Goal: Task Accomplishment & Management: Complete application form

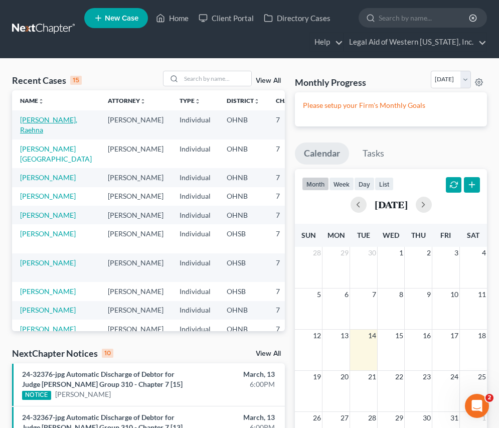
click at [28, 124] on link "[PERSON_NAME], Raehna" at bounding box center [48, 124] width 57 height 19
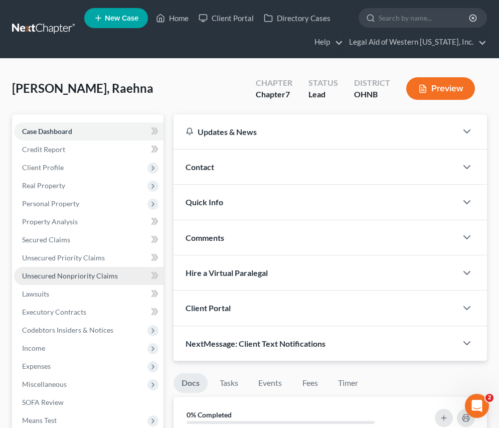
click at [72, 276] on span "Unsecured Nonpriority Claims" at bounding box center [70, 275] width 96 height 9
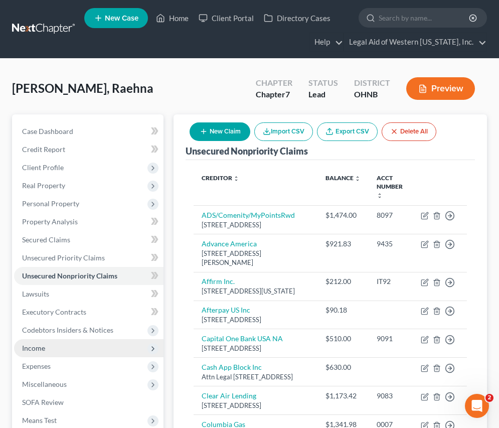
click at [63, 345] on span "Income" at bounding box center [88, 348] width 149 height 18
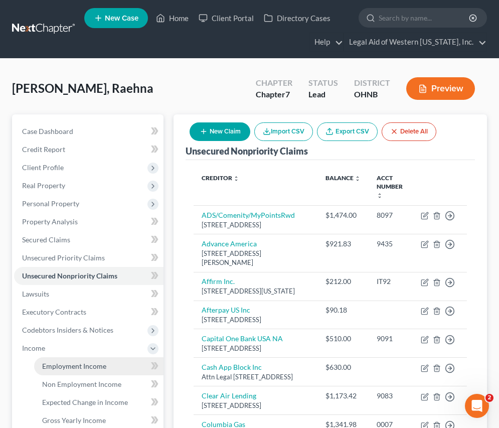
click at [66, 364] on span "Employment Income" at bounding box center [74, 366] width 64 height 9
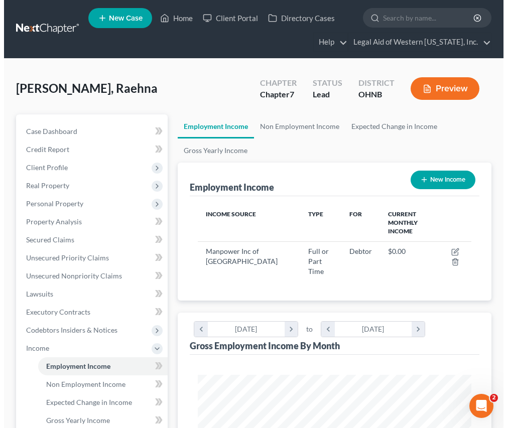
scroll to position [136, 293]
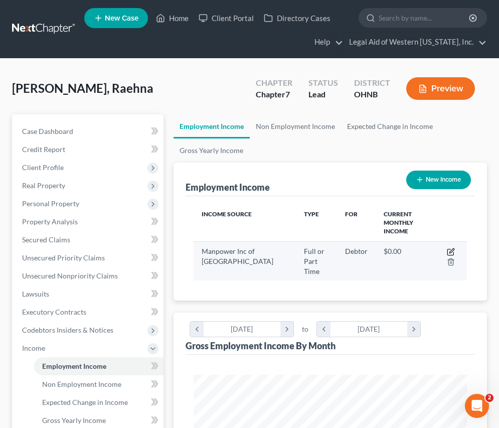
click at [451, 248] on icon "button" at bounding box center [451, 252] width 8 height 8
select select "0"
select select "36"
select select "0"
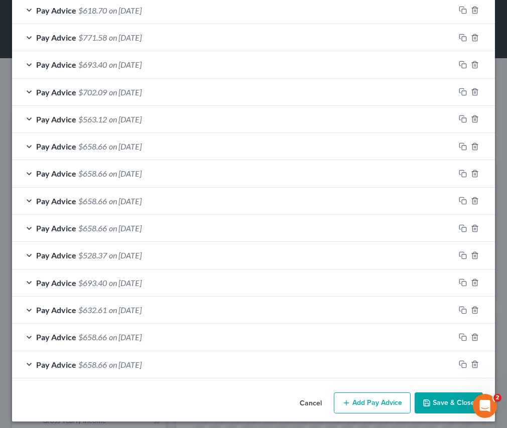
scroll to position [519, 0]
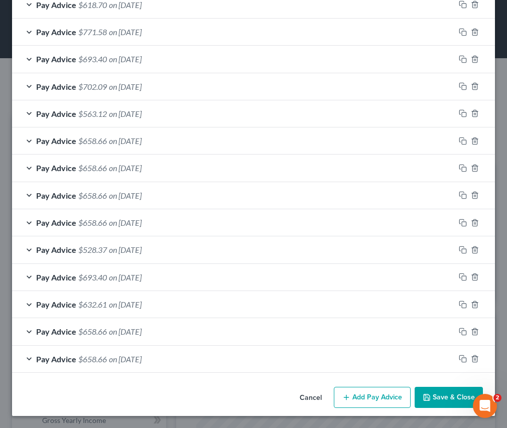
click at [342, 398] on icon "button" at bounding box center [346, 397] width 8 height 8
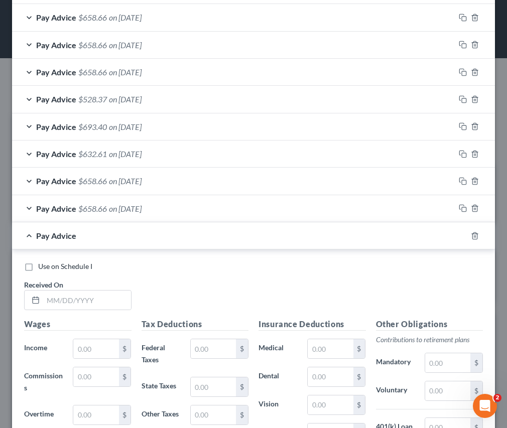
scroll to position [719, 0]
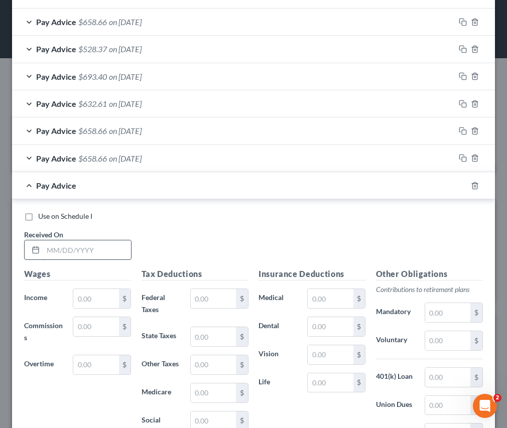
click at [87, 248] on input "text" at bounding box center [87, 249] width 88 height 19
type input "[DATE]"
click at [86, 296] on input "text" at bounding box center [95, 298] width 45 height 19
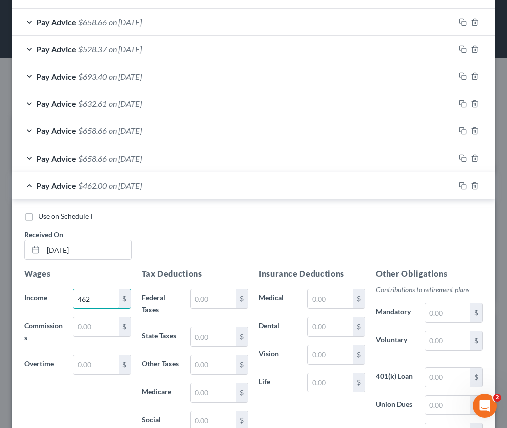
type input "462"
type input "7.31"
type input "11.55"
type input "6.70"
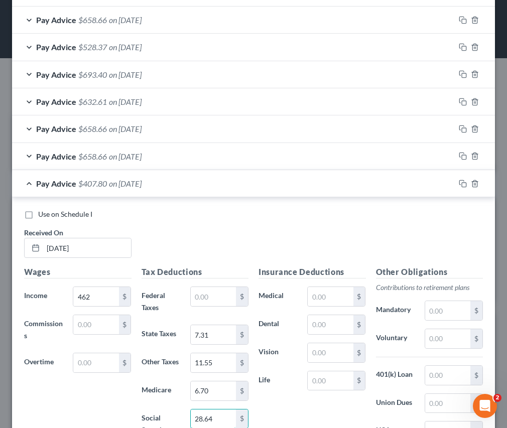
type input "28.64"
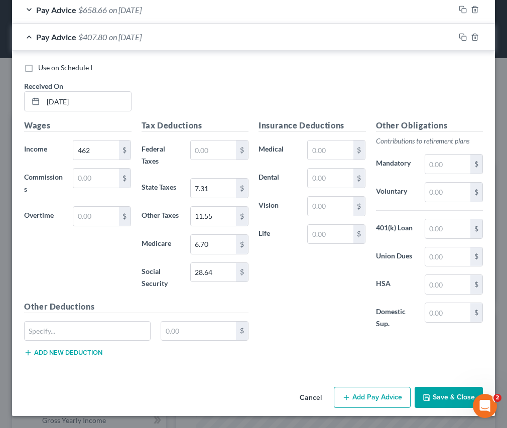
click at [352, 399] on button "Add Pay Advice" at bounding box center [372, 397] width 77 height 21
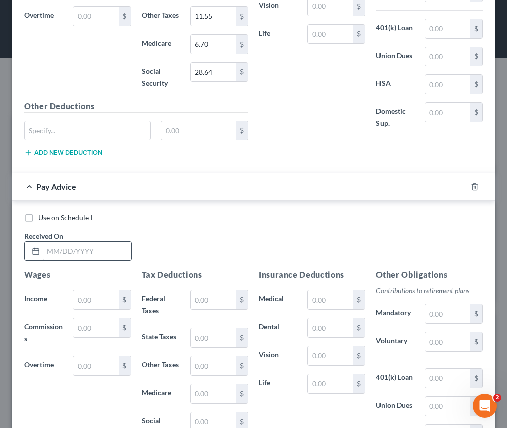
scroll to position [1068, 0]
drag, startPoint x: 47, startPoint y: 249, endPoint x: 40, endPoint y: 249, distance: 6.5
click at [47, 249] on input "text" at bounding box center [87, 250] width 88 height 19
type input "[DATE]"
click at [84, 298] on input "text" at bounding box center [95, 298] width 45 height 19
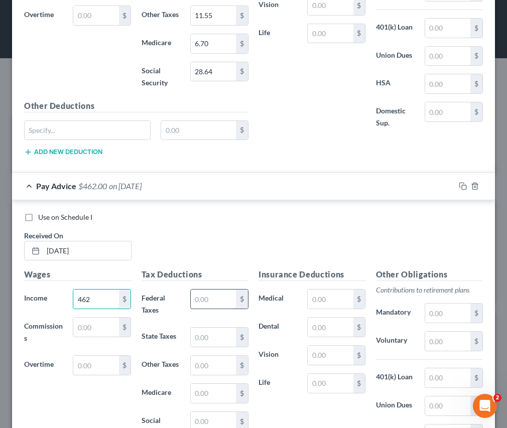
type input "462"
click at [205, 297] on input "text" at bounding box center [213, 298] width 45 height 19
click at [209, 338] on input "text" at bounding box center [213, 336] width 45 height 19
type input "7.31"
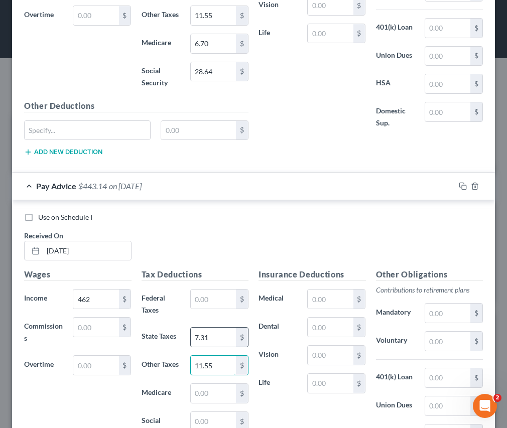
type input "11.55"
type input "6.70"
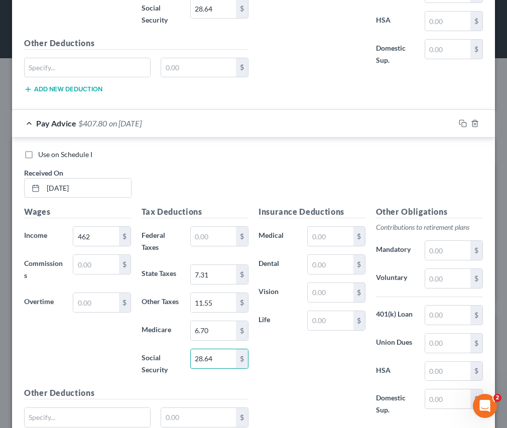
scroll to position [1217, 0]
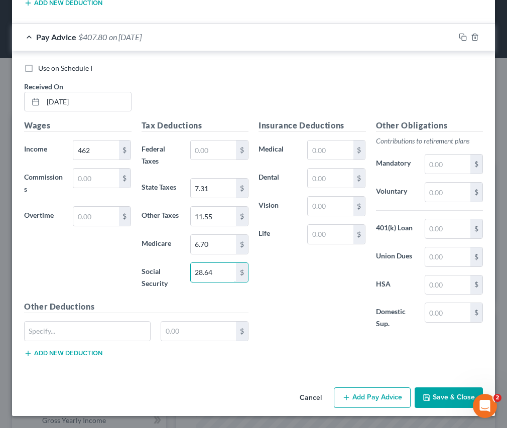
type input "28.64"
click at [372, 396] on button "Add Pay Advice" at bounding box center [372, 397] width 77 height 21
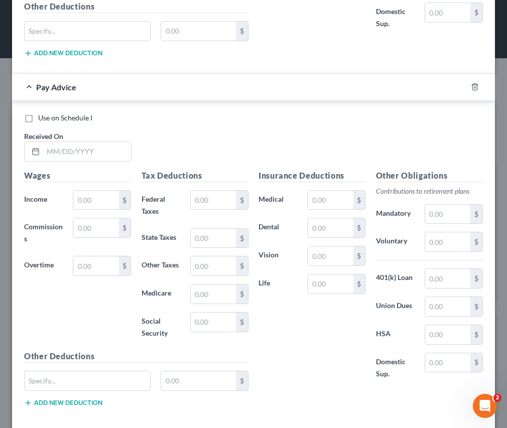
scroll to position [1518, 0]
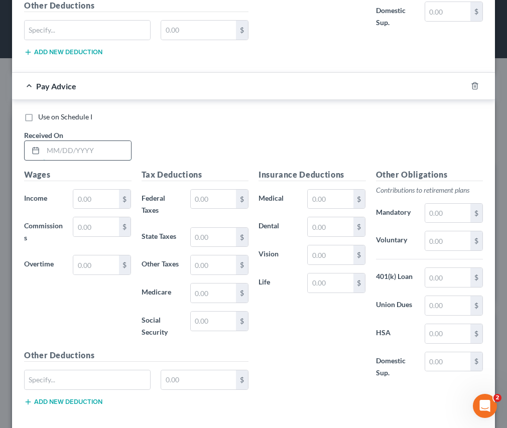
click at [82, 148] on input "text" at bounding box center [87, 150] width 88 height 19
drag, startPoint x: 101, startPoint y: 152, endPoint x: 96, endPoint y: 152, distance: 5.5
click at [101, 152] on input "text" at bounding box center [87, 150] width 88 height 19
type input "[DATE]"
type input "462.00"
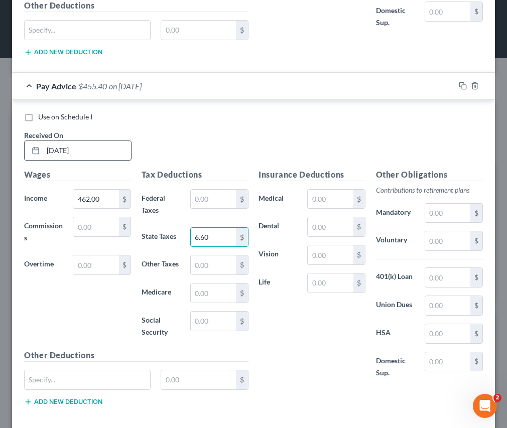
type input "6.60"
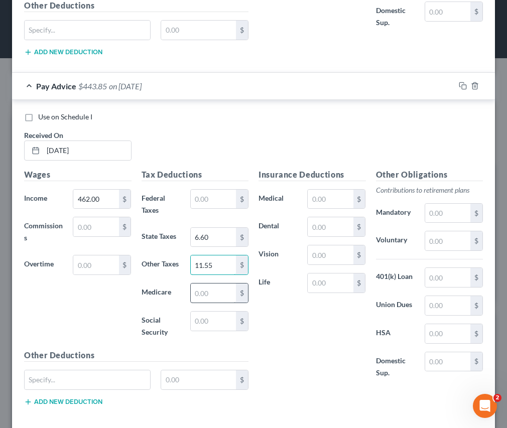
type input "11.55"
click at [221, 290] on input "text" at bounding box center [213, 292] width 45 height 19
type input "6.70"
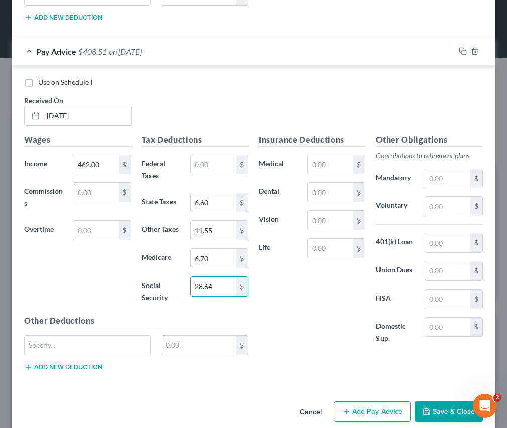
scroll to position [1567, 0]
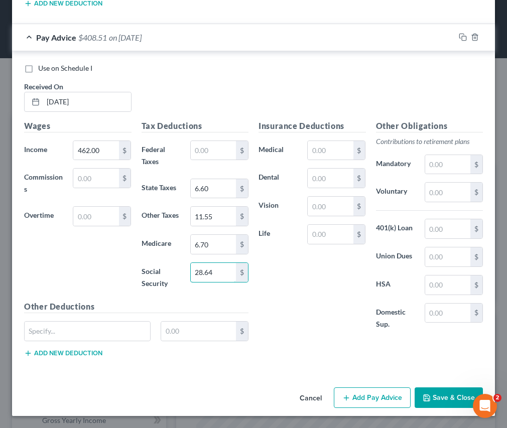
type input "28.64"
click at [350, 390] on button "Add Pay Advice" at bounding box center [372, 397] width 77 height 21
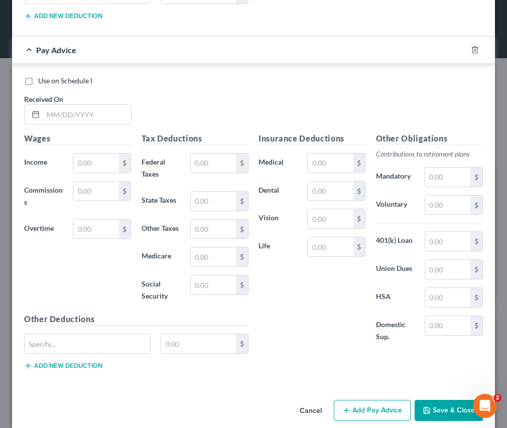
scroll to position [1917, 0]
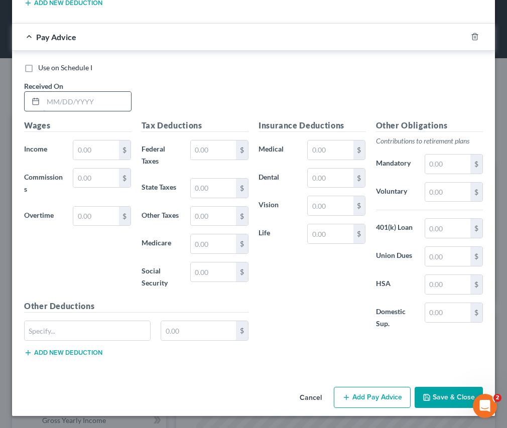
click at [88, 104] on input "text" at bounding box center [87, 101] width 88 height 19
click at [102, 102] on input "text" at bounding box center [87, 101] width 88 height 19
type input "[DATE]"
click at [102, 158] on input "text" at bounding box center [95, 149] width 45 height 19
click at [85, 145] on input "text" at bounding box center [95, 149] width 45 height 19
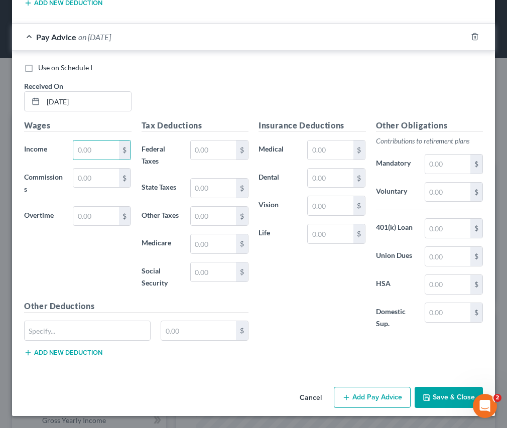
click at [60, 263] on div "Wages Income * $ Commissions $ Overtime $" at bounding box center [77, 209] width 117 height 181
click at [85, 149] on input "text" at bounding box center [95, 149] width 45 height 19
type input "440.00"
click at [212, 154] on input "text" at bounding box center [213, 149] width 45 height 19
click at [108, 268] on div "Wages Income * 440.00 $ Commissions $ Overtime $" at bounding box center [77, 209] width 117 height 181
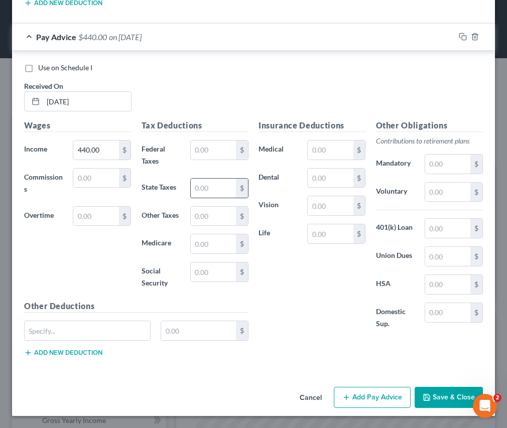
click at [214, 190] on input "text" at bounding box center [213, 188] width 45 height 19
type input "5.94"
type input "11.00"
type input "6.38"
type input "27.28"
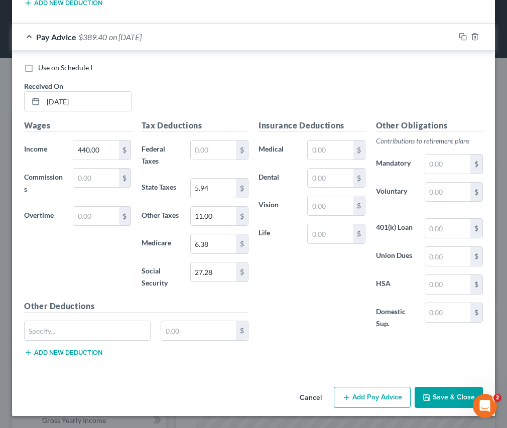
click at [356, 399] on button "Add Pay Advice" at bounding box center [372, 397] width 77 height 21
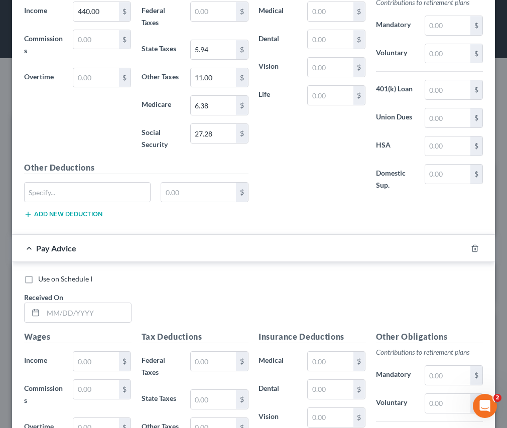
scroll to position [2117, 0]
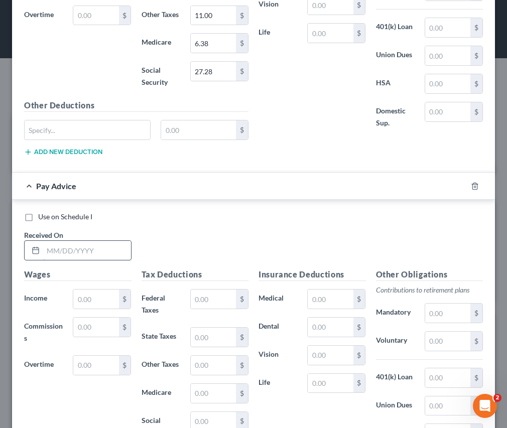
click at [83, 254] on input "text" at bounding box center [87, 250] width 88 height 19
type input "[DATE]"
click at [92, 305] on input "text" at bounding box center [95, 298] width 45 height 19
click at [89, 300] on input "text" at bounding box center [95, 298] width 45 height 19
type input "440.00"
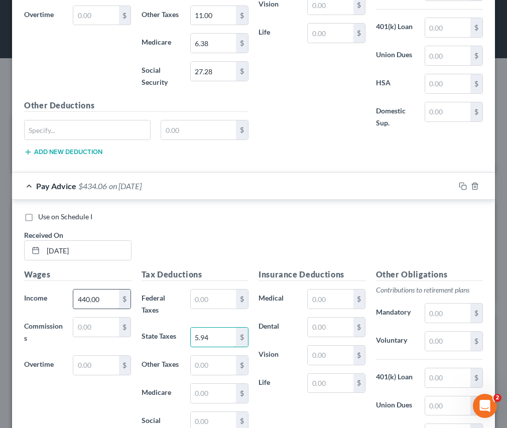
type input "5.94"
type input "11.00"
type input "6.38"
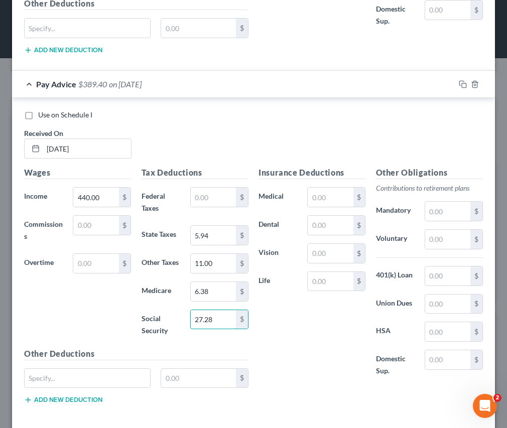
scroll to position [2220, 0]
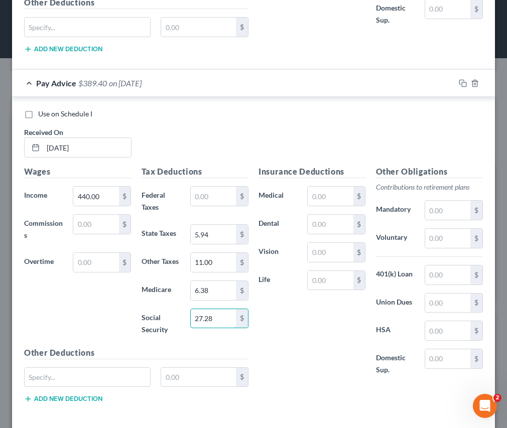
type input "27.28"
click at [318, 138] on div "Use on Schedule I Received On * [DATE]" at bounding box center [253, 137] width 468 height 57
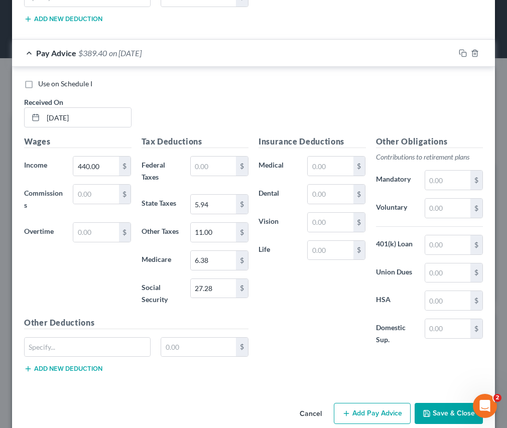
scroll to position [2266, 0]
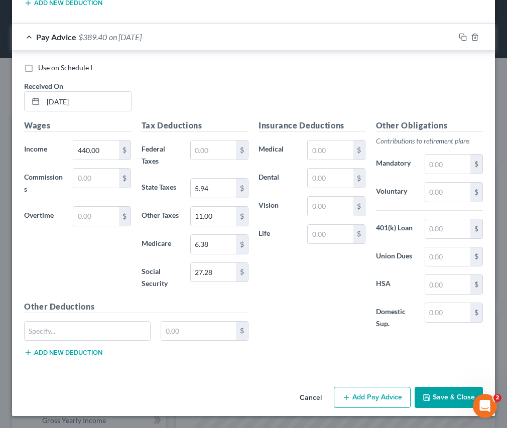
click at [377, 394] on button "Add Pay Advice" at bounding box center [372, 397] width 77 height 21
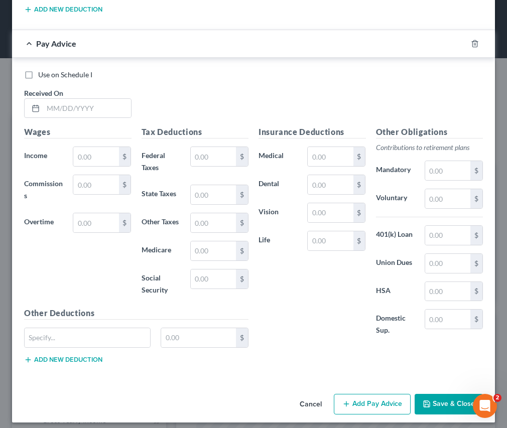
scroll to position [2616, 0]
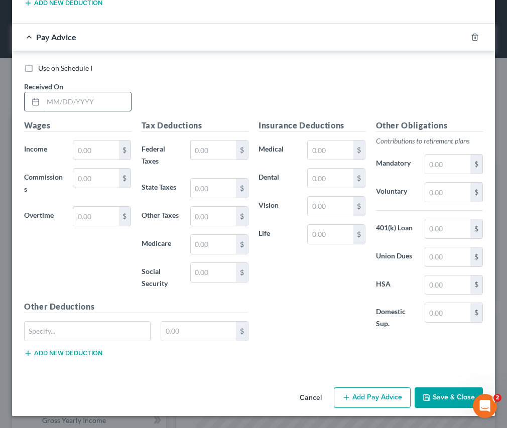
click at [106, 103] on input "text" at bounding box center [87, 101] width 88 height 19
click at [100, 100] on input "text" at bounding box center [87, 101] width 88 height 19
type input "[DATE]"
click at [86, 154] on input "text" at bounding box center [95, 149] width 45 height 19
type input "451.00"
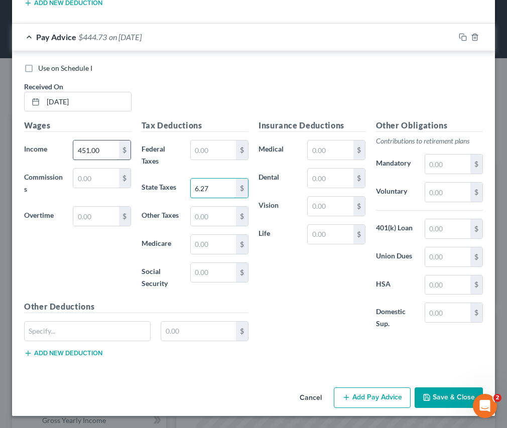
type input "6.27"
type input "11.28"
type input "6.54"
type input "27.96"
click at [431, 392] on button "Save & Close" at bounding box center [448, 397] width 68 height 21
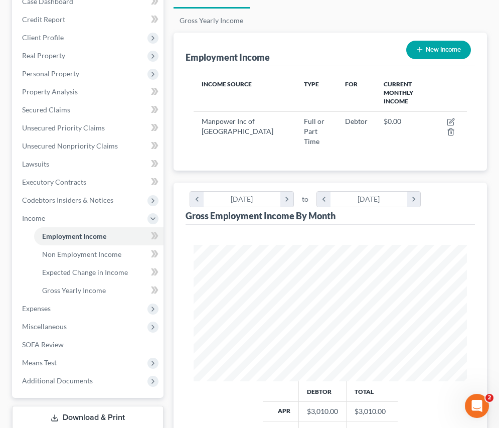
scroll to position [133, 0]
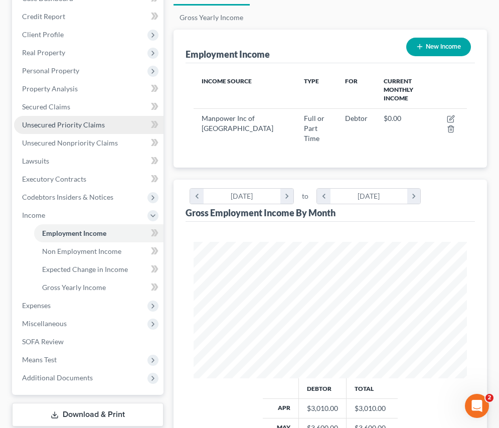
click at [97, 122] on span "Unsecured Priority Claims" at bounding box center [63, 124] width 83 height 9
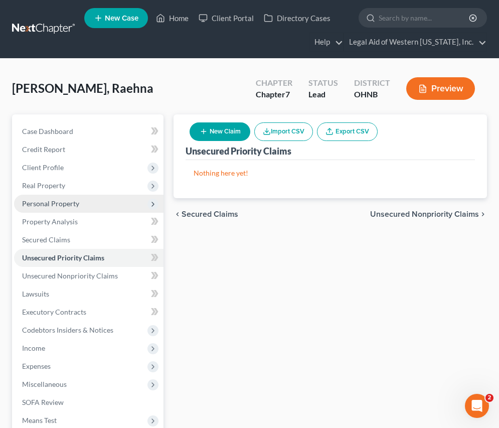
click at [67, 205] on span "Personal Property" at bounding box center [50, 203] width 57 height 9
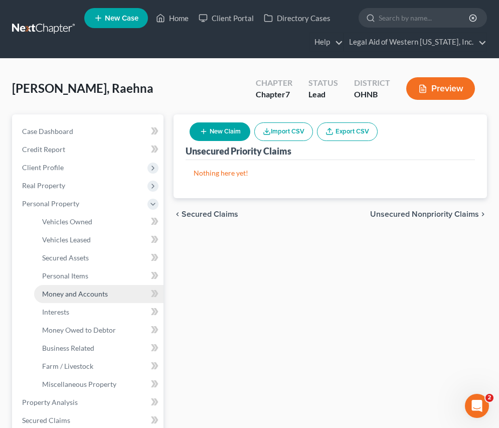
click at [97, 290] on span "Money and Accounts" at bounding box center [75, 293] width 66 height 9
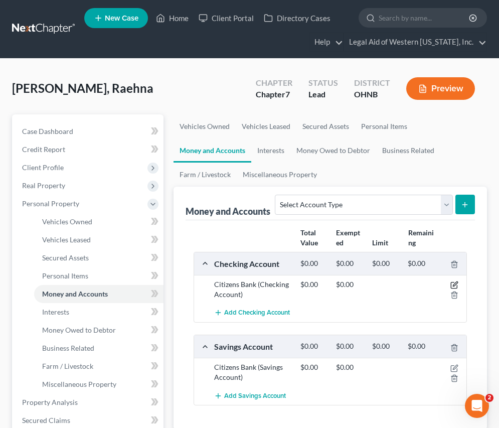
click at [453, 282] on icon "button" at bounding box center [454, 285] width 6 height 6
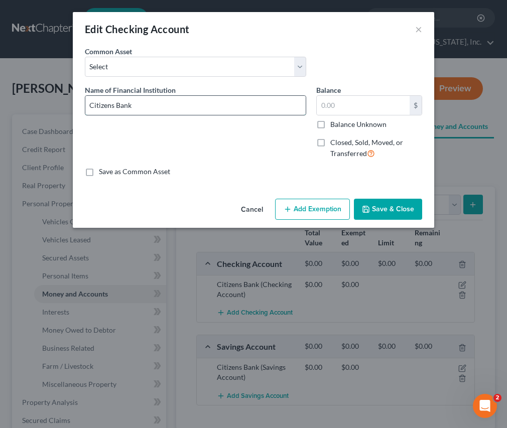
click at [197, 101] on input "Citizens Bank" at bounding box center [195, 105] width 220 height 19
type input "Citizens Bank x7667"
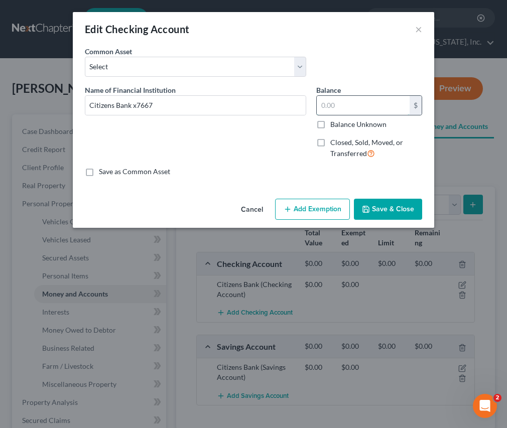
click at [350, 104] on input "text" at bounding box center [362, 105] width 93 height 19
type input "0.11"
click at [313, 201] on button "Add Exemption" at bounding box center [312, 209] width 75 height 21
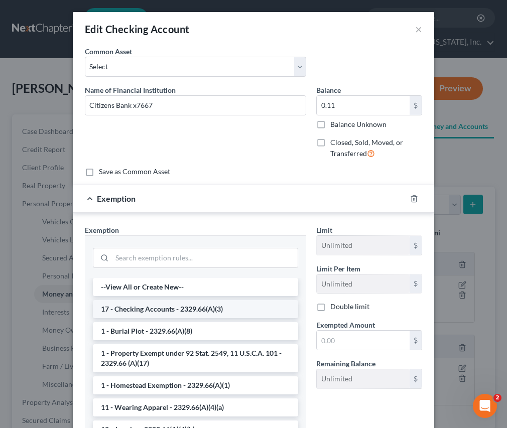
click at [220, 312] on li "17 - Checking Accounts - 2329.66(A)(3)" at bounding box center [195, 309] width 205 height 18
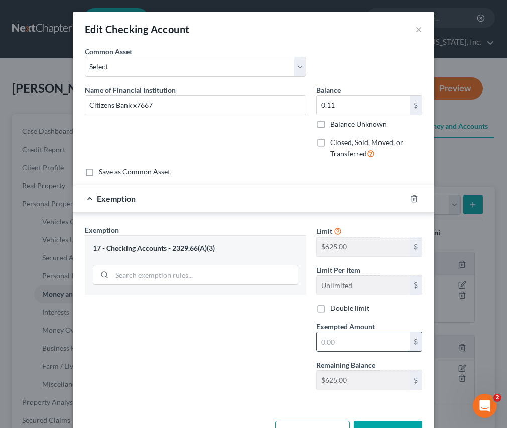
drag, startPoint x: 350, startPoint y: 346, endPoint x: 334, endPoint y: 340, distance: 17.1
click at [350, 346] on input "text" at bounding box center [362, 341] width 93 height 19
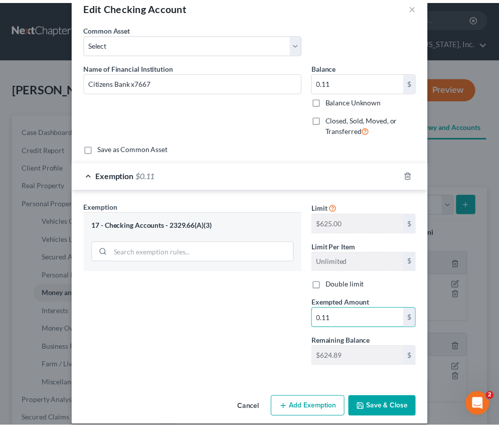
scroll to position [34, 0]
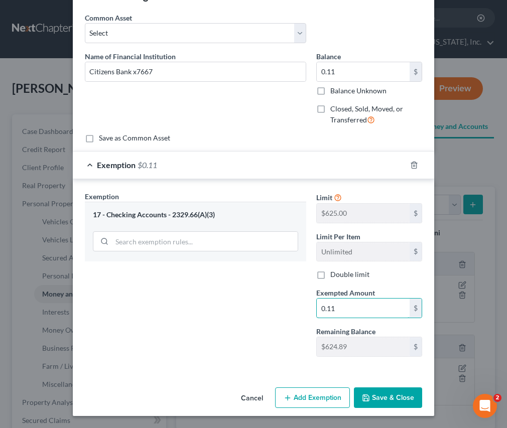
type input "0.11"
click at [398, 401] on button "Save & Close" at bounding box center [388, 397] width 68 height 21
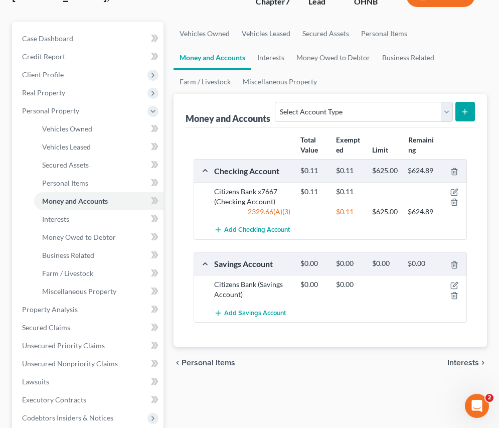
scroll to position [100, 0]
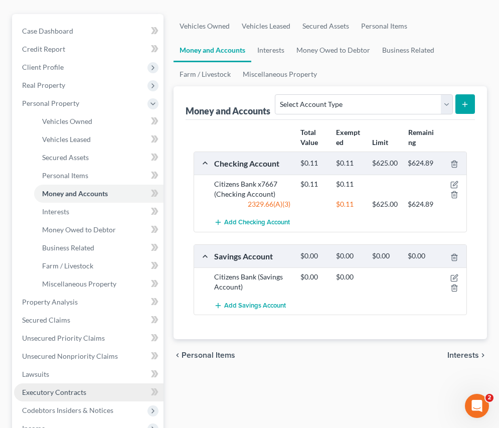
click at [58, 392] on span "Executory Contracts" at bounding box center [54, 392] width 64 height 9
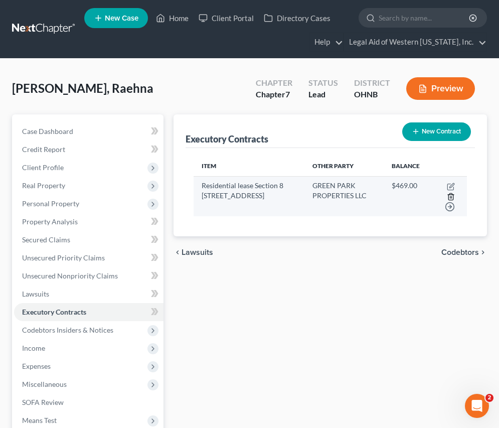
click at [451, 196] on icon "button" at bounding box center [451, 197] width 8 height 8
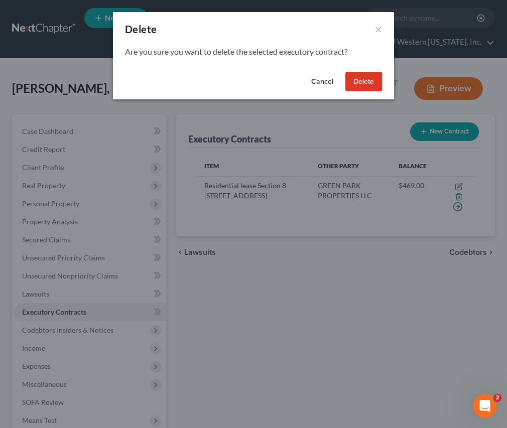
click at [366, 80] on button "Delete" at bounding box center [363, 82] width 37 height 20
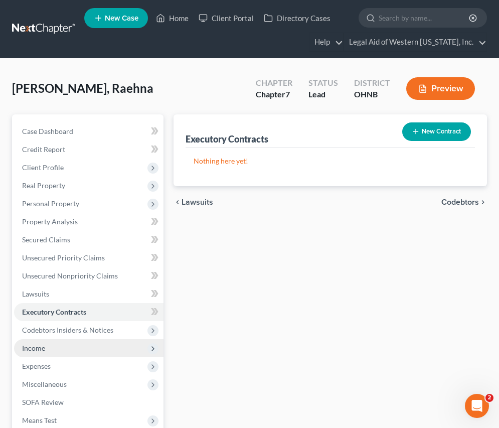
click at [104, 348] on span "Income" at bounding box center [88, 348] width 149 height 18
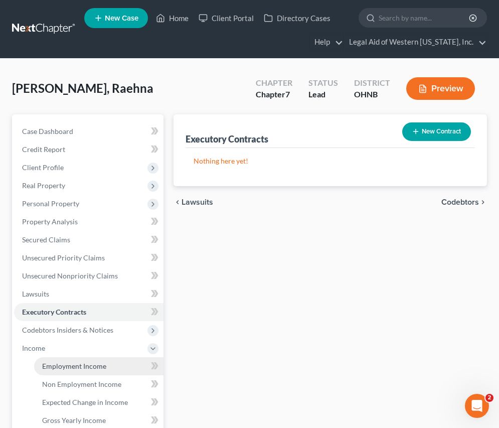
click at [111, 364] on link "Employment Income" at bounding box center [98, 366] width 129 height 18
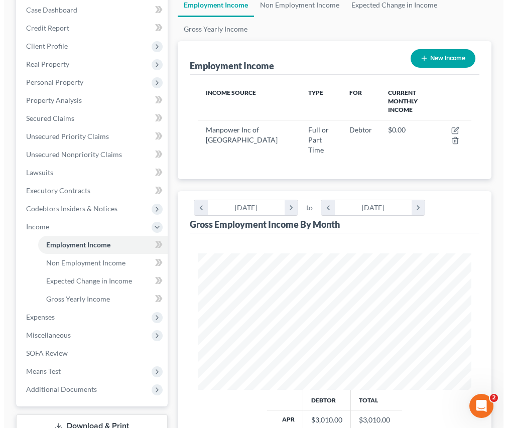
scroll to position [201, 0]
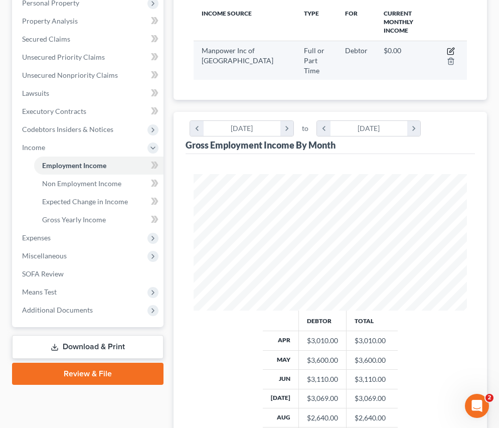
click at [452, 47] on icon "button" at bounding box center [451, 51] width 8 height 8
select select "0"
select select "36"
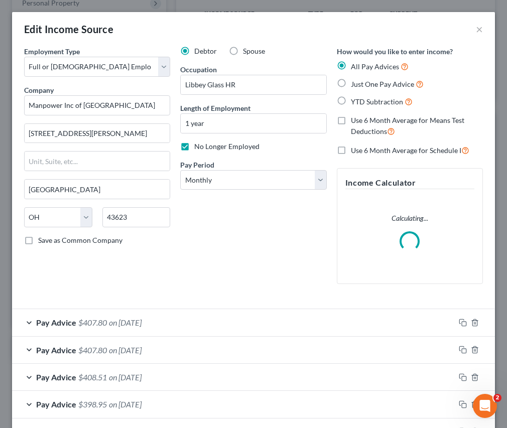
scroll to position [139, 298]
click at [249, 183] on select "Select Monthly Twice Monthly Every Other Week Weekly" at bounding box center [253, 180] width 146 height 20
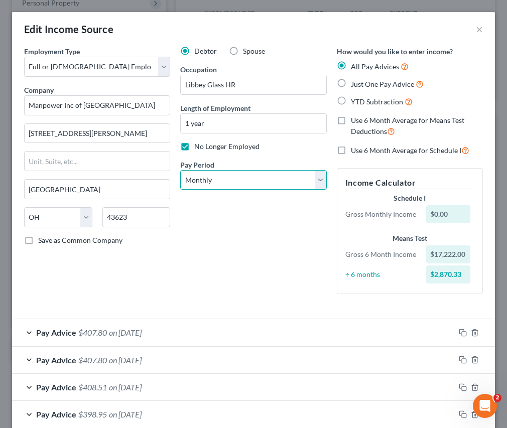
select select "3"
click at [180, 170] on select "Select Monthly Twice Monthly Every Other Week Weekly" at bounding box center [253, 180] width 146 height 20
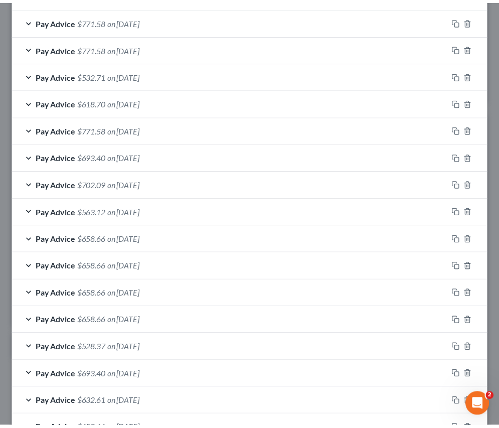
scroll to position [704, 0]
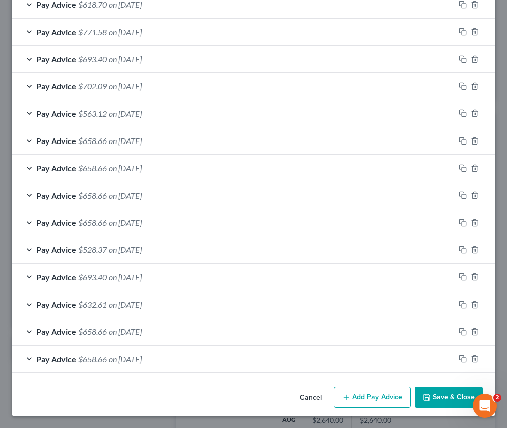
click at [453, 399] on button "Save & Close" at bounding box center [448, 397] width 68 height 21
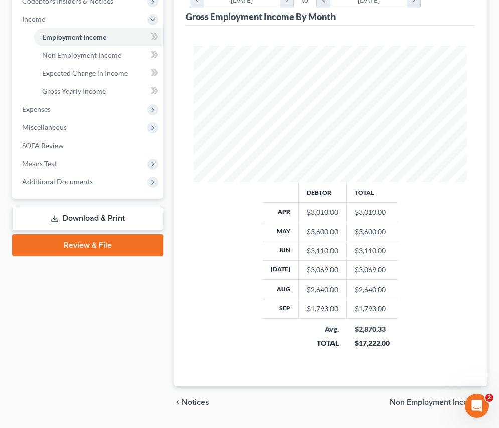
scroll to position [330, 0]
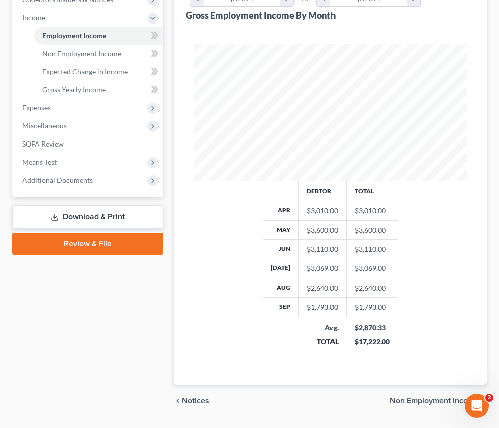
click at [414, 397] on span "Non Employment Income" at bounding box center [434, 401] width 89 height 8
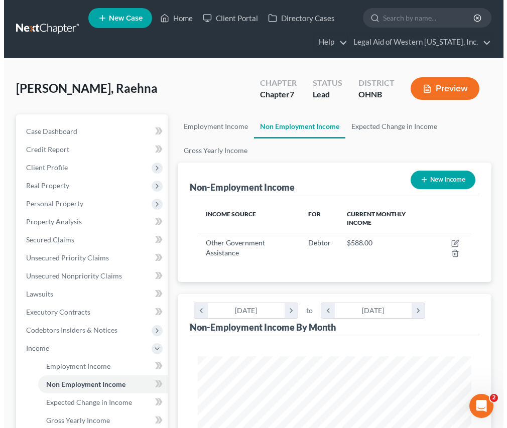
scroll to position [136, 293]
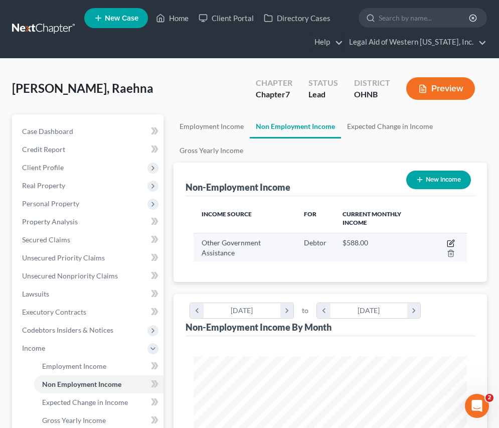
click at [452, 241] on icon "button" at bounding box center [451, 242] width 5 height 5
select select "5"
select select "0"
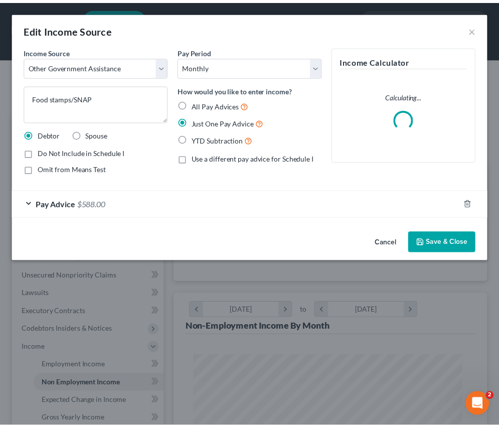
scroll to position [139, 298]
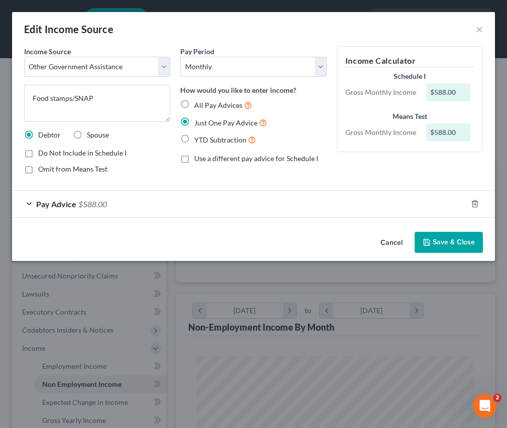
click at [84, 200] on span "$588.00" at bounding box center [92, 204] width 29 height 10
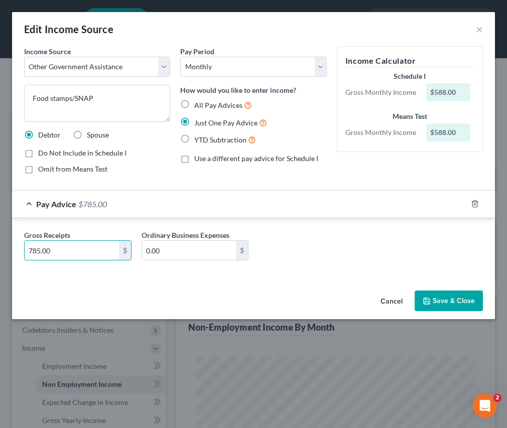
type input "785.00"
click at [435, 304] on button "Save & Close" at bounding box center [448, 300] width 68 height 21
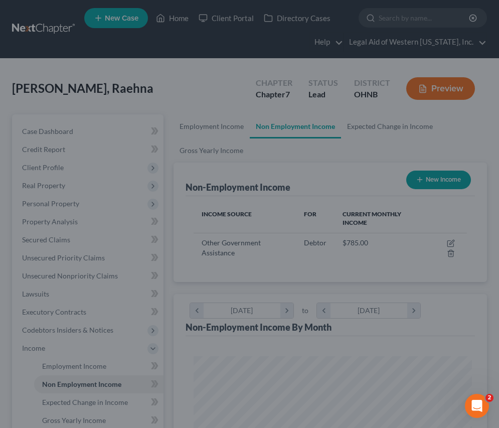
scroll to position [501370, 501213]
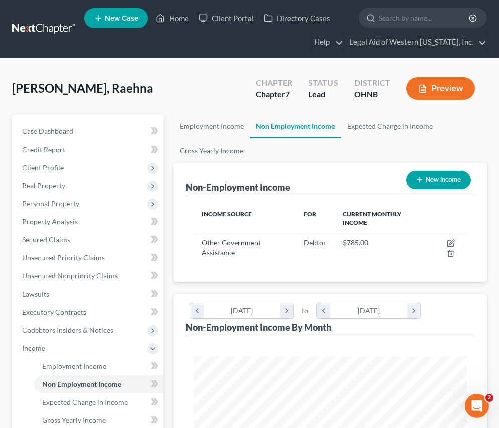
click at [200, 70] on div "[PERSON_NAME], Raehna Upgraded Chapter Chapter 7 Status Lead District [GEOGRAPH…" at bounding box center [249, 404] width 499 height 690
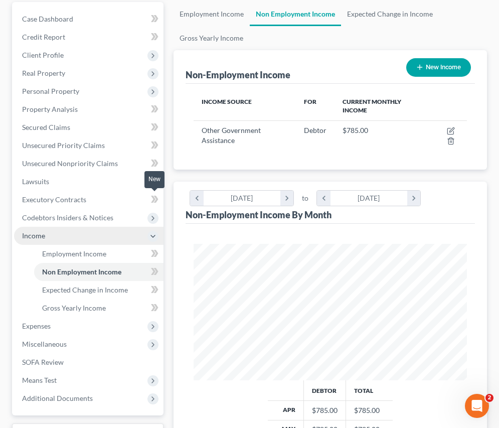
scroll to position [251, 0]
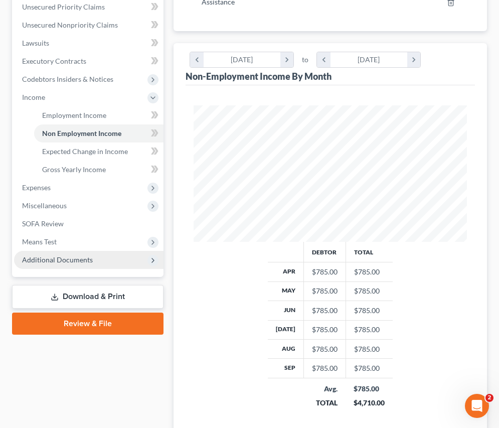
click at [71, 263] on span "Additional Documents" at bounding box center [57, 259] width 71 height 9
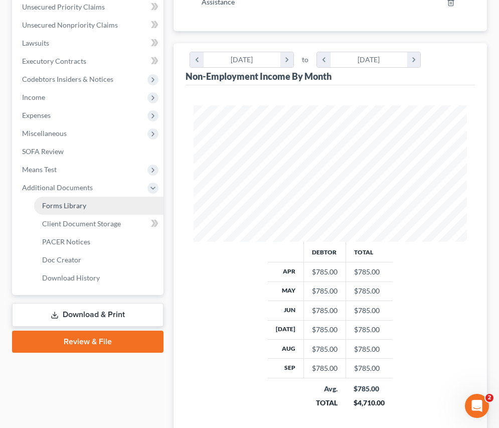
click at [77, 211] on link "Forms Library" at bounding box center [98, 206] width 129 height 18
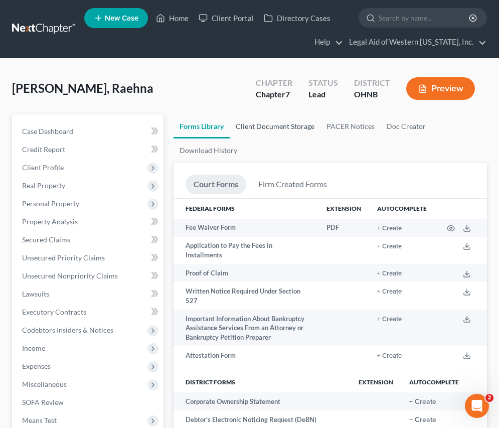
click at [292, 131] on link "Client Document Storage" at bounding box center [275, 126] width 91 height 24
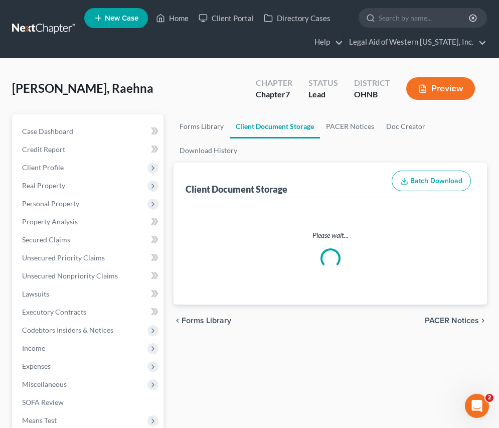
select select "4"
select select "16"
select select "5"
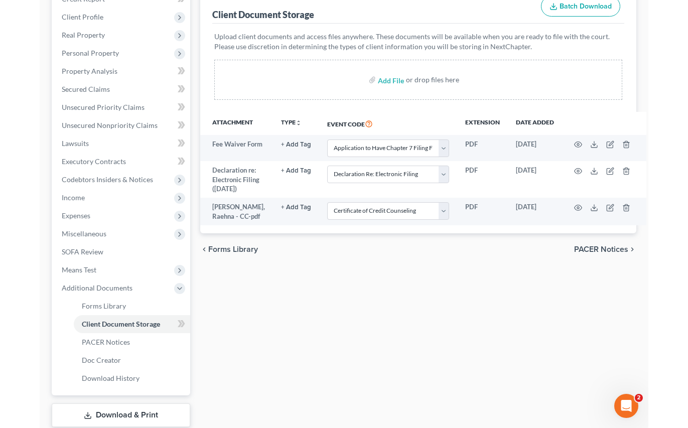
scroll to position [132, 0]
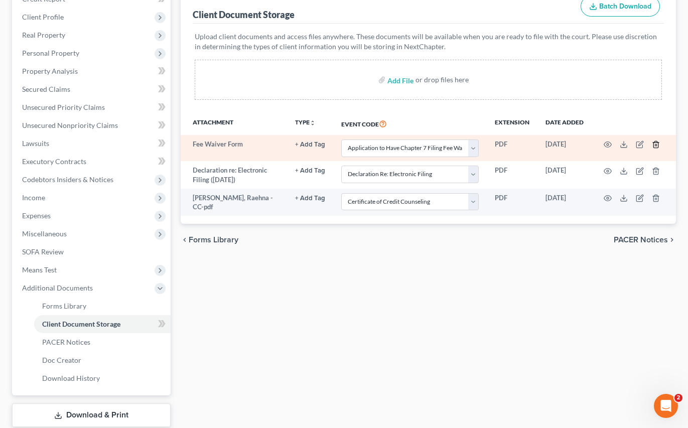
click at [506, 142] on polyline "button" at bounding box center [655, 142] width 6 height 0
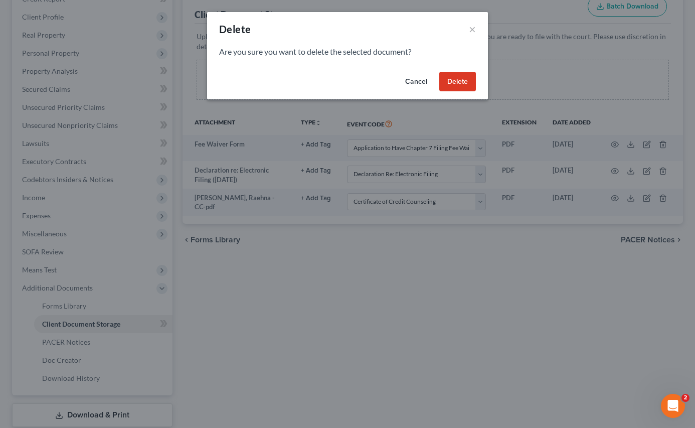
click at [453, 81] on button "Delete" at bounding box center [457, 82] width 37 height 20
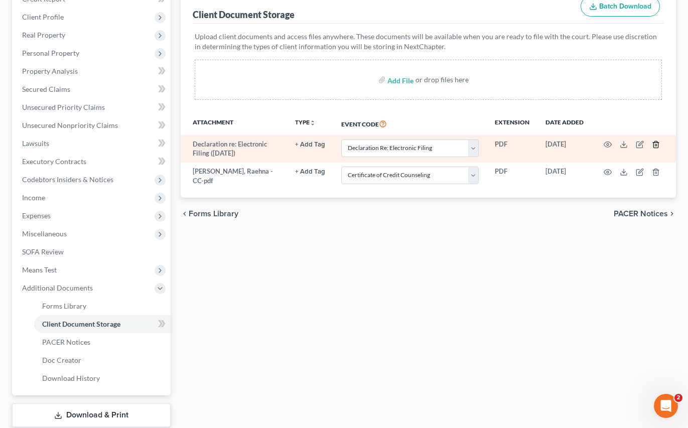
click at [506, 146] on line "button" at bounding box center [656, 145] width 0 height 2
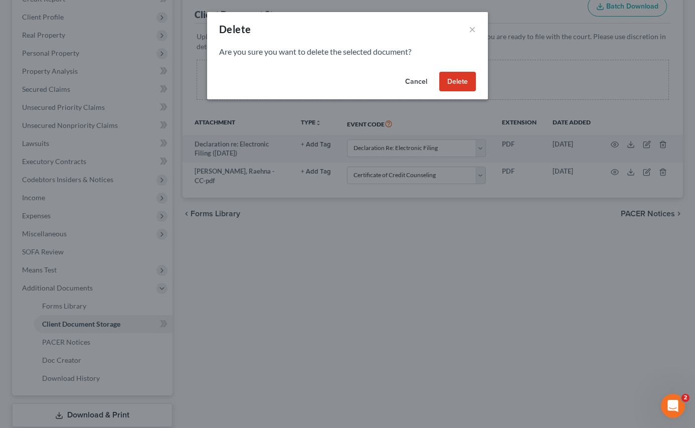
click at [463, 84] on button "Delete" at bounding box center [457, 82] width 37 height 20
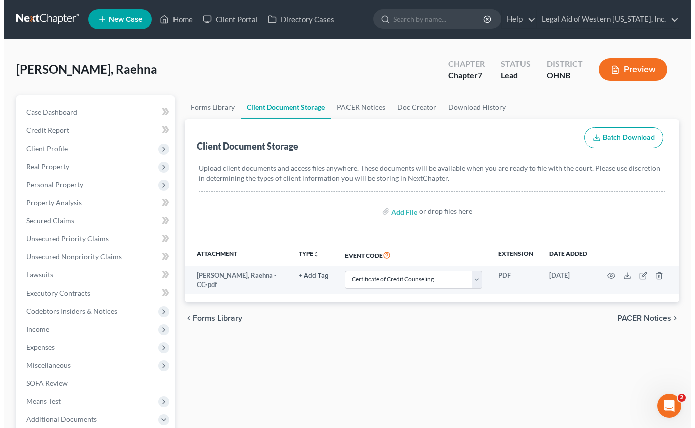
scroll to position [0, 0]
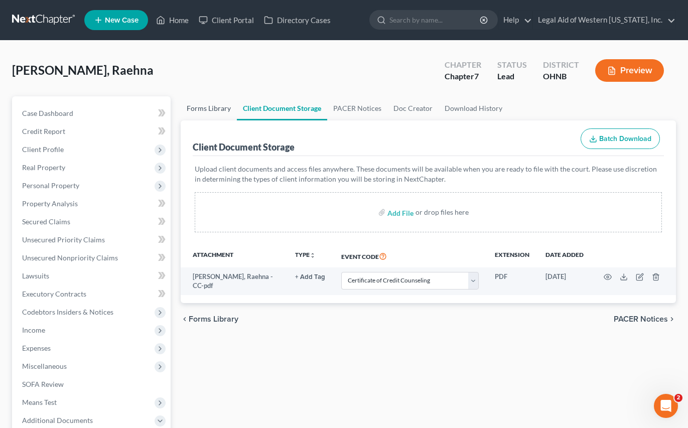
click at [214, 105] on link "Forms Library" at bounding box center [209, 108] width 56 height 24
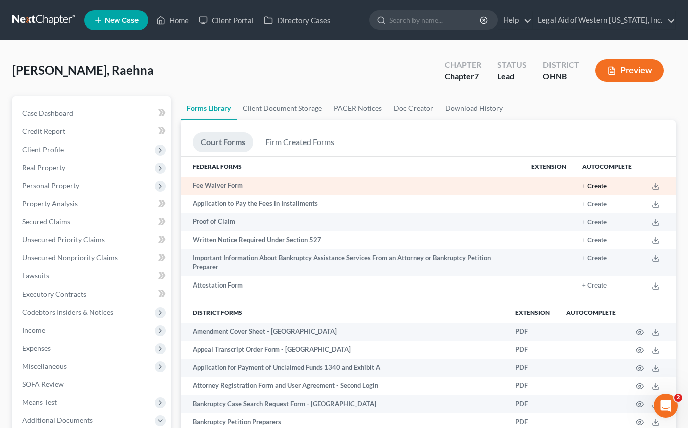
click at [506, 184] on button "+ Create" at bounding box center [594, 186] width 25 height 7
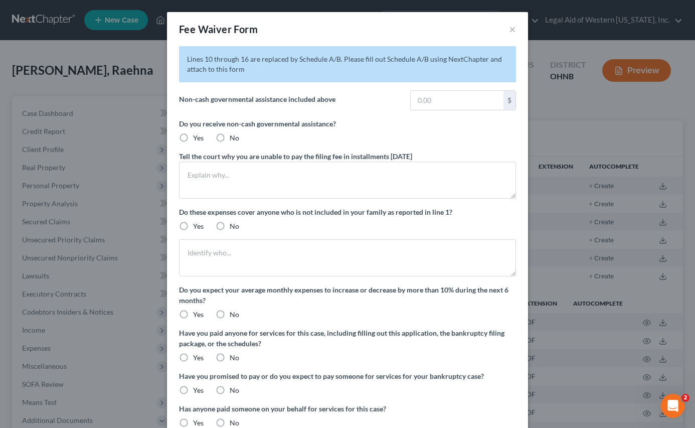
type input "588.00"
radio input "true"
type textarea "Food stamps 588.00 per month"
type textarea "Debtor recently lost her job and currently has no income. She has no ability to…"
radio input "true"
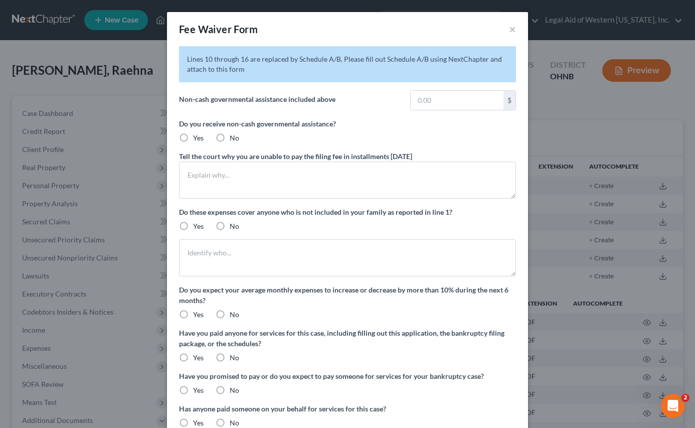
radio input "true"
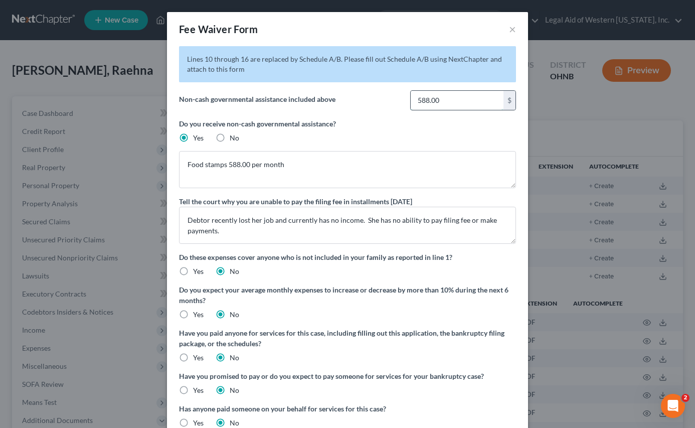
click at [443, 105] on input "588.00" at bounding box center [457, 100] width 93 height 19
type input "785.00"
drag, startPoint x: 225, startPoint y: 165, endPoint x: 234, endPoint y: 165, distance: 9.5
click at [234, 165] on textarea "Food stamps 588.00 per month" at bounding box center [347, 169] width 337 height 37
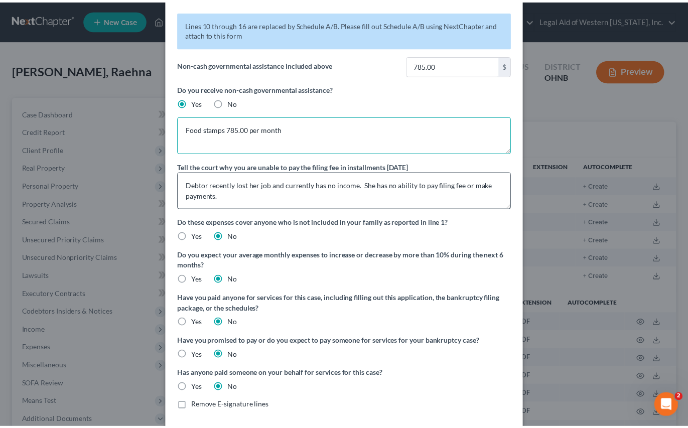
scroll to position [81, 0]
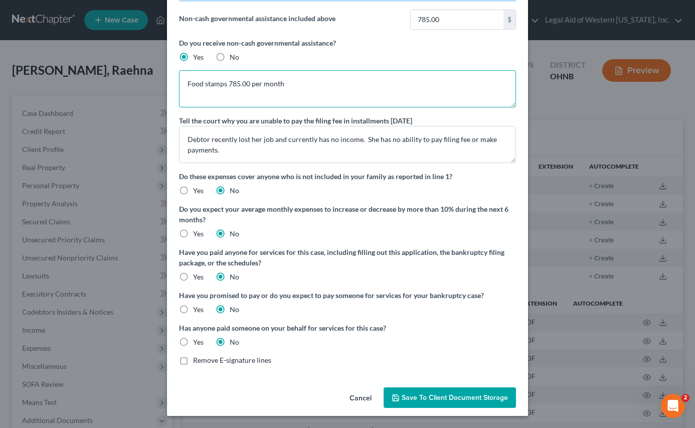
type textarea "Food stamps 785.00 per month"
click at [450, 396] on span "Save to Client Document Storage" at bounding box center [455, 397] width 106 height 9
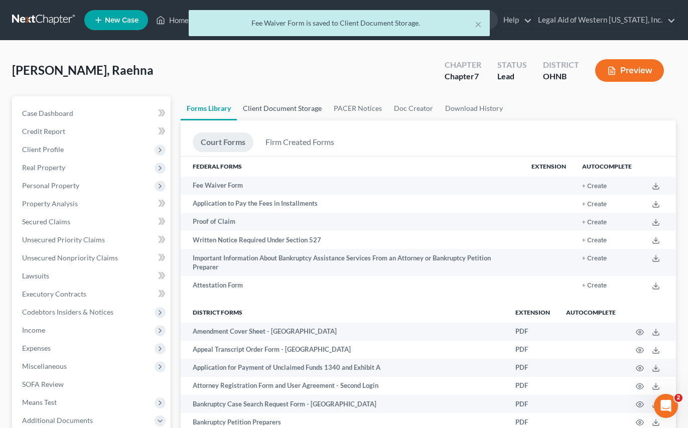
click at [289, 105] on link "Client Document Storage" at bounding box center [282, 108] width 91 height 24
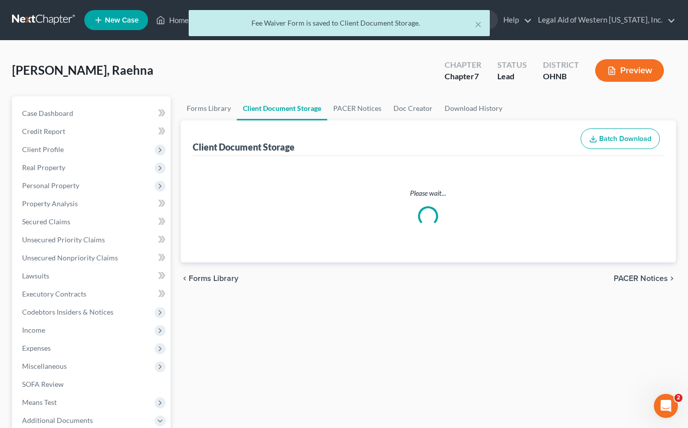
select select "5"
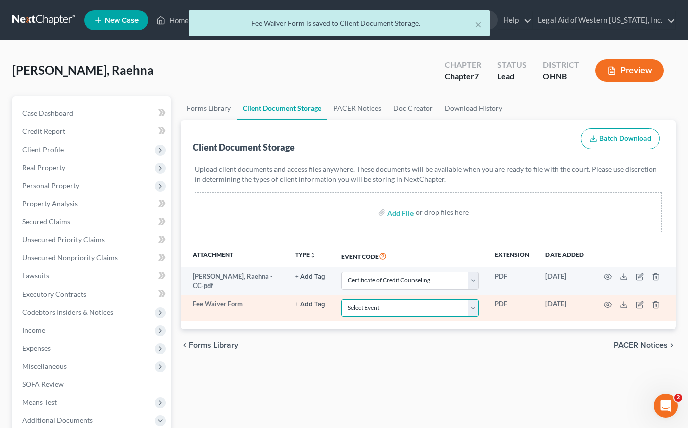
click at [383, 306] on select "Select Event 20 Largest Unsecured Creditors Amended List of Creditors (Fee) Ame…" at bounding box center [409, 308] width 137 height 18
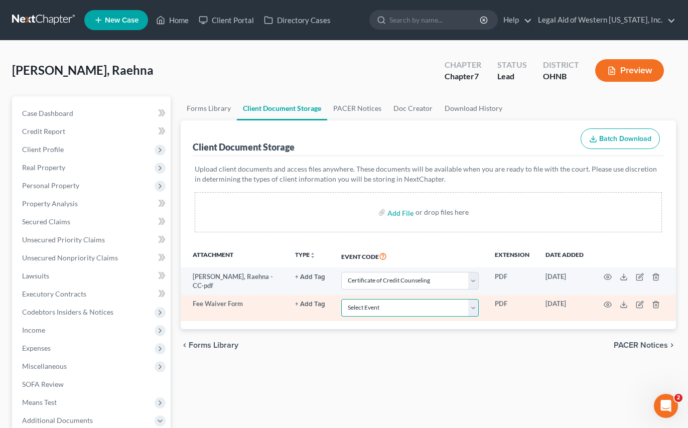
select select "4"
click at [341, 299] on select "Select Event 20 Largest Unsecured Creditors Amended List of Creditors (Fee) Ame…" at bounding box center [409, 308] width 137 height 18
click at [506, 303] on circle "button" at bounding box center [607, 304] width 2 height 2
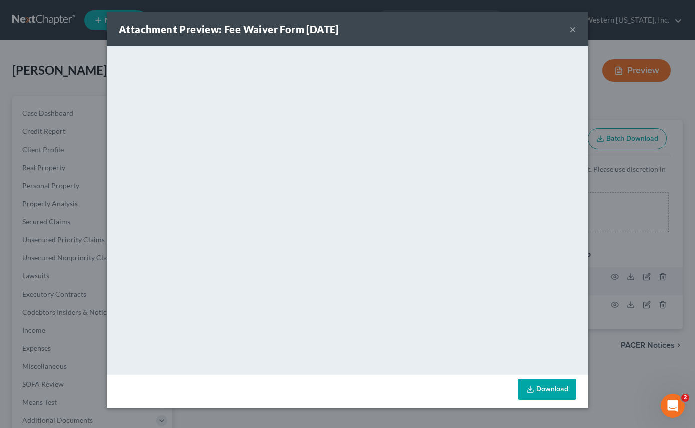
click at [506, 29] on button "×" at bounding box center [572, 29] width 7 height 12
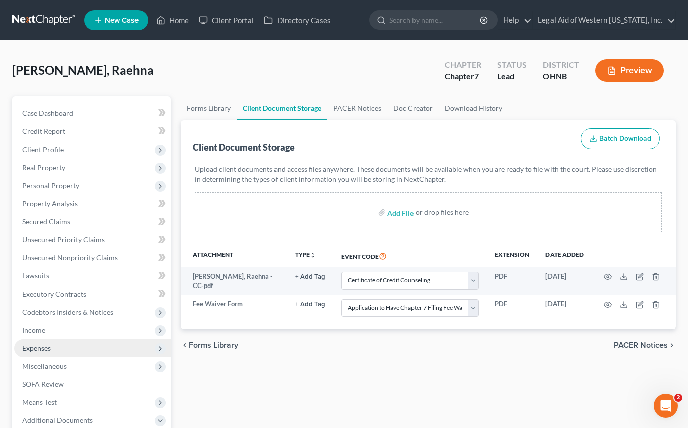
click at [65, 343] on span "Expenses" at bounding box center [92, 348] width 156 height 18
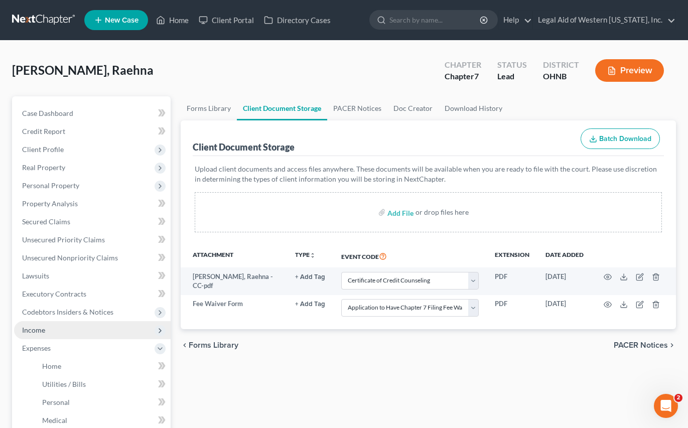
click at [70, 329] on span "Income" at bounding box center [92, 330] width 156 height 18
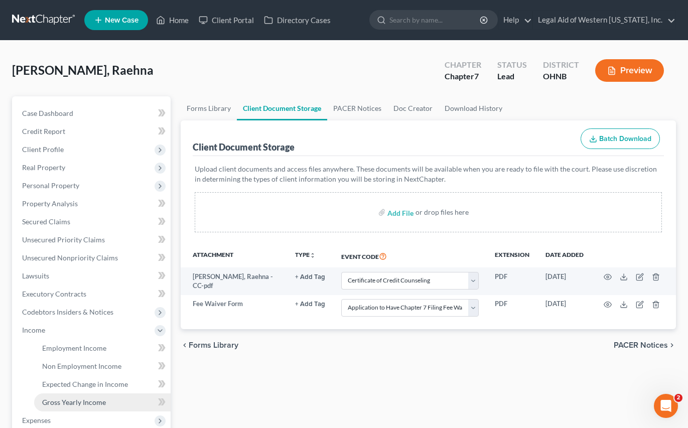
click at [96, 405] on span "Gross Yearly Income" at bounding box center [74, 402] width 64 height 9
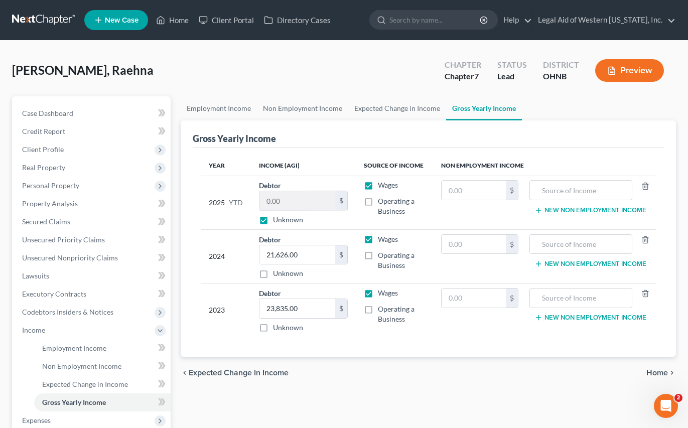
click at [273, 222] on label "Unknown" at bounding box center [288, 220] width 30 height 10
click at [277, 221] on input "Unknown" at bounding box center [280, 218] width 7 height 7
checkbox input "false"
click at [285, 200] on input "0.00" at bounding box center [297, 200] width 76 height 19
type input "27,197"
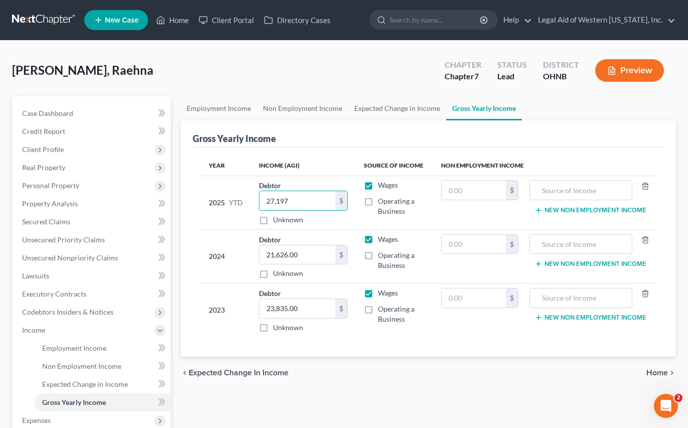
click at [506, 374] on span "Home" at bounding box center [657, 373] width 22 height 8
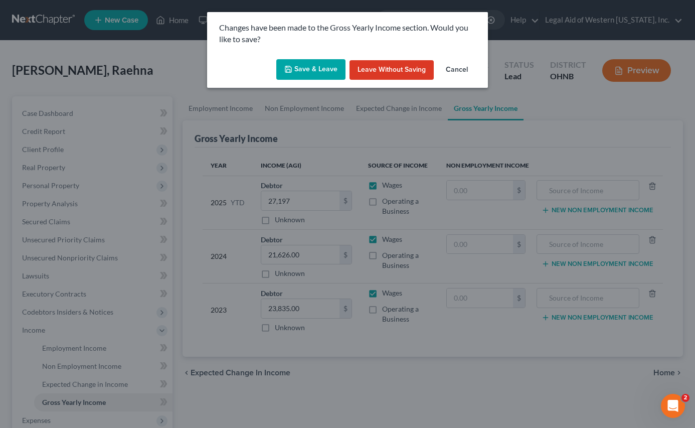
click at [332, 68] on button "Save & Leave" at bounding box center [310, 69] width 69 height 21
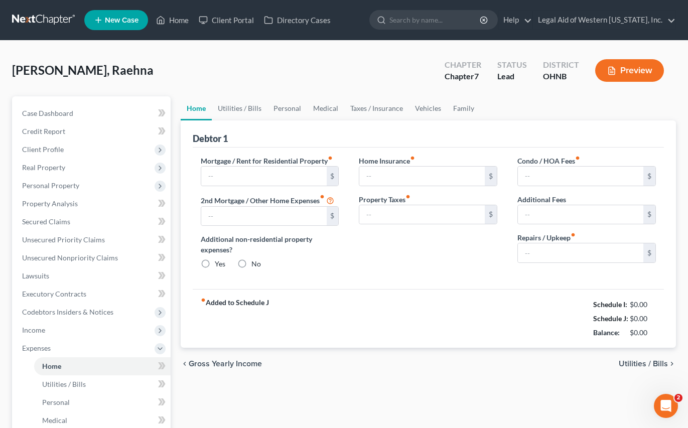
type input "469.00"
type input "0.00"
radio input "true"
type input "21.00"
type input "0.00"
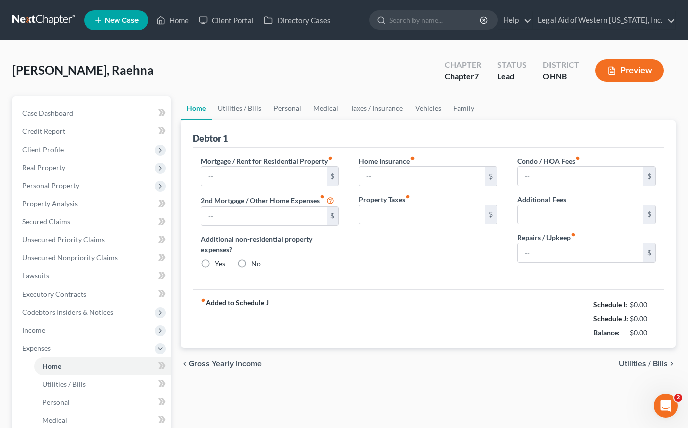
type input "0.00"
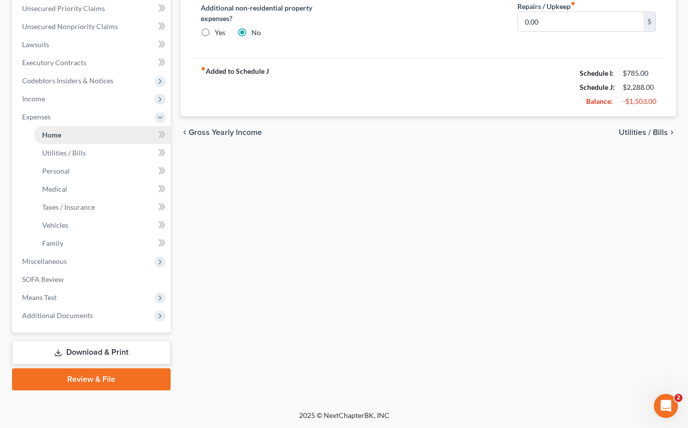
scroll to position [232, 0]
click at [80, 313] on span "Additional Documents" at bounding box center [57, 314] width 71 height 9
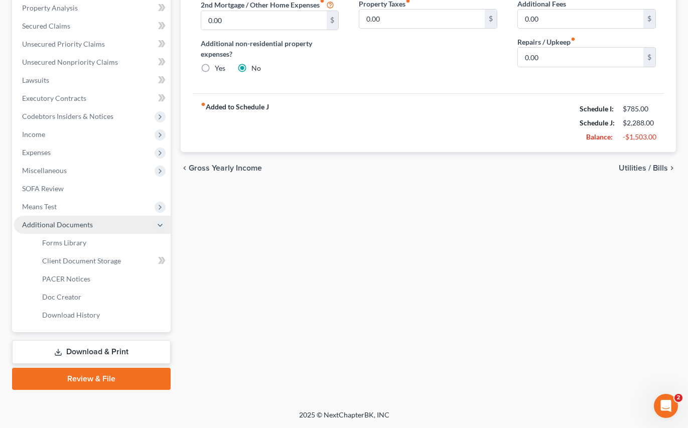
scroll to position [196, 0]
click at [93, 246] on link "Forms Library" at bounding box center [102, 243] width 136 height 18
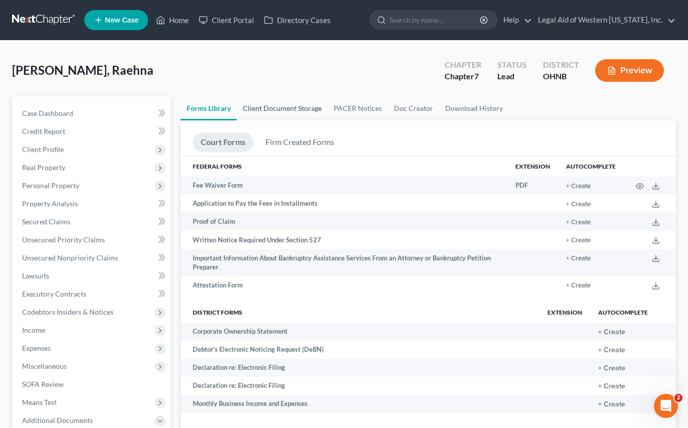
click at [302, 101] on link "Client Document Storage" at bounding box center [282, 108] width 91 height 24
select select "5"
select select "4"
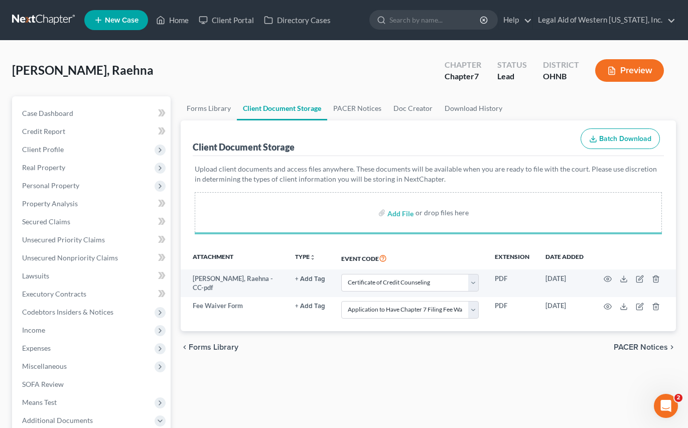
select select "5"
select select "4"
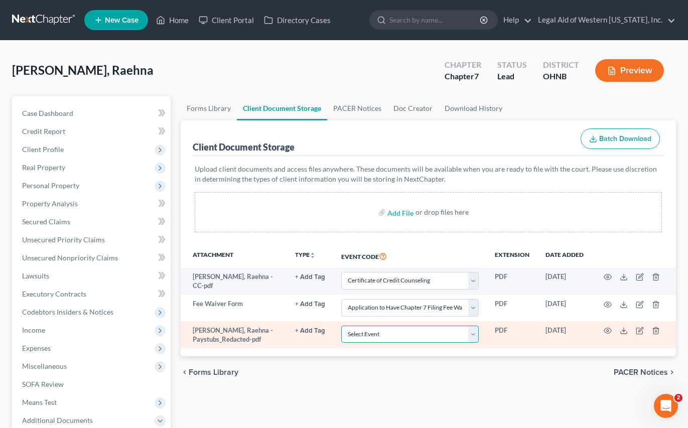
click at [390, 336] on select "Select Event 20 Largest Unsecured Creditors Amended List of Creditors (Fee) Ame…" at bounding box center [409, 334] width 137 height 18
select select "20"
click at [341, 325] on select "Select Event 20 Largest Unsecured Creditors Amended List of Creditors (Fee) Ame…" at bounding box center [409, 334] width 137 height 18
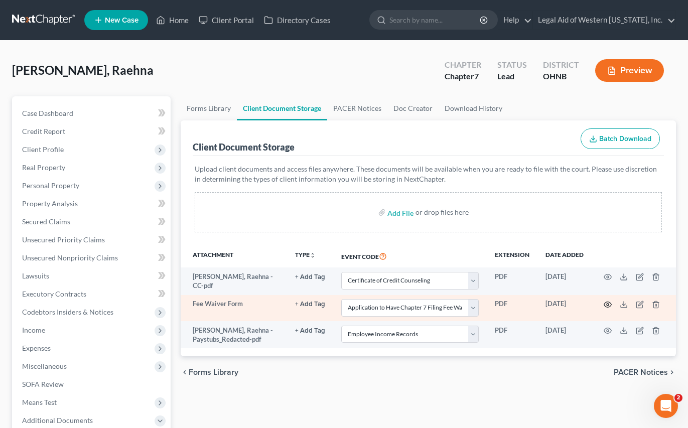
click at [506, 303] on icon "button" at bounding box center [607, 304] width 8 height 8
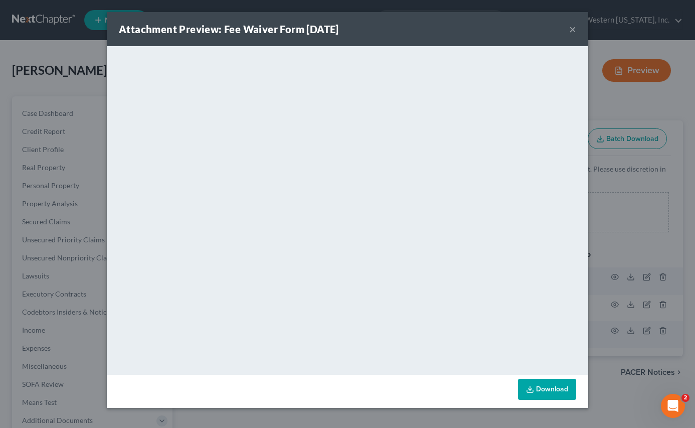
click at [506, 29] on button "×" at bounding box center [572, 29] width 7 height 12
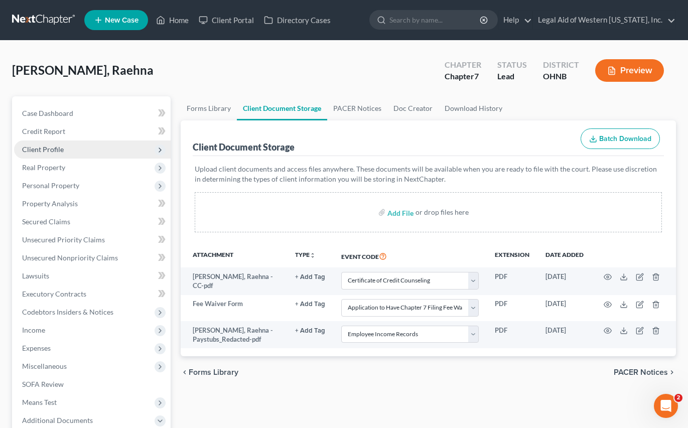
click at [51, 151] on span "Client Profile" at bounding box center [43, 149] width 42 height 9
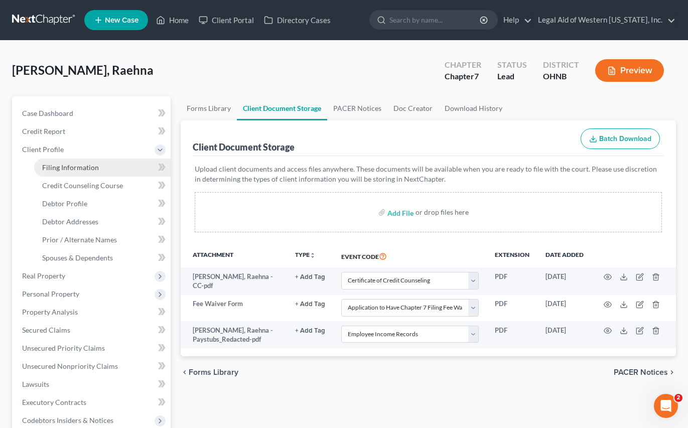
click at [63, 164] on span "Filing Information" at bounding box center [70, 167] width 57 height 9
select select "1"
select select "0"
select select "36"
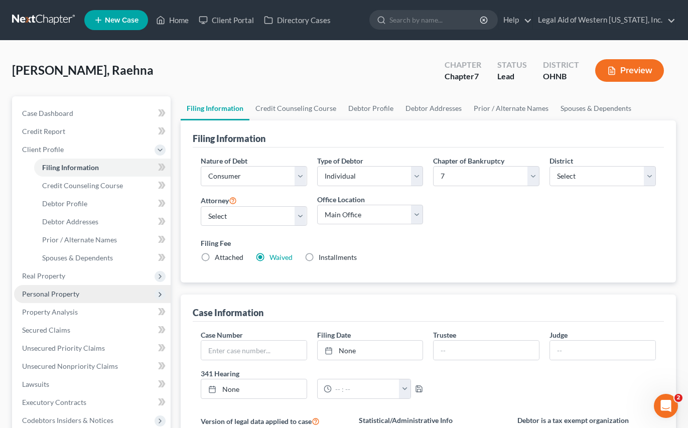
click at [51, 295] on span "Personal Property" at bounding box center [50, 293] width 57 height 9
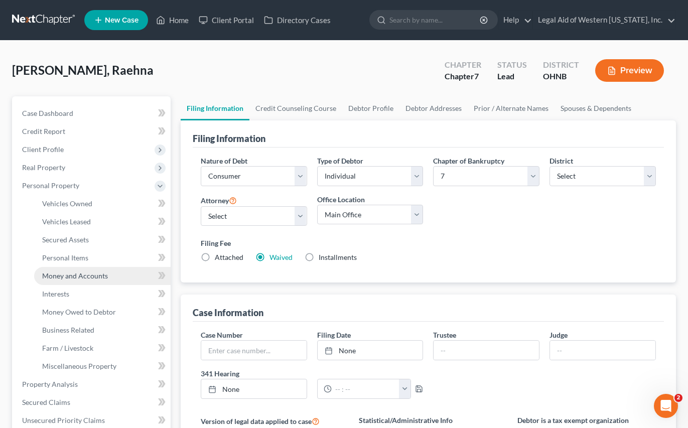
click at [88, 275] on span "Money and Accounts" at bounding box center [75, 275] width 66 height 9
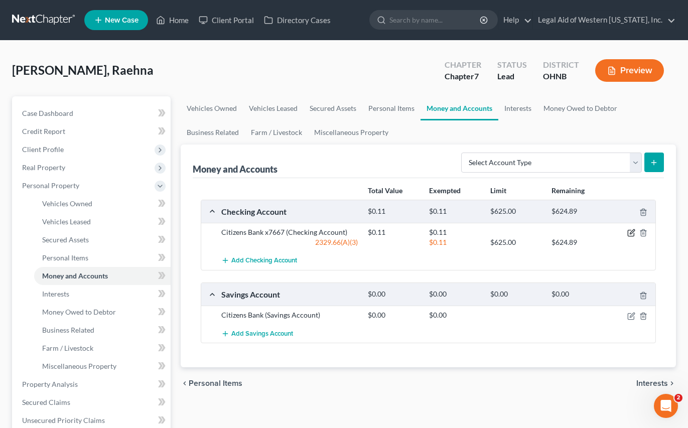
click at [506, 232] on icon "button" at bounding box center [631, 233] width 8 height 8
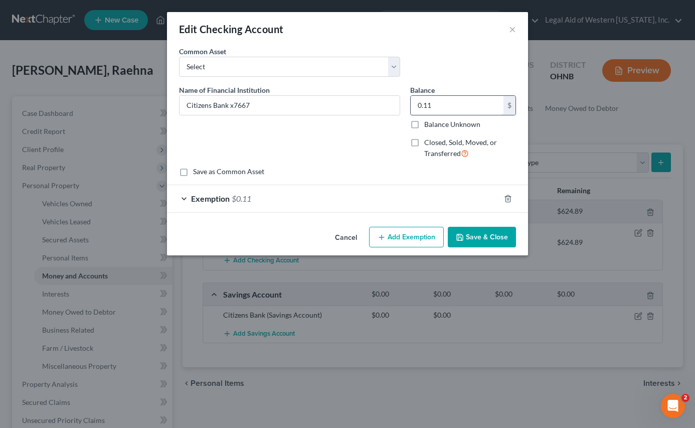
click at [455, 105] on input "0.11" at bounding box center [457, 105] width 93 height 19
type input "28.04"
click at [506, 199] on line "button" at bounding box center [508, 199] width 0 height 2
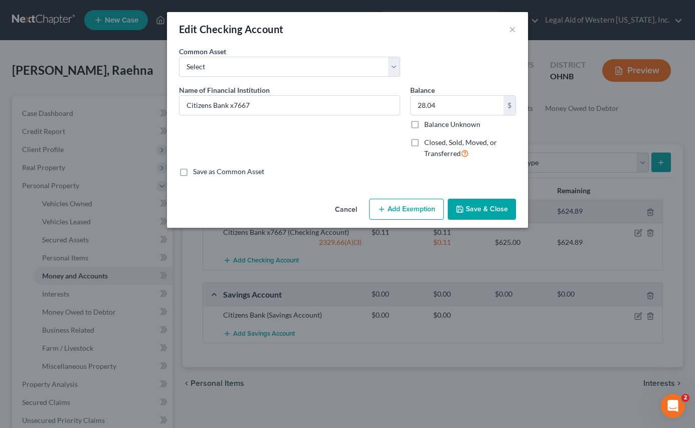
click at [405, 215] on button "Add Exemption" at bounding box center [406, 209] width 75 height 21
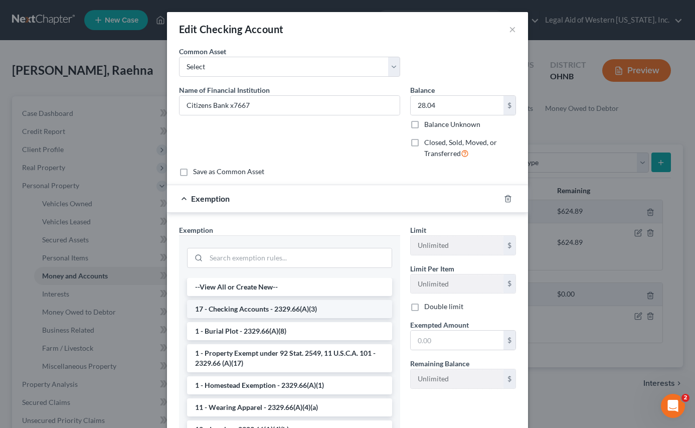
click at [256, 307] on li "17 - Checking Accounts - 2329.66(A)(3)" at bounding box center [289, 309] width 205 height 18
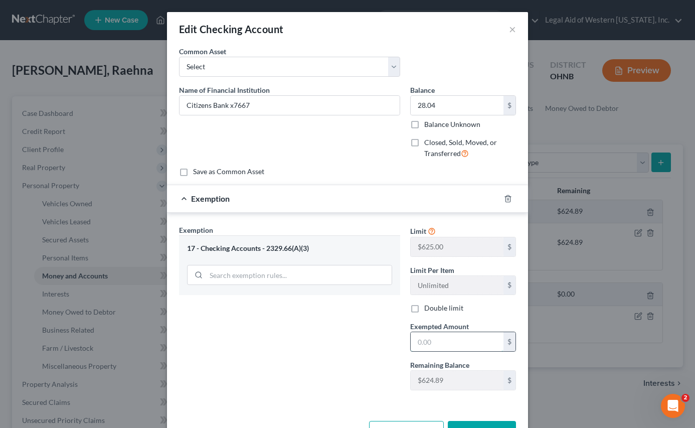
click at [461, 350] on input "text" at bounding box center [457, 341] width 93 height 19
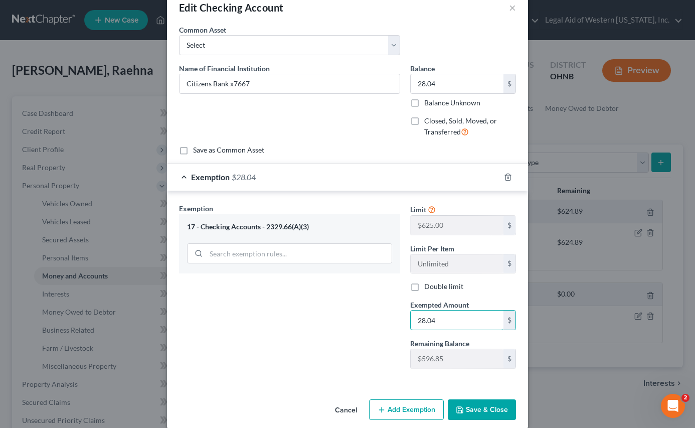
scroll to position [34, 0]
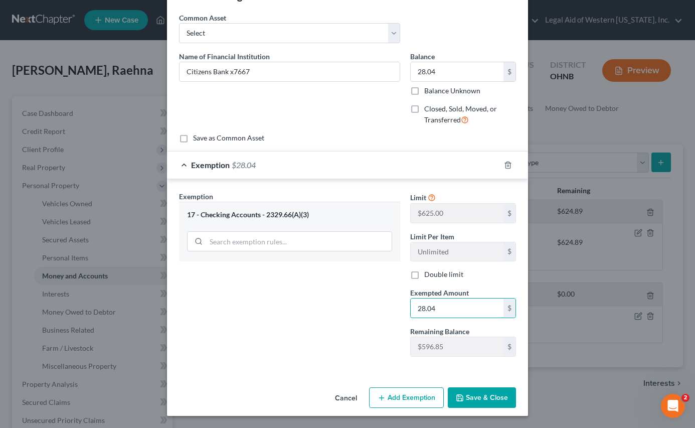
type input "28.04"
click at [481, 400] on button "Save & Close" at bounding box center [482, 397] width 68 height 21
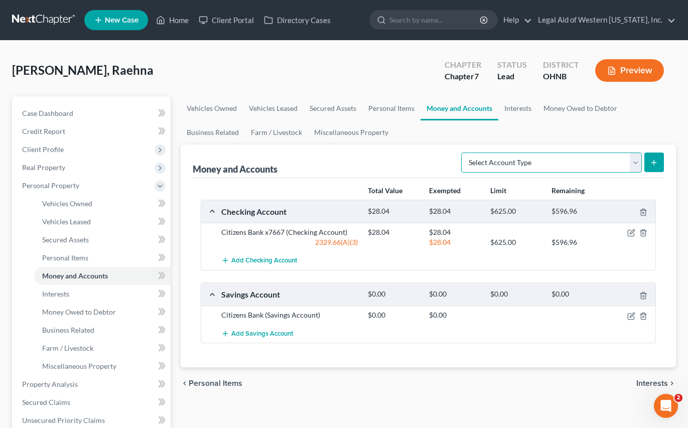
click at [506, 163] on select "Select Account Type Brokerage Cash on Hand Certificates of Deposit Checking Acc…" at bounding box center [551, 162] width 181 height 20
select select "checking"
click at [463, 152] on select "Select Account Type Brokerage Cash on Hand Certificates of Deposit Checking Acc…" at bounding box center [551, 162] width 181 height 20
click at [506, 160] on icon "submit" at bounding box center [653, 162] width 8 height 8
click at [250, 256] on button "Add Checking Account" at bounding box center [259, 260] width 76 height 19
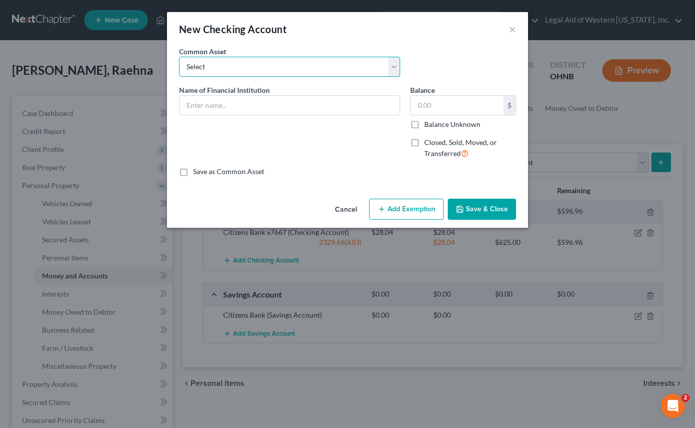
click at [227, 73] on select "Select Navy Federal Checking Chime Glass City Federal Credit Union Fifth Third …" at bounding box center [289, 67] width 221 height 20
select select "11"
click at [179, 57] on select "Select Navy Federal Checking Chime Glass City Federal Credit Union Fifth Third …" at bounding box center [289, 67] width 221 height 20
click at [326, 102] on input "Citizens Bank" at bounding box center [290, 105] width 220 height 19
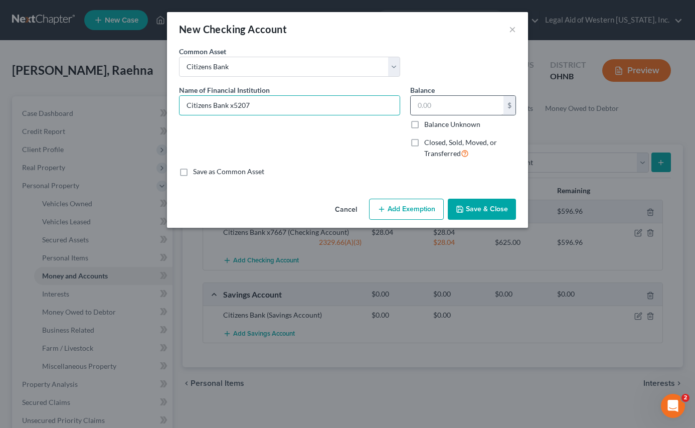
type input "Citizens Bank x5207"
click at [431, 101] on input "text" at bounding box center [457, 105] width 93 height 19
type input "0.01"
click at [404, 202] on button "Add Exemption" at bounding box center [406, 209] width 75 height 21
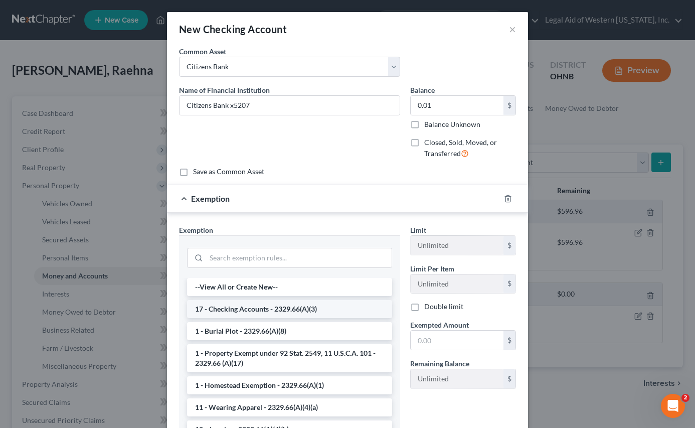
click at [268, 312] on li "17 - Checking Accounts - 2329.66(A)(3)" at bounding box center [289, 309] width 205 height 18
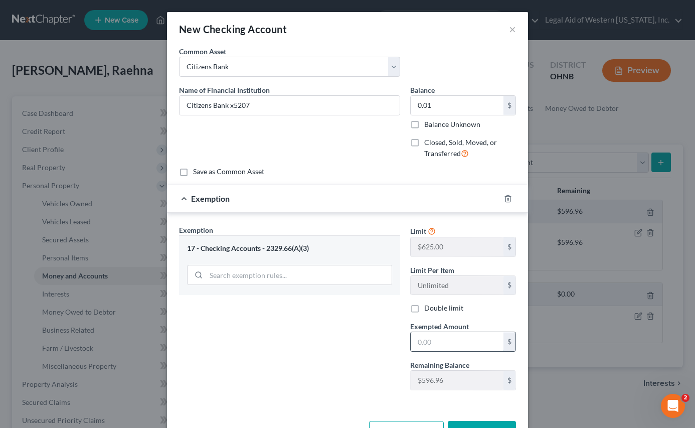
click at [421, 336] on input "text" at bounding box center [457, 341] width 93 height 19
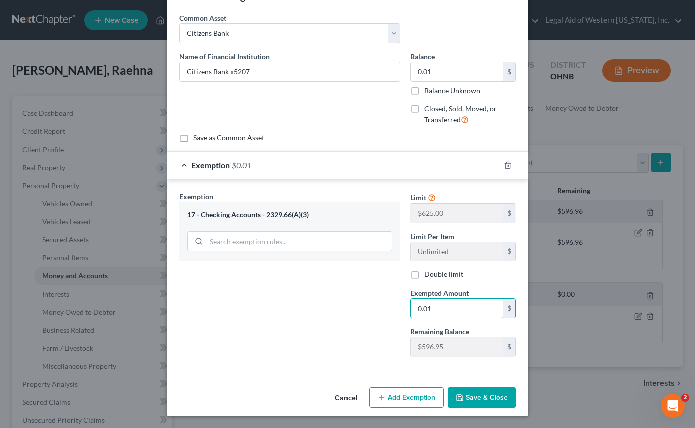
type input "0.01"
click at [483, 406] on button "Save & Close" at bounding box center [482, 397] width 68 height 21
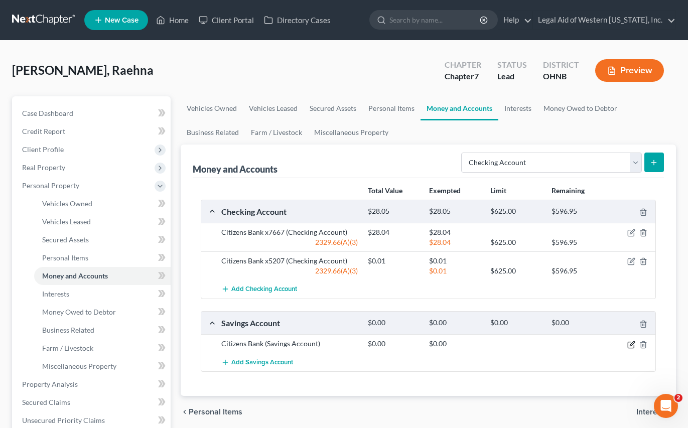
click at [506, 342] on icon "button" at bounding box center [631, 345] width 8 height 8
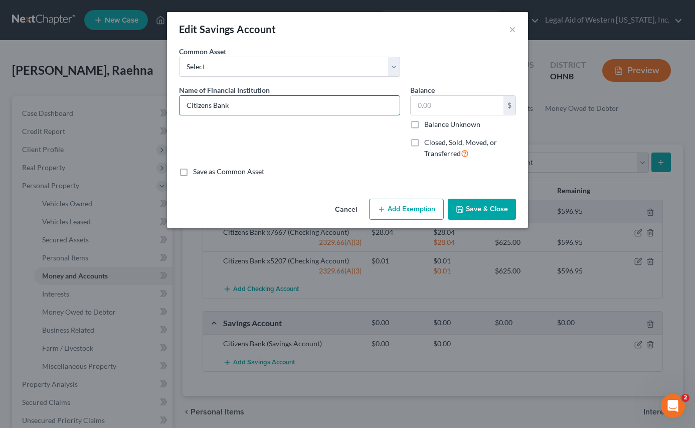
click at [257, 108] on input "Citizens Bank" at bounding box center [290, 105] width 220 height 19
type input "Citizens Bank x8147"
click at [427, 109] on input "text" at bounding box center [457, 105] width 93 height 19
type input "0.00"
click at [475, 205] on button "Save & Close" at bounding box center [482, 209] width 68 height 21
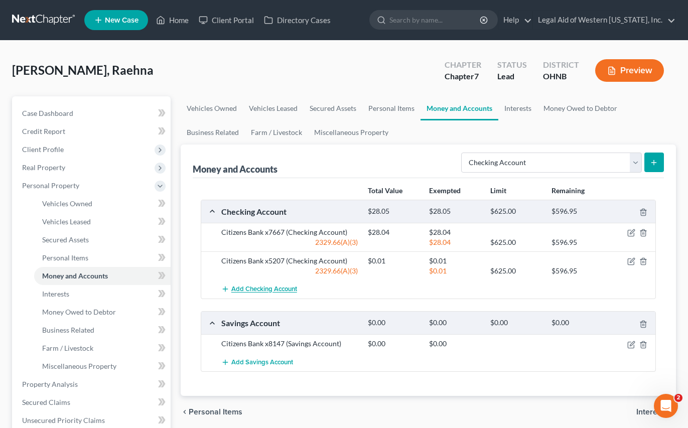
click at [256, 288] on span "Add Checking Account" at bounding box center [264, 289] width 66 height 8
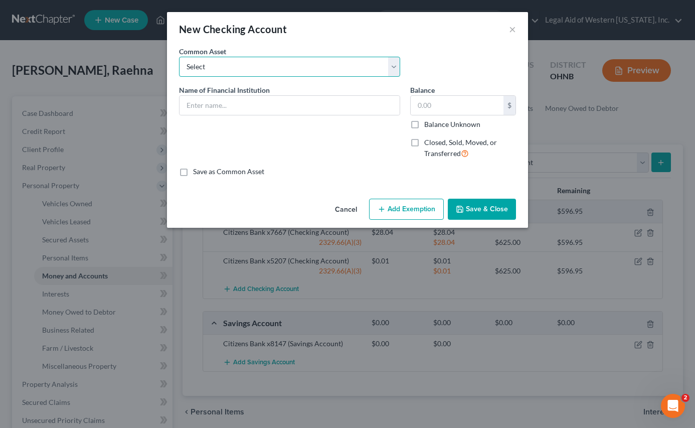
click at [210, 67] on select "Select Navy Federal Checking Chime Glass City Federal Credit Union Fifth Third …" at bounding box center [289, 67] width 221 height 20
select select "16"
click at [179, 57] on select "Select Navy Federal Checking Chime Glass City Federal Credit Union Fifth Third …" at bounding box center [289, 67] width 221 height 20
type input "Cash App"
click at [431, 106] on input "text" at bounding box center [457, 105] width 93 height 19
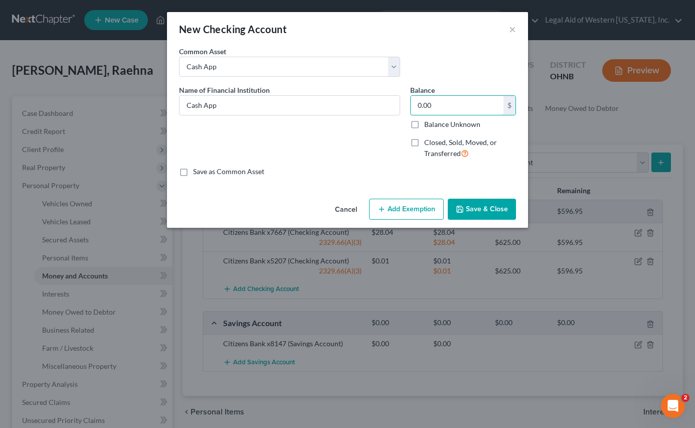
type input "0.00"
click at [339, 210] on button "Cancel" at bounding box center [346, 210] width 38 height 20
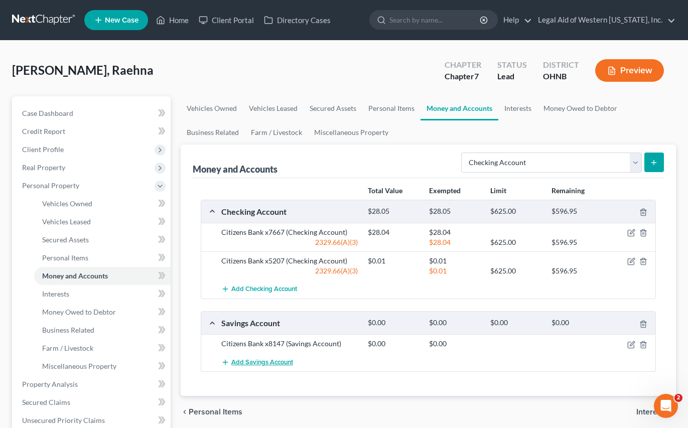
click at [269, 360] on span "Add Savings Account" at bounding box center [262, 362] width 62 height 8
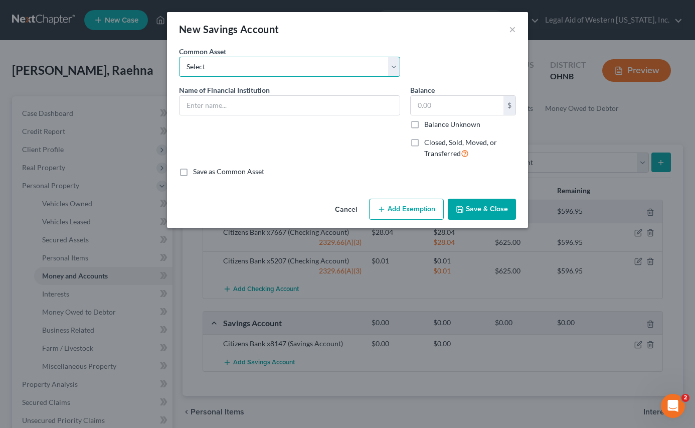
click at [224, 67] on select "Select Glass City Federal Credit Union Fifth Third Bank Huntington Bank Chase U…" at bounding box center [289, 67] width 221 height 20
select select "16"
click at [179, 57] on select "Select Glass City Federal Credit Union Fifth Third Bank Huntington Bank Chase U…" at bounding box center [289, 67] width 221 height 20
type input "Cash App"
click at [453, 103] on input "0.76" at bounding box center [457, 105] width 93 height 19
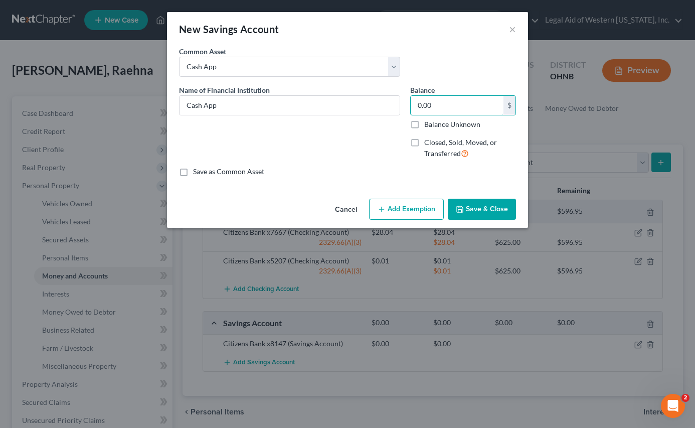
type input "0.00"
click at [487, 204] on button "Save & Close" at bounding box center [482, 209] width 68 height 21
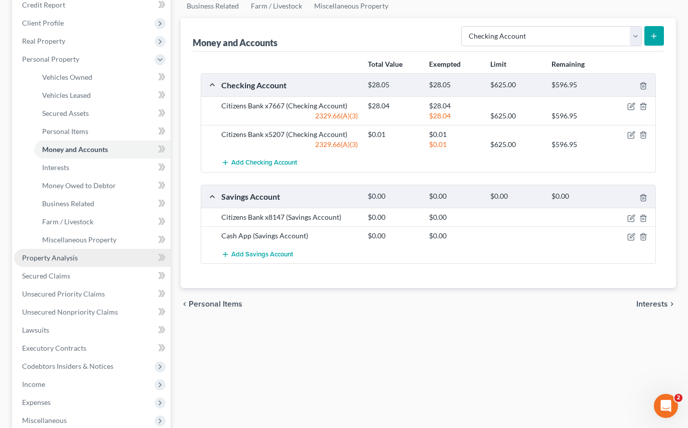
scroll to position [201, 0]
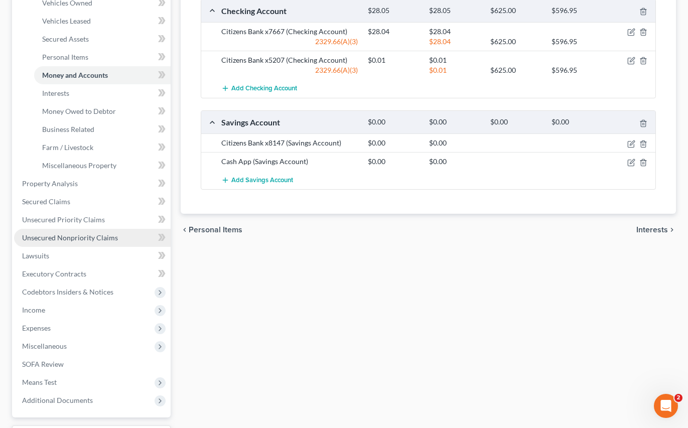
click at [103, 239] on span "Unsecured Nonpriority Claims" at bounding box center [70, 237] width 96 height 9
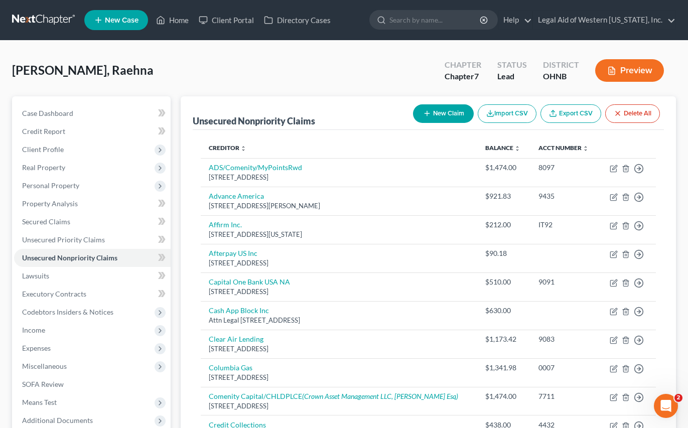
click at [438, 110] on button "New Claim" at bounding box center [443, 113] width 61 height 19
select select "0"
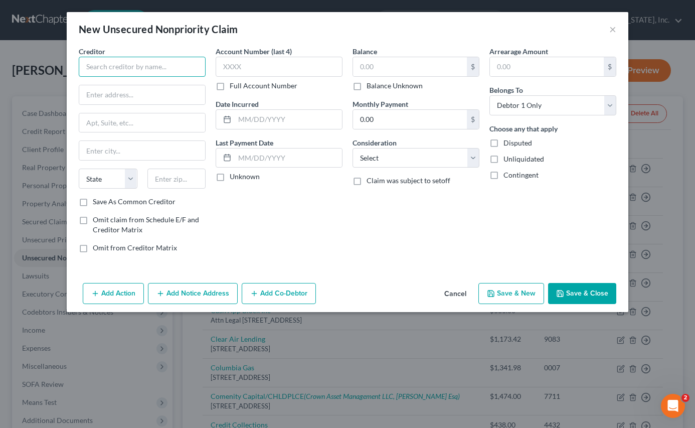
click at [151, 66] on input "text" at bounding box center [142, 67] width 127 height 20
drag, startPoint x: 135, startPoint y: 69, endPoint x: 59, endPoint y: 66, distance: 75.8
click at [59, 66] on div "New Unsecured Nonpriority Claim × Creditor * brigit State [US_STATE] AK AR AZ […" at bounding box center [347, 214] width 695 height 428
click at [401, 26] on div "New Unsecured Nonpriority Claim ×" at bounding box center [348, 29] width 562 height 34
drag, startPoint x: 121, startPoint y: 68, endPoint x: 68, endPoint y: 61, distance: 53.1
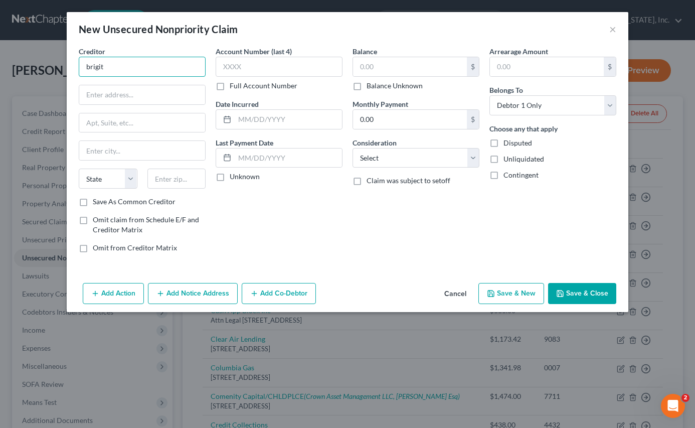
click at [69, 61] on div "Creditor * brigit State [US_STATE] AK AR AZ CA CO CT DE DC [GEOGRAPHIC_DATA] [G…" at bounding box center [348, 162] width 562 height 233
type input "Brigit/Bridge IT Inc"
type input "Q"
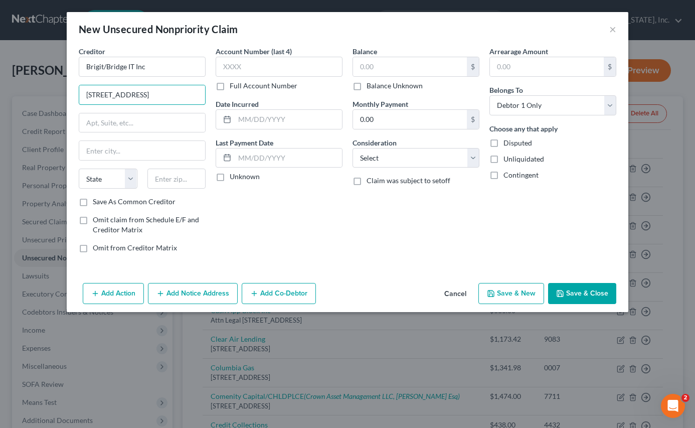
type input "[STREET_ADDRESS]"
type input "[US_STATE]"
select select "35"
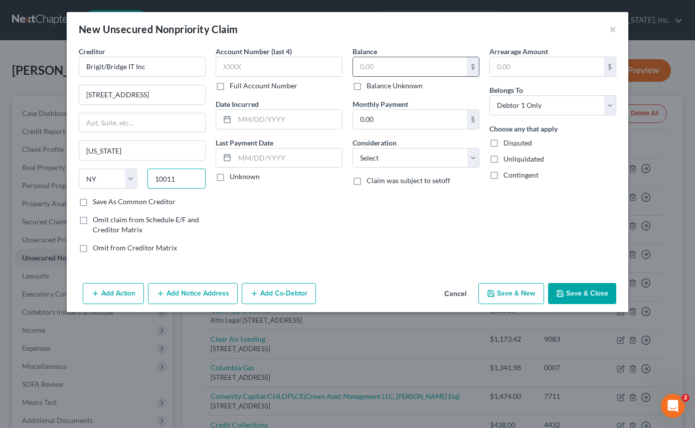
type input "10011"
click at [365, 68] on input "text" at bounding box center [410, 66] width 114 height 19
type input "53.99"
click at [391, 156] on select "Select Cable / Satellite Services Collection Agency Credit Card Debt Debt Couns…" at bounding box center [416, 158] width 127 height 20
select select "10"
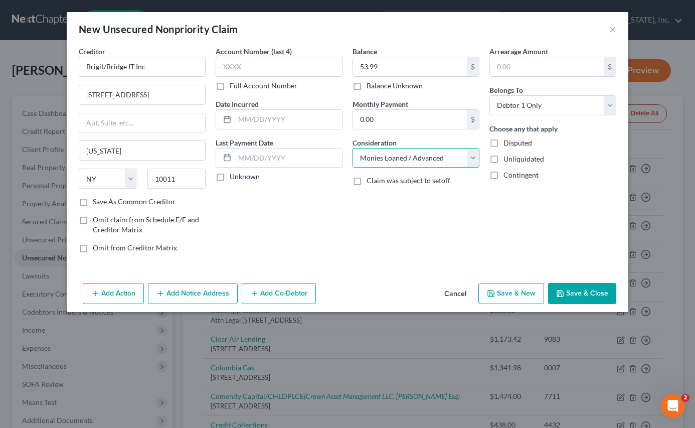
click at [353, 148] on select "Select Cable / Satellite Services Collection Agency Credit Card Debt Debt Couns…" at bounding box center [416, 158] width 127 height 20
click at [498, 293] on button "Save & New" at bounding box center [511, 293] width 66 height 21
select select "0"
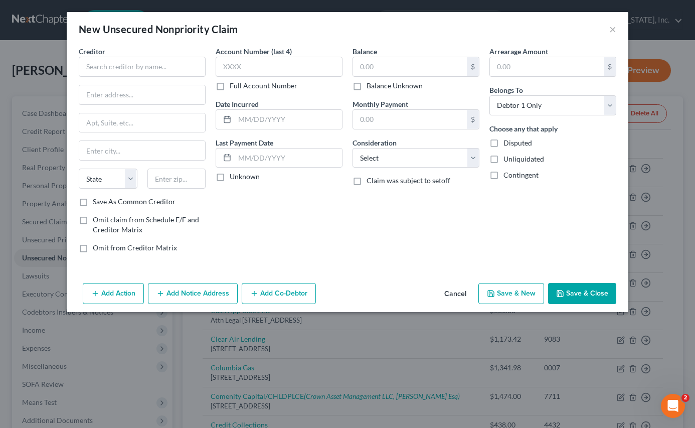
click at [460, 31] on div "New Unsecured Nonpriority Claim ×" at bounding box center [348, 29] width 562 height 34
click at [142, 62] on input "text" at bounding box center [142, 67] width 127 height 20
type input "[PERSON_NAME] Extra Cash"
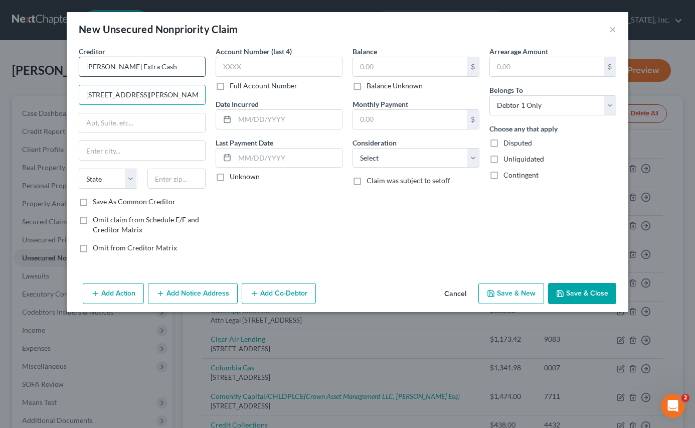
type input "[STREET_ADDRESS][PERSON_NAME]"
type input "90019"
type input "[GEOGRAPHIC_DATA]"
select select "4"
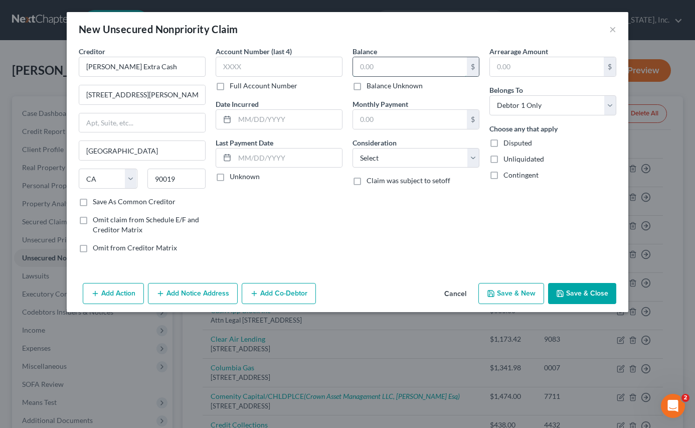
click at [389, 69] on input "text" at bounding box center [410, 66] width 114 height 19
type input "30.00"
click at [398, 154] on select "Select Cable / Satellite Services Collection Agency Credit Card Debt Debt Couns…" at bounding box center [416, 158] width 127 height 20
select select "10"
click at [353, 148] on select "Select Cable / Satellite Services Collection Agency Credit Card Debt Debt Couns…" at bounding box center [416, 158] width 127 height 20
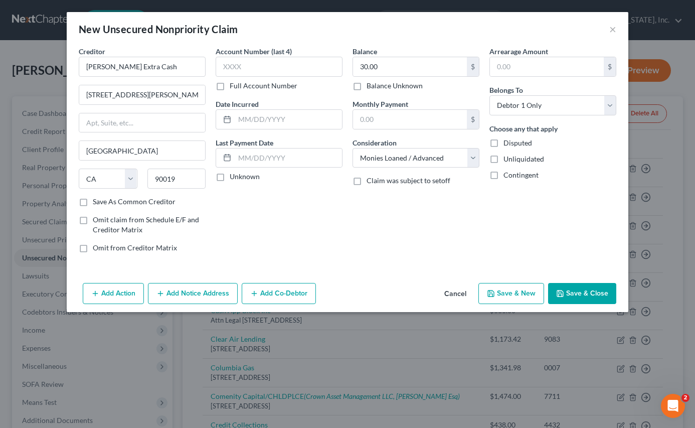
click at [490, 292] on icon "button" at bounding box center [491, 293] width 8 height 8
select select "0"
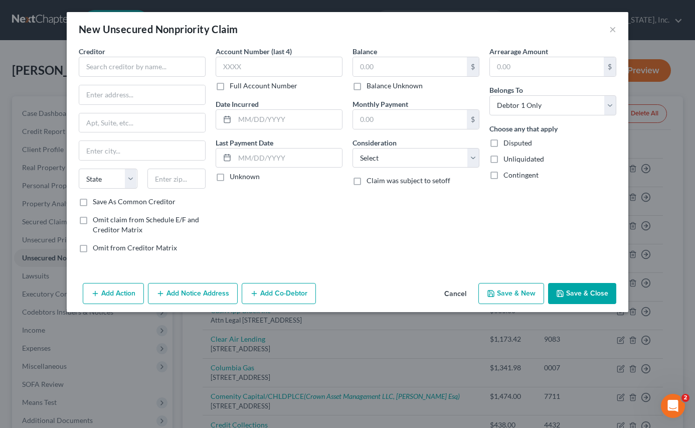
type input "0.00"
click at [406, 24] on div "New Unsecured Nonpriority Claim ×" at bounding box center [348, 29] width 562 height 34
click at [116, 65] on input "text" at bounding box center [142, 67] width 127 height 20
type input "[PERSON_NAME] Corp"
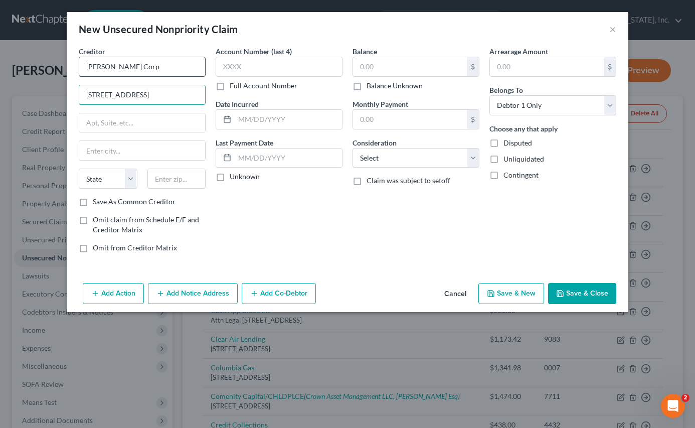
type input "[STREET_ADDRESS]"
type input "91723"
type input "Covina"
select select "4"
type input "39.99"
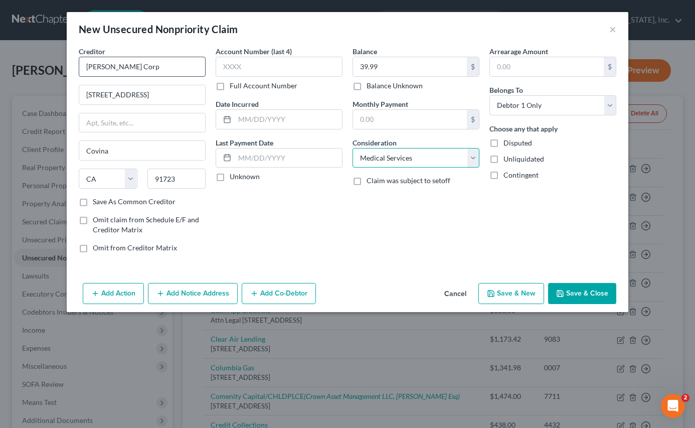
select select "10"
click at [502, 285] on button "Save & New" at bounding box center [511, 293] width 66 height 21
select select "0"
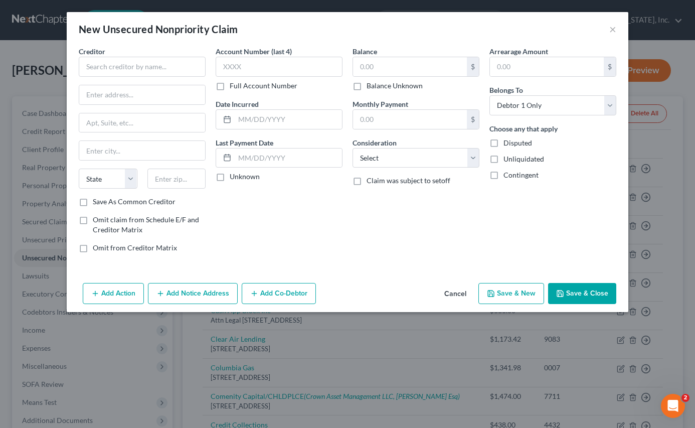
type input "0.00"
click at [468, 21] on div "New Unsecured Nonpriority Claim ×" at bounding box center [348, 29] width 562 height 34
click at [153, 70] on input "text" at bounding box center [142, 67] width 127 height 20
type input "Earnin/Activehours, Inc"
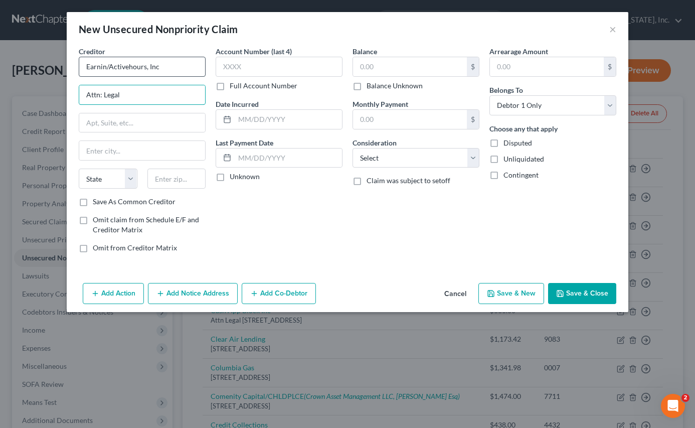
type input "Attn: Legal"
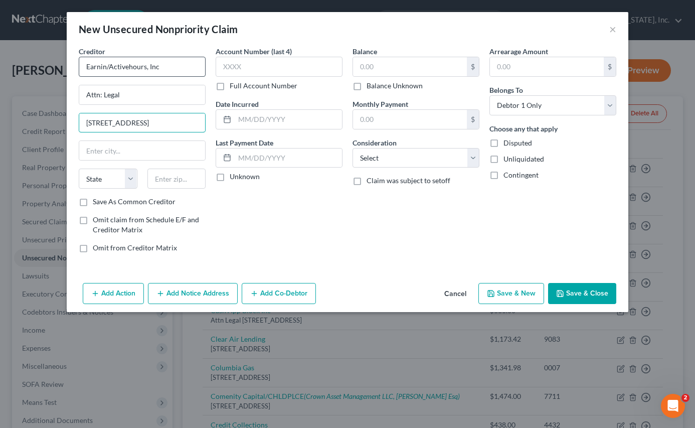
type input "[STREET_ADDRESS]"
type input "94040"
type input "Mountain View"
select select "4"
type input "100.00"
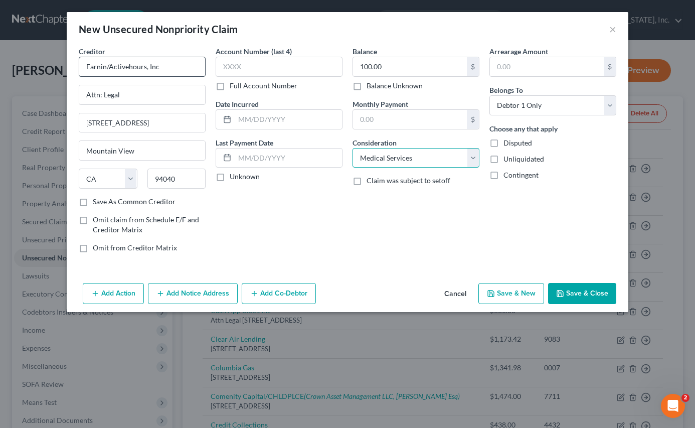
select select "10"
click at [506, 291] on button "Save & New" at bounding box center [511, 293] width 66 height 21
select select "0"
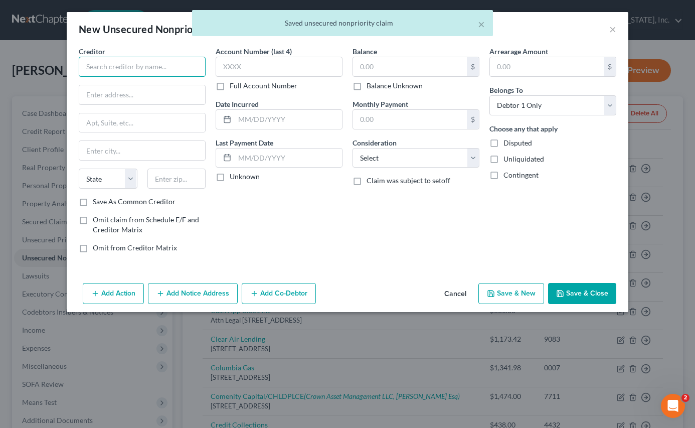
click at [129, 68] on input "text" at bounding box center [142, 67] width 127 height 20
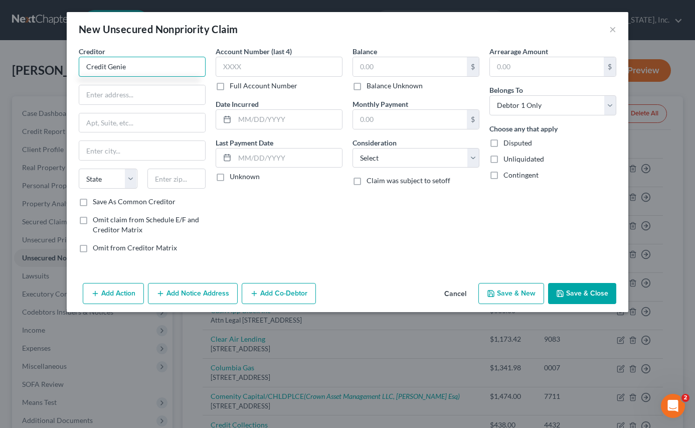
type input "Credit Genie"
click at [388, 34] on div "New Unsecured Nonpriority Claim ×" at bounding box center [348, 29] width 562 height 34
click at [118, 94] on input "text" at bounding box center [142, 94] width 126 height 19
type input "[STREET_ADDRESS]"
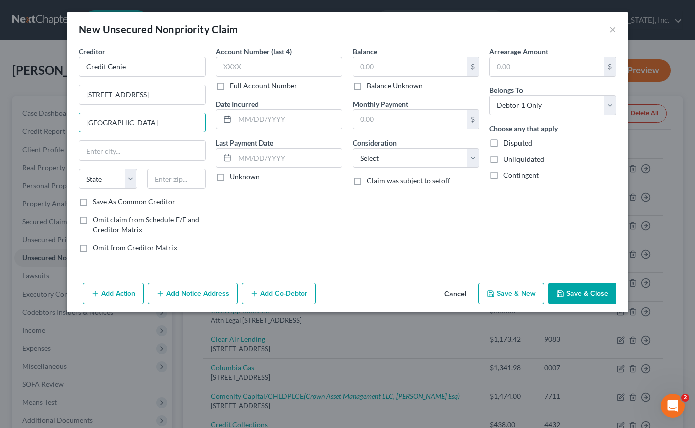
type input "[GEOGRAPHIC_DATA]"
click at [403, 224] on div "Balance $ Balance Unknown Balance Undetermined $ Balance Unknown Monthly Paymen…" at bounding box center [416, 153] width 137 height 215
click at [176, 180] on input "text" at bounding box center [176, 179] width 59 height 20
type input "19428"
type input "Conshohocken"
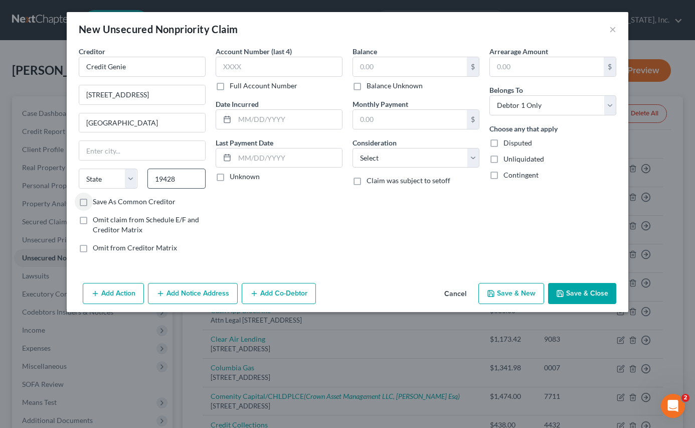
select select "39"
click at [381, 66] on input "text" at bounding box center [410, 66] width 114 height 19
click at [384, 65] on input "text" at bounding box center [410, 66] width 114 height 19
type input "45.99"
click at [383, 159] on select "Select Cable / Satellite Services Collection Agency Credit Card Debt Debt Couns…" at bounding box center [416, 158] width 127 height 20
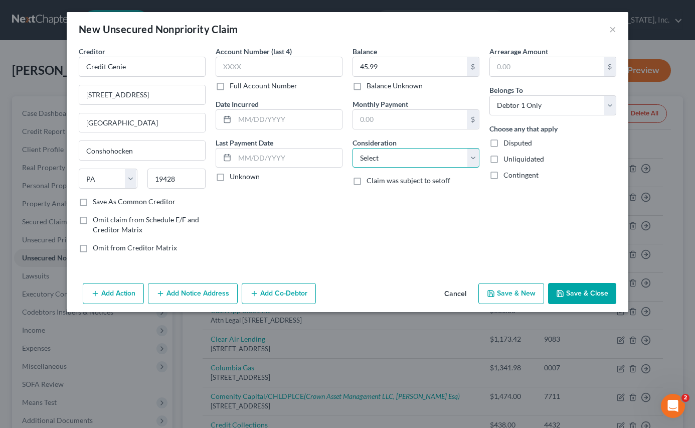
select select "10"
click at [353, 148] on select "Select Cable / Satellite Services Collection Agency Credit Card Debt Debt Couns…" at bounding box center [416, 158] width 127 height 20
click at [506, 291] on button "Save & Close" at bounding box center [582, 293] width 68 height 21
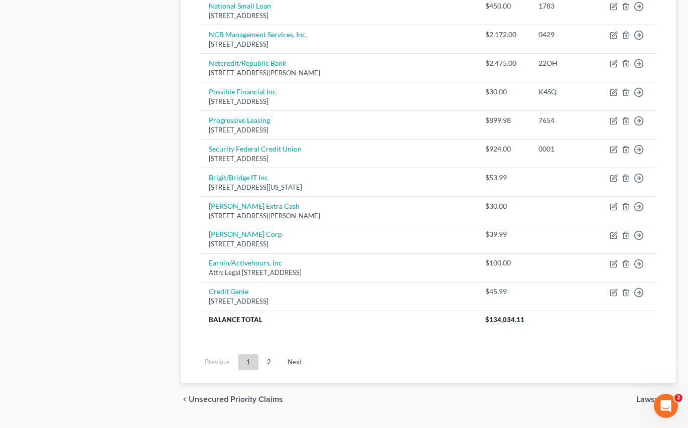
scroll to position [892, 0]
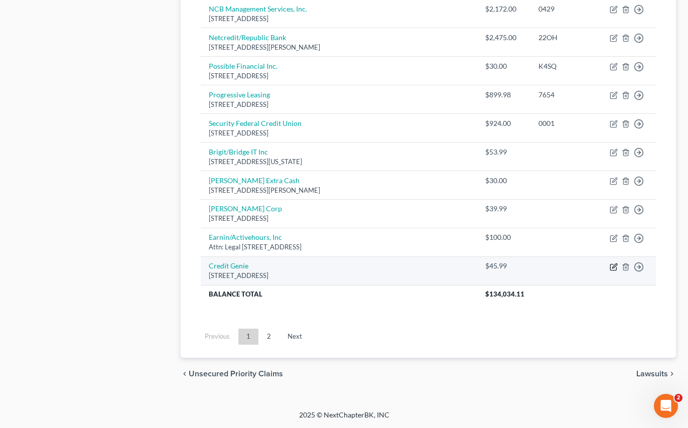
click at [506, 265] on icon "button" at bounding box center [613, 267] width 8 height 8
select select "39"
select select "10"
select select "0"
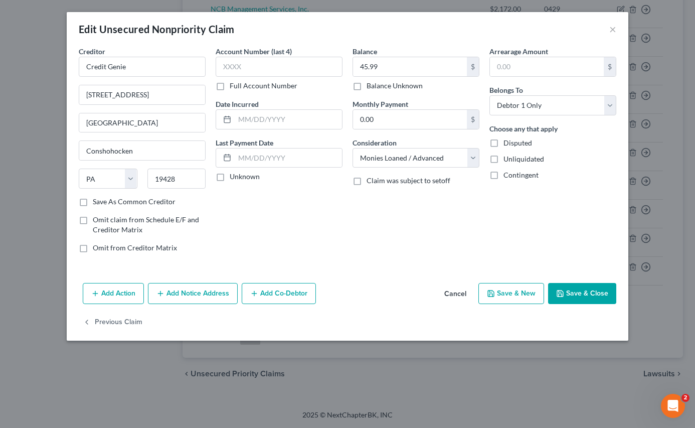
click at [93, 202] on label "Save As Common Creditor" at bounding box center [134, 202] width 83 height 10
click at [97, 202] on input "Save As Common Creditor" at bounding box center [100, 200] width 7 height 7
click at [506, 296] on button "Save & Close" at bounding box center [582, 293] width 68 height 21
checkbox input "false"
type input "0"
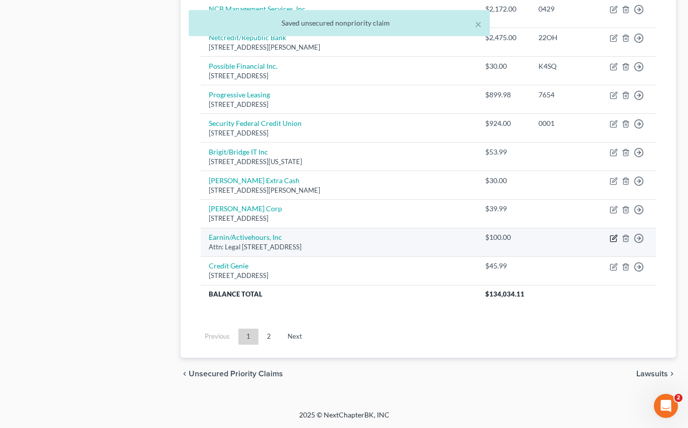
click at [506, 242] on icon "button" at bounding box center [613, 239] width 6 height 6
select select "4"
select select "10"
select select "0"
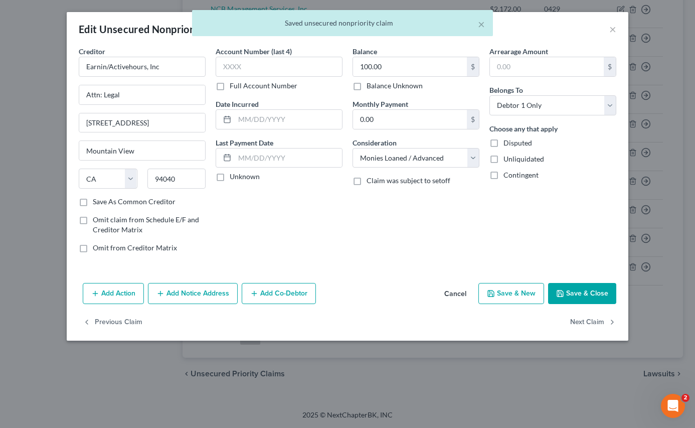
click at [93, 202] on label "Save As Common Creditor" at bounding box center [134, 202] width 83 height 10
click at [97, 202] on input "Save As Common Creditor" at bounding box center [100, 200] width 7 height 7
click at [506, 294] on button "Save & Close" at bounding box center [582, 293] width 68 height 21
checkbox input "false"
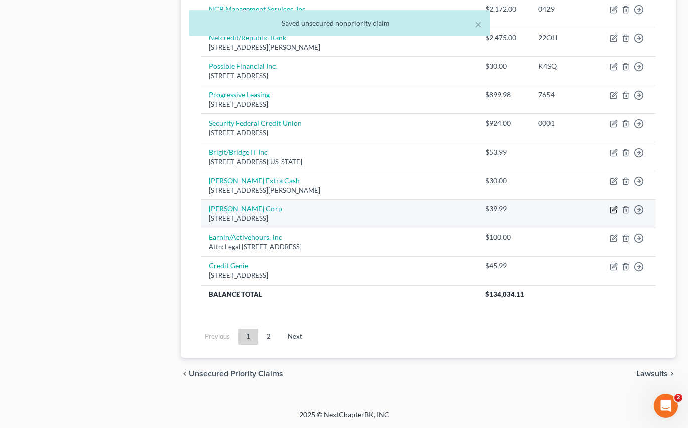
click at [506, 214] on icon "button" at bounding box center [613, 210] width 8 height 8
select select "4"
select select "10"
select select "0"
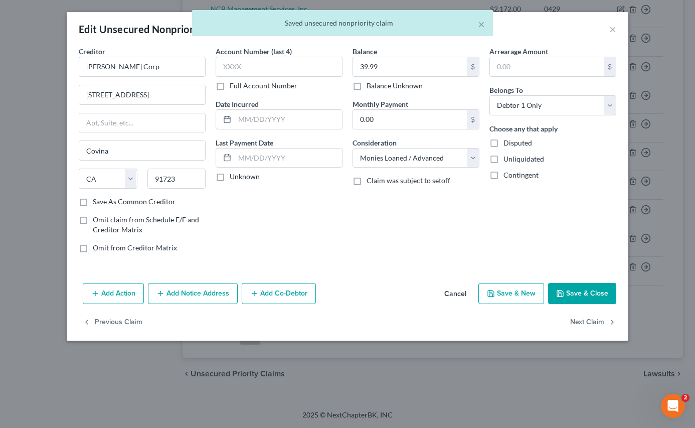
click at [93, 203] on label "Save As Common Creditor" at bounding box center [134, 202] width 83 height 10
click at [97, 203] on input "Save As Common Creditor" at bounding box center [100, 200] width 7 height 7
checkbox input "true"
click at [506, 288] on button "Save & Close" at bounding box center [582, 293] width 68 height 21
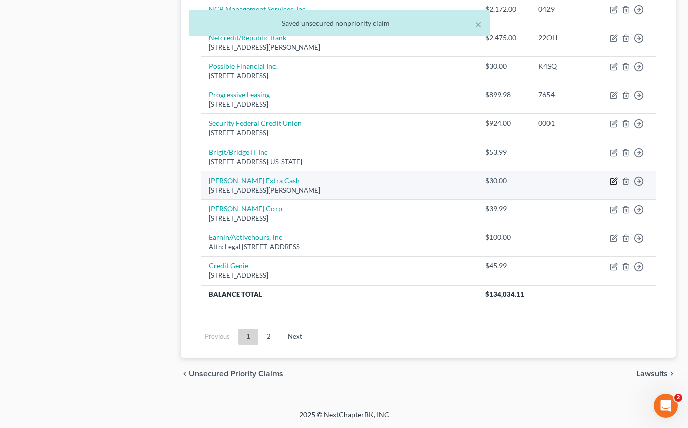
click at [506, 185] on icon "button" at bounding box center [613, 181] width 8 height 8
select select "4"
select select "10"
select select "0"
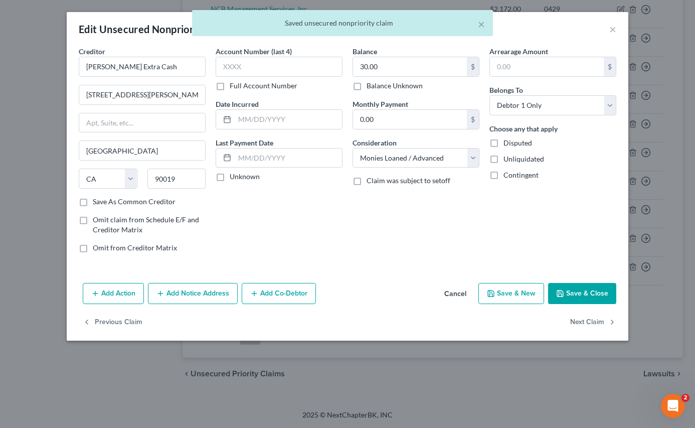
click at [93, 202] on label "Save As Common Creditor" at bounding box center [134, 202] width 83 height 10
click at [97, 202] on input "Save As Common Creditor" at bounding box center [100, 200] width 7 height 7
click at [506, 295] on button "Save & Close" at bounding box center [582, 293] width 68 height 21
checkbox input "false"
type input "0"
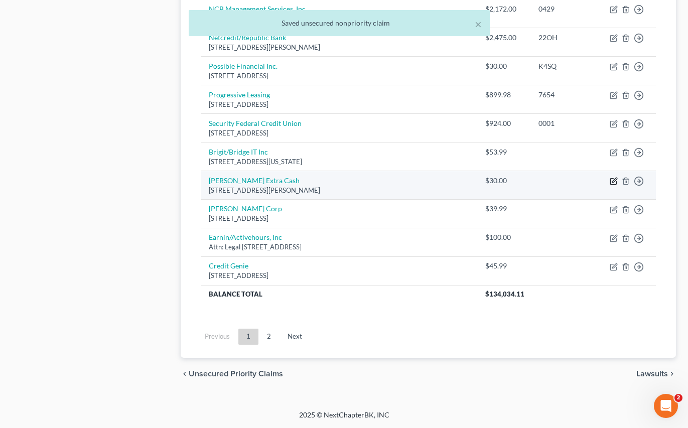
click at [506, 185] on icon "button" at bounding box center [613, 181] width 8 height 8
select select "4"
select select "10"
select select "0"
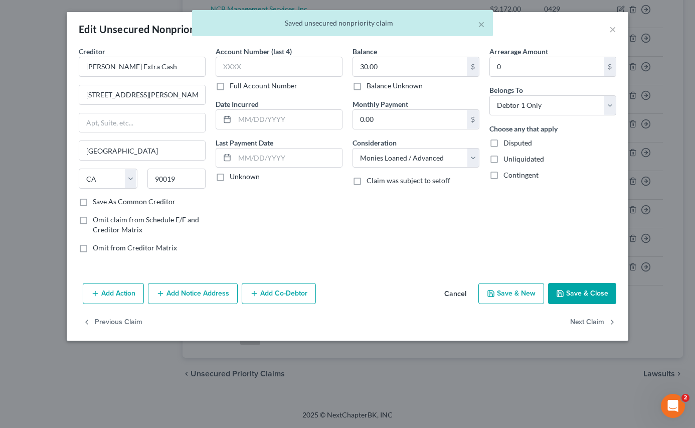
click at [93, 203] on label "Save As Common Creditor" at bounding box center [134, 202] width 83 height 10
click at [97, 203] on input "Save As Common Creditor" at bounding box center [100, 200] width 7 height 7
click at [506, 288] on button "Save & Close" at bounding box center [582, 293] width 68 height 21
checkbox input "false"
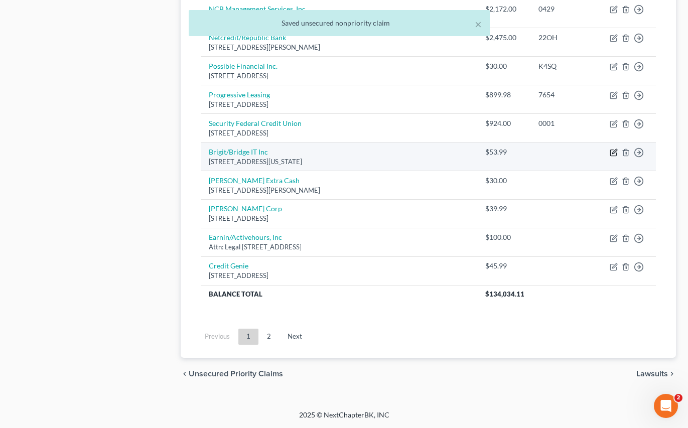
click at [506, 153] on icon "button" at bounding box center [614, 151] width 5 height 5
select select "35"
select select "10"
select select "0"
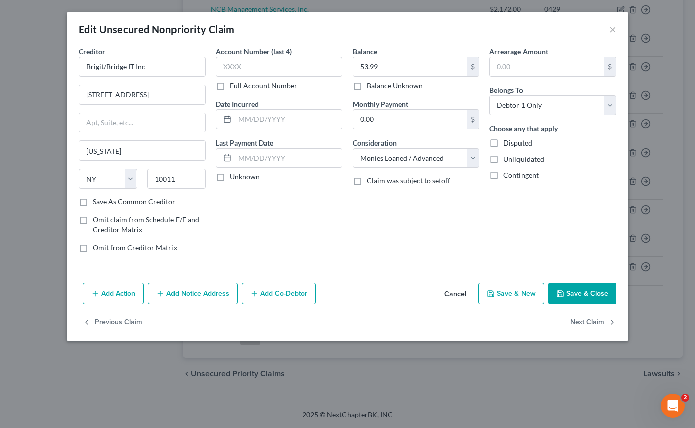
click at [93, 202] on label "Save As Common Creditor" at bounding box center [134, 202] width 83 height 10
click at [97, 202] on input "Save As Common Creditor" at bounding box center [100, 200] width 7 height 7
click at [506, 293] on button "Save & Close" at bounding box center [582, 293] width 68 height 21
checkbox input "false"
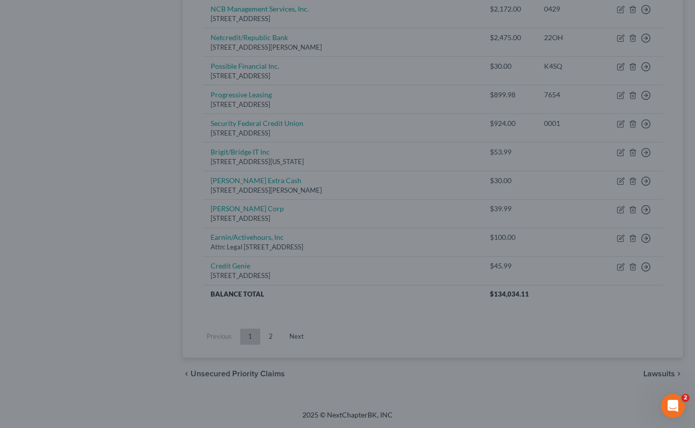
type input "0"
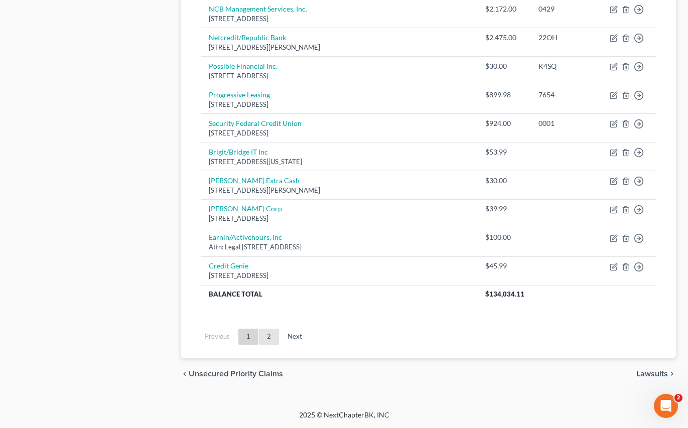
click at [267, 345] on link "2" at bounding box center [269, 336] width 20 height 16
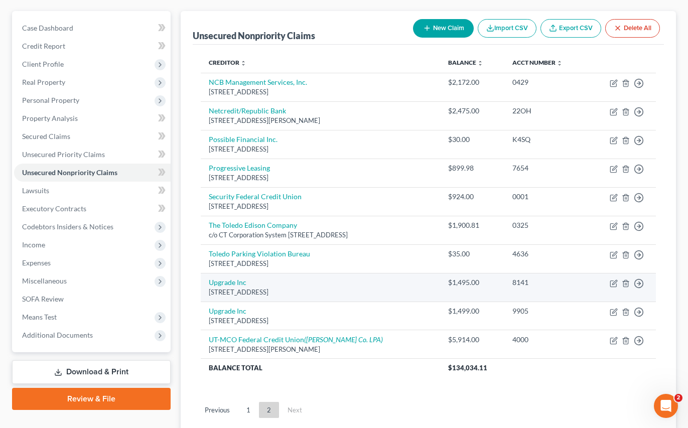
scroll to position [0, 0]
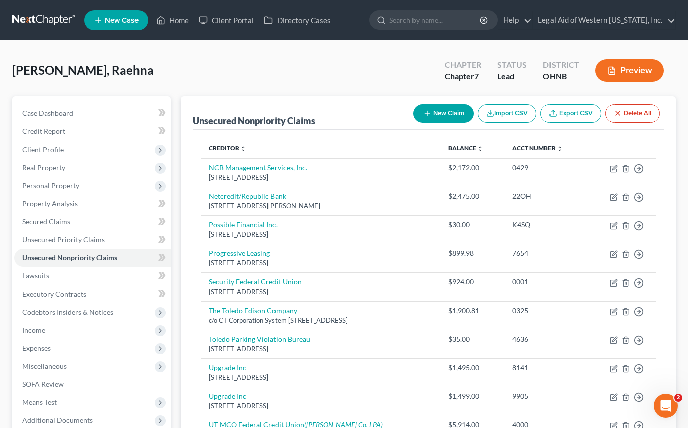
click at [462, 117] on button "New Claim" at bounding box center [443, 113] width 61 height 19
select select "0"
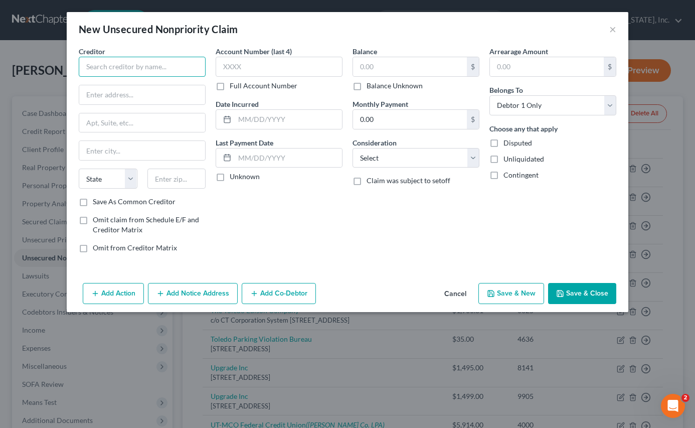
click at [186, 70] on input "text" at bounding box center [142, 67] width 127 height 20
type input "ParkSmart"
type input "Toledo Parking Violations Bureau"
type input "[STREET_ADDRESS]"
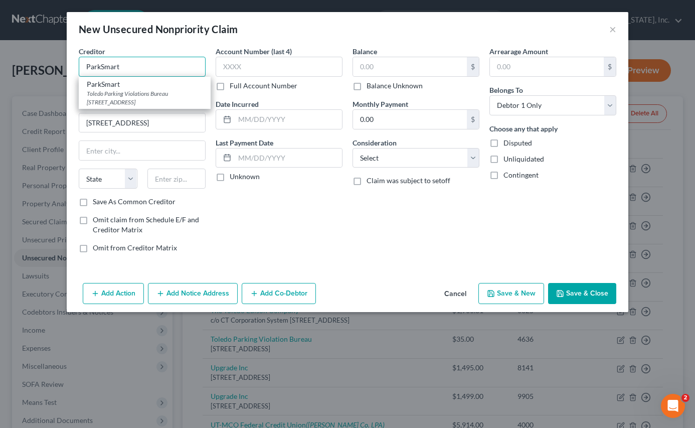
type input "[GEOGRAPHIC_DATA]"
select select "36"
type input "43604-0000"
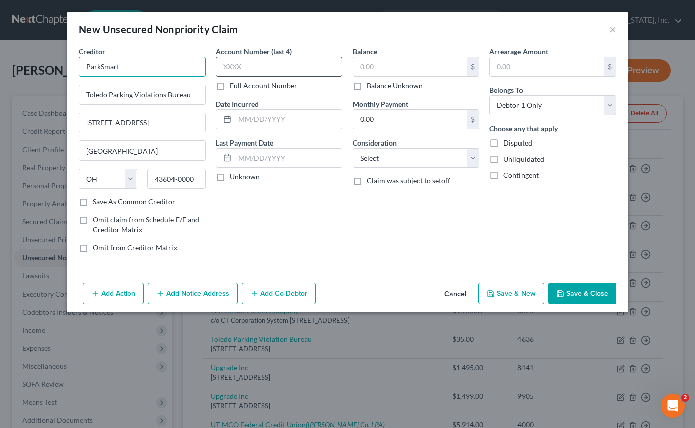
type input "ParkSmart"
click at [253, 65] on input "text" at bounding box center [279, 67] width 127 height 20
type input "9661"
click at [391, 66] on input "text" at bounding box center [410, 66] width 114 height 19
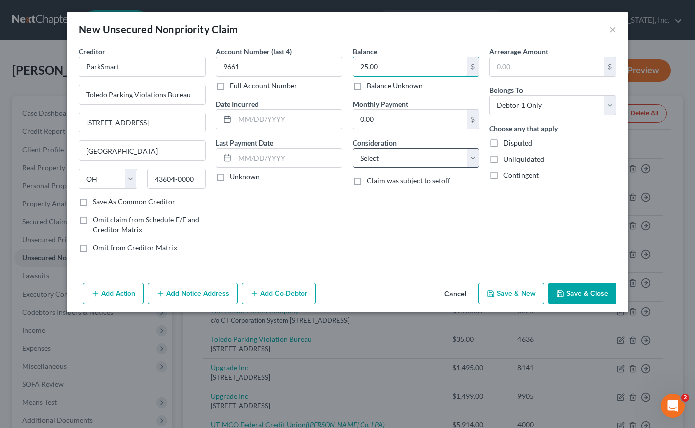
type input "25.00"
click at [442, 157] on select "Select Cable / Satellite Services Collection Agency Credit Card Debt Debt Couns…" at bounding box center [416, 158] width 127 height 20
select select "14"
click at [353, 148] on select "Select Cable / Satellite Services Collection Agency Credit Card Debt Debt Couns…" at bounding box center [416, 158] width 127 height 20
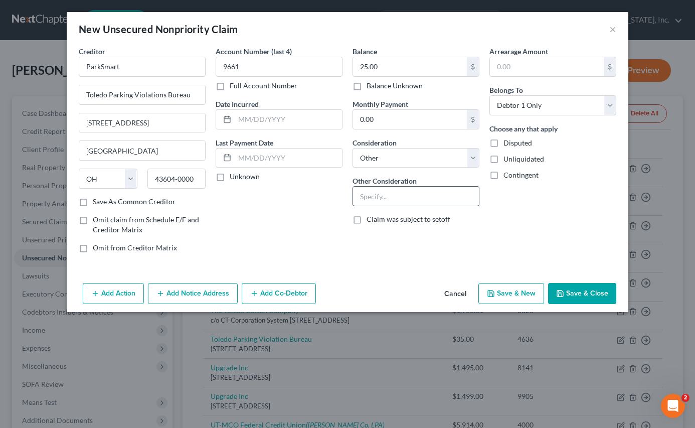
click at [393, 198] on input "text" at bounding box center [416, 196] width 126 height 19
click at [408, 200] on input "Parking fin e" at bounding box center [416, 196] width 126 height 19
drag, startPoint x: 386, startPoint y: 199, endPoint x: 423, endPoint y: 193, distance: 37.6
click at [423, 193] on input "Parking fin e" at bounding box center [416, 196] width 126 height 19
type input "Parking fine"
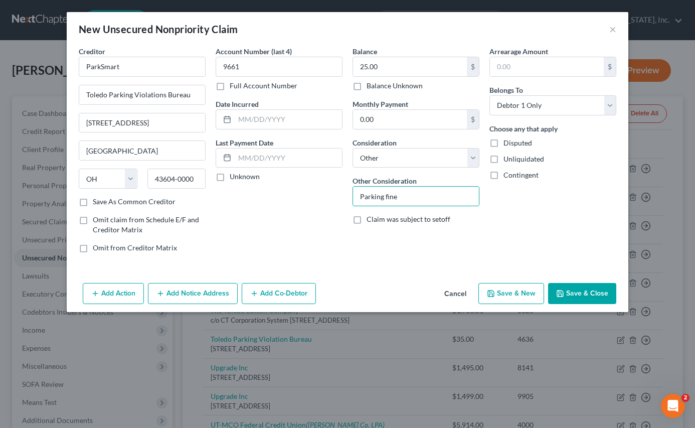
click at [506, 293] on button "Save & Close" at bounding box center [582, 293] width 68 height 21
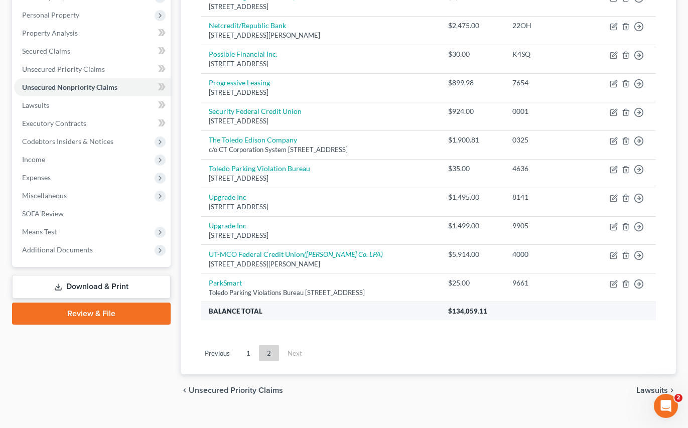
scroll to position [187, 0]
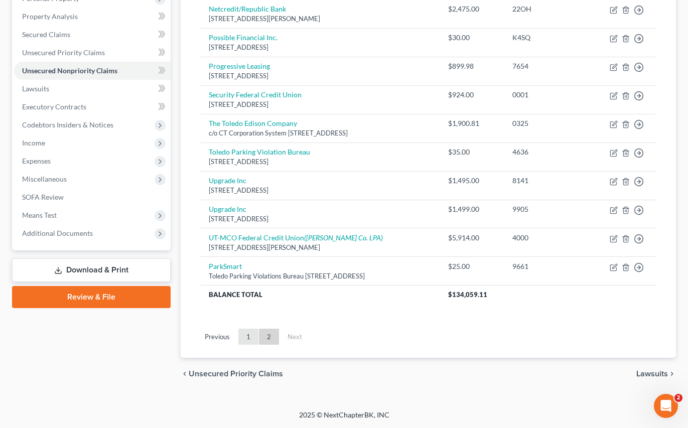
click at [245, 337] on link "1" at bounding box center [248, 336] width 20 height 16
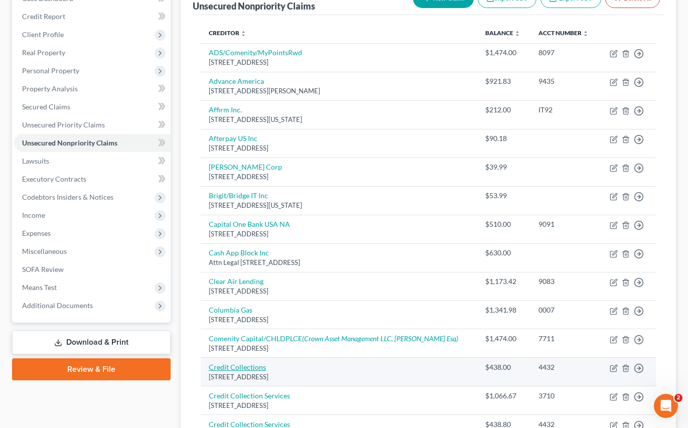
scroll to position [0, 0]
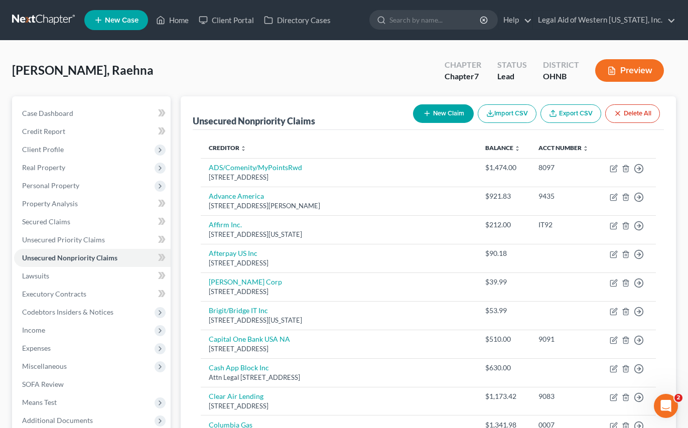
click at [444, 111] on button "New Claim" at bounding box center [443, 113] width 61 height 19
select select "0"
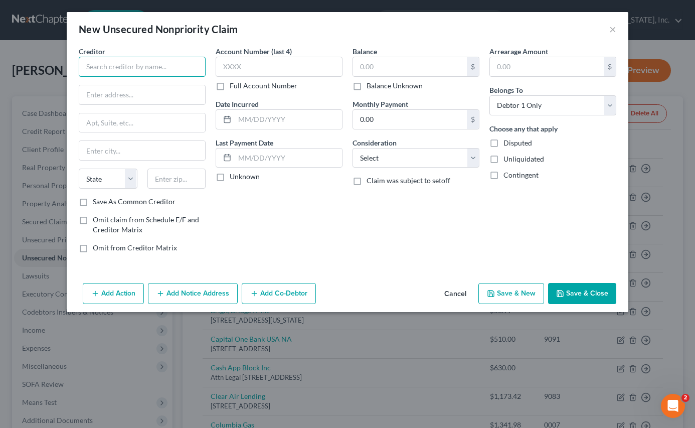
click at [108, 68] on input "text" at bounding box center [142, 67] width 127 height 20
type input "Afterpay US Inc"
type input "1955 [GEOGRAPHIC_DATA]"
type input "Suite 204"
type input "[GEOGRAPHIC_DATA]"
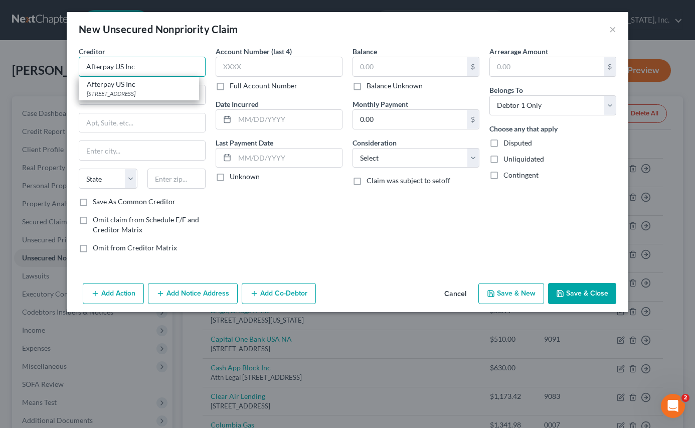
select select "4"
type input "94612"
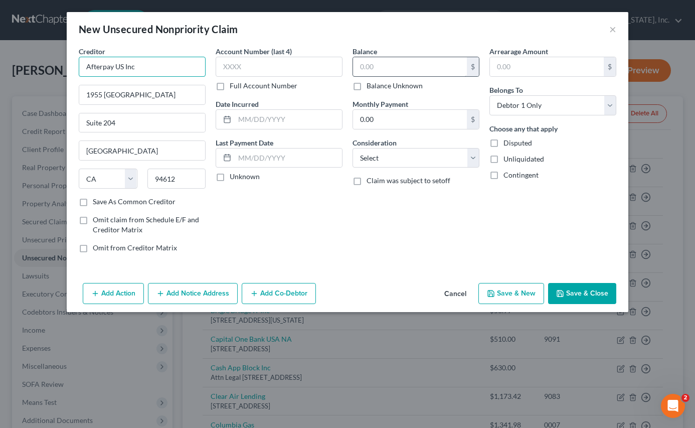
type input "Afterpay US Inc"
click at [425, 62] on input "text" at bounding box center [410, 66] width 114 height 19
type input "165.17"
click at [447, 152] on select "Select Cable / Satellite Services Collection Agency Credit Card Debt Debt Couns…" at bounding box center [416, 158] width 127 height 20
select select "10"
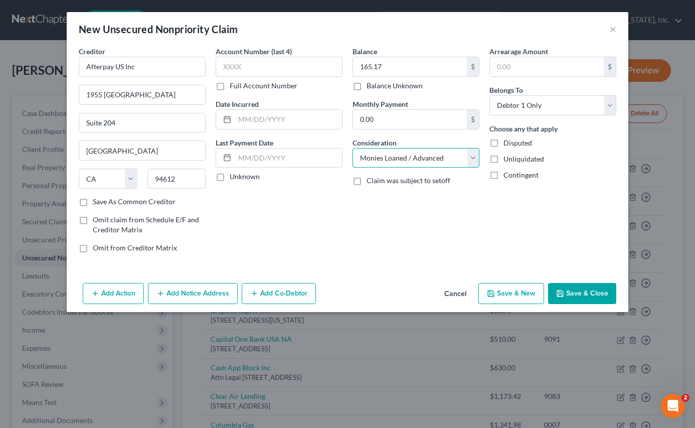
click at [353, 148] on select "Select Cable / Satellite Services Collection Agency Credit Card Debt Debt Couns…" at bounding box center [416, 158] width 127 height 20
click at [506, 290] on button "Save & Close" at bounding box center [582, 293] width 68 height 21
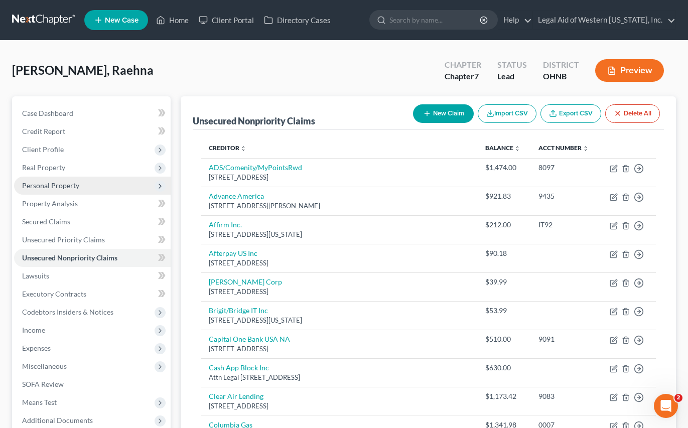
click at [61, 185] on span "Personal Property" at bounding box center [50, 185] width 57 height 9
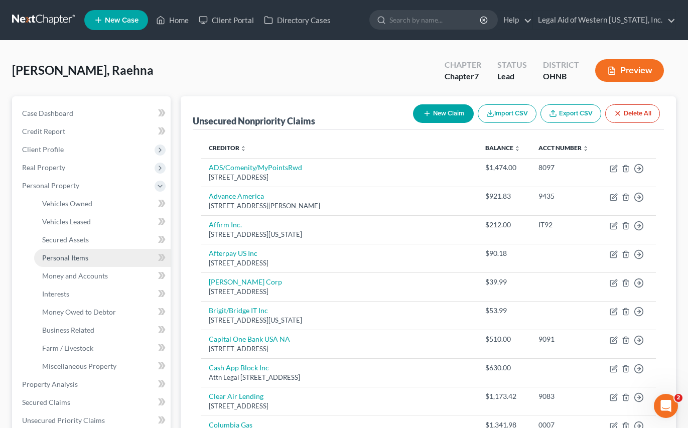
click at [82, 255] on span "Personal Items" at bounding box center [65, 257] width 46 height 9
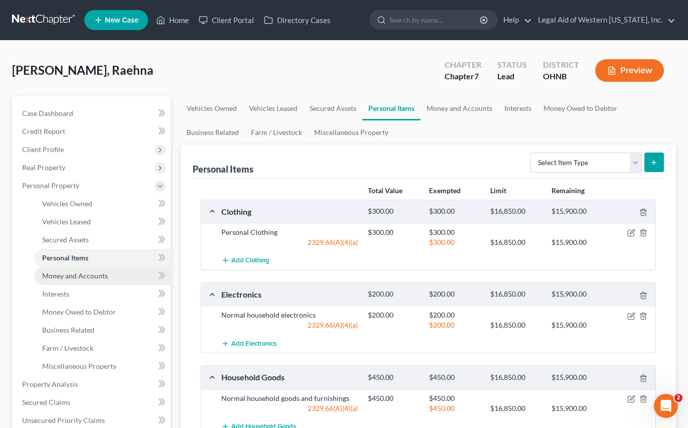
click at [104, 270] on link "Money and Accounts" at bounding box center [102, 276] width 136 height 18
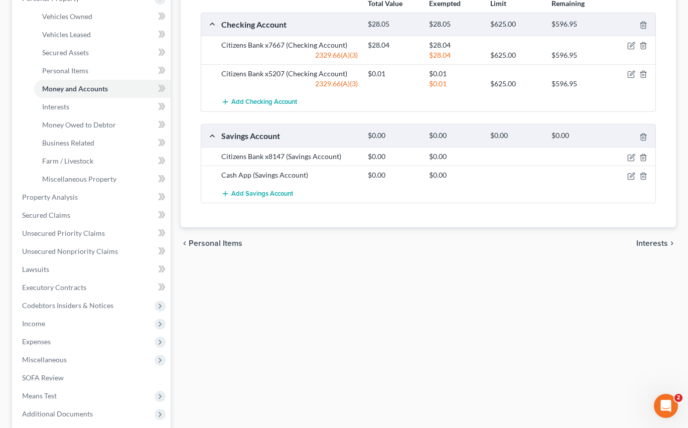
scroll to position [286, 0]
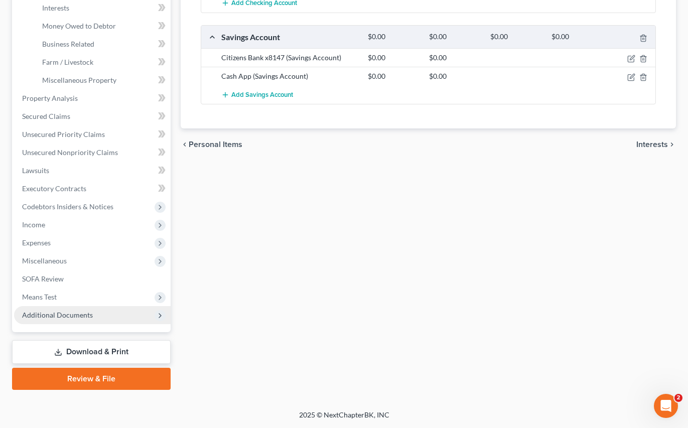
click at [64, 314] on span "Additional Documents" at bounding box center [57, 314] width 71 height 9
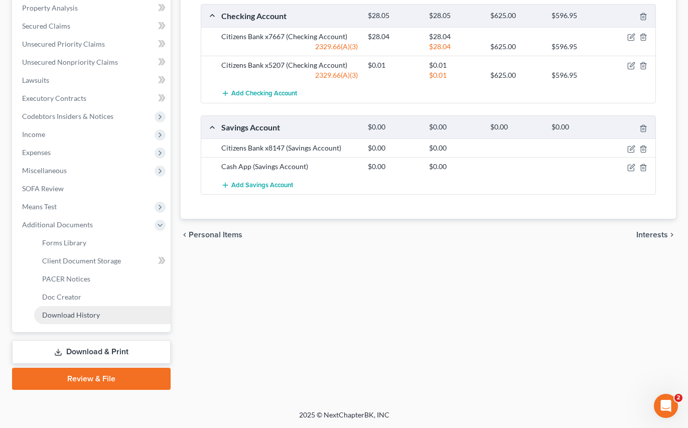
click at [64, 314] on span "Download History" at bounding box center [71, 314] width 58 height 9
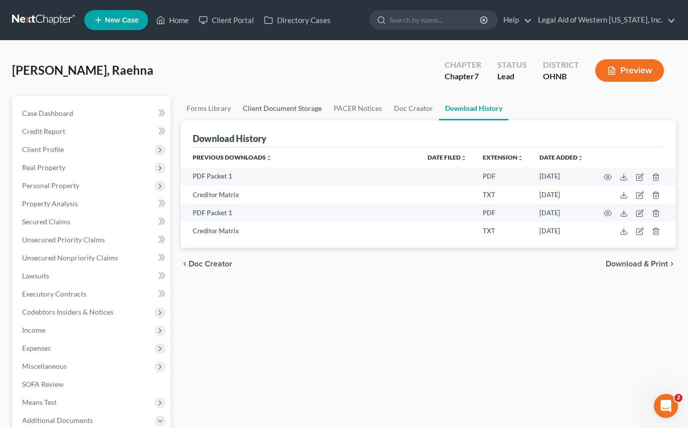
click at [279, 112] on link "Client Document Storage" at bounding box center [282, 108] width 91 height 24
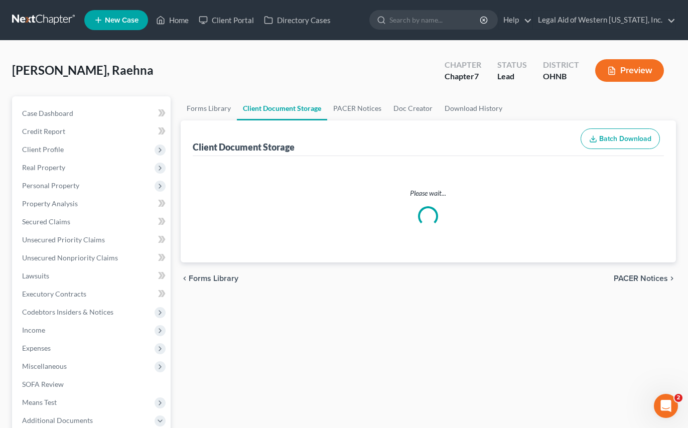
select select "5"
select select "4"
select select "20"
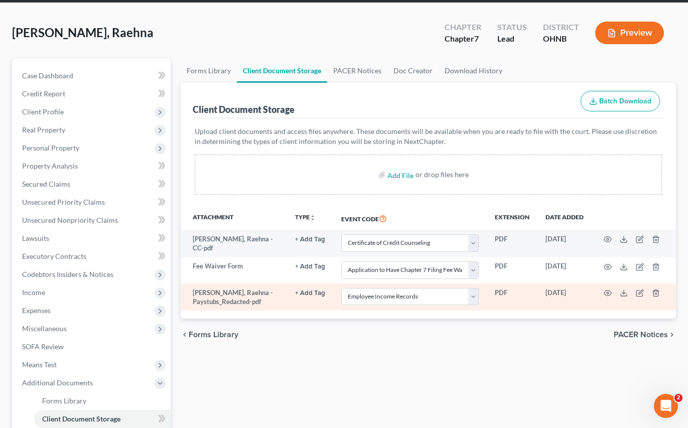
scroll to position [100, 0]
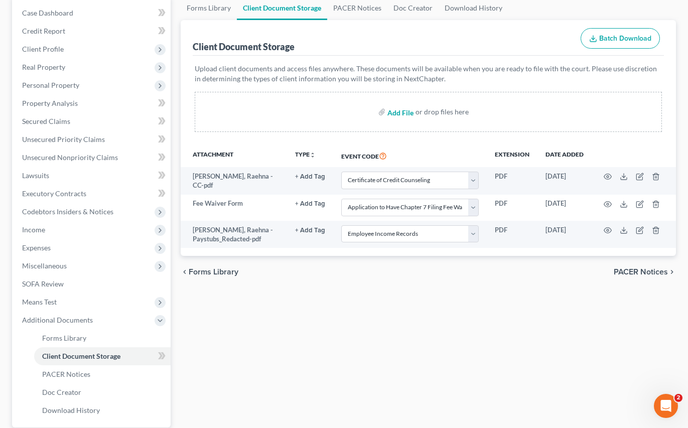
click at [391, 116] on input "file" at bounding box center [399, 112] width 24 height 18
type input "C:\fakepath\[PERSON_NAME], Raehna - DecRe.pdf"
select select "5"
select select "4"
select select "20"
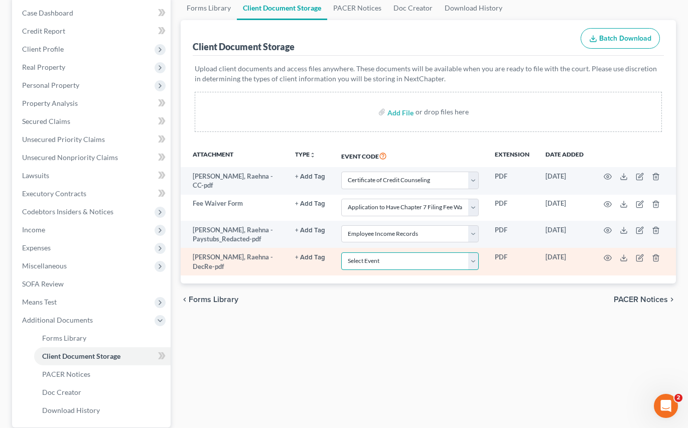
click at [417, 266] on select "Select Event 20 Largest Unsecured Creditors Amended List of Creditors (Fee) Ame…" at bounding box center [409, 261] width 137 height 18
click at [341, 252] on select "Select Event 20 Largest Unsecured Creditors Amended List of Creditors (Fee) Ame…" at bounding box center [409, 261] width 137 height 18
click at [506, 254] on icon "button" at bounding box center [607, 258] width 8 height 8
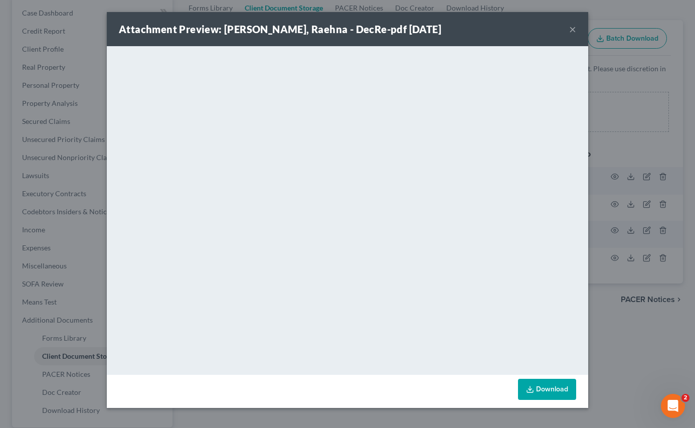
click at [506, 26] on button "×" at bounding box center [572, 29] width 7 height 12
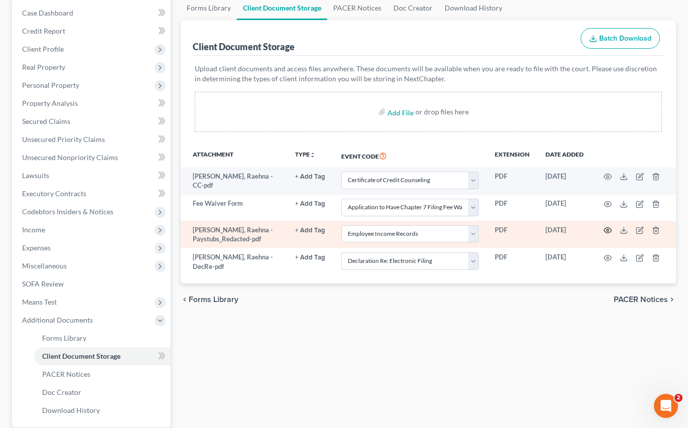
click at [506, 229] on circle "button" at bounding box center [607, 230] width 2 height 2
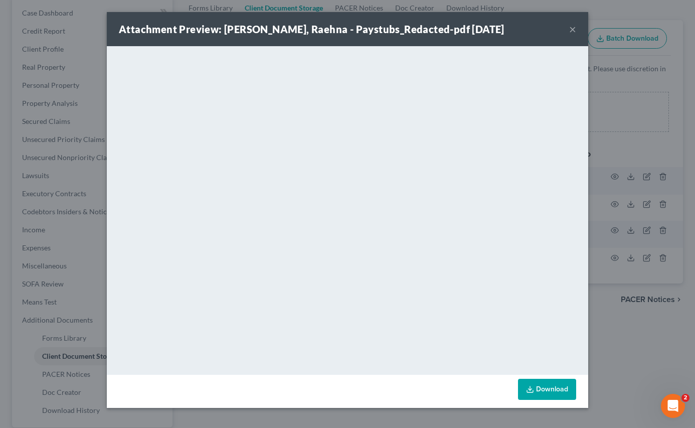
click at [506, 29] on button "×" at bounding box center [572, 29] width 7 height 12
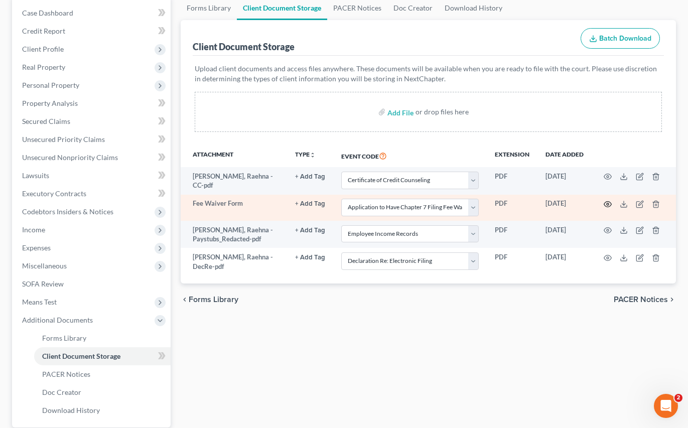
click at [506, 204] on icon "button" at bounding box center [607, 204] width 8 height 8
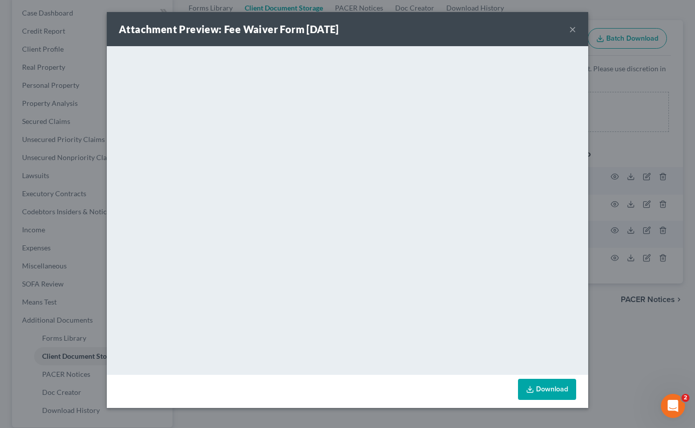
click at [506, 30] on button "×" at bounding box center [572, 29] width 7 height 12
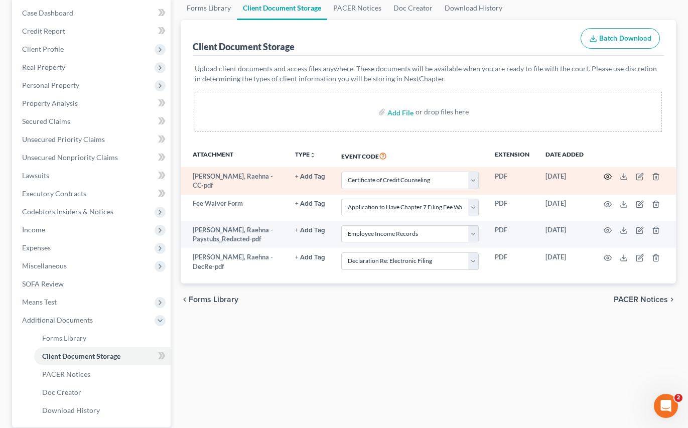
click at [506, 176] on circle "button" at bounding box center [607, 177] width 2 height 2
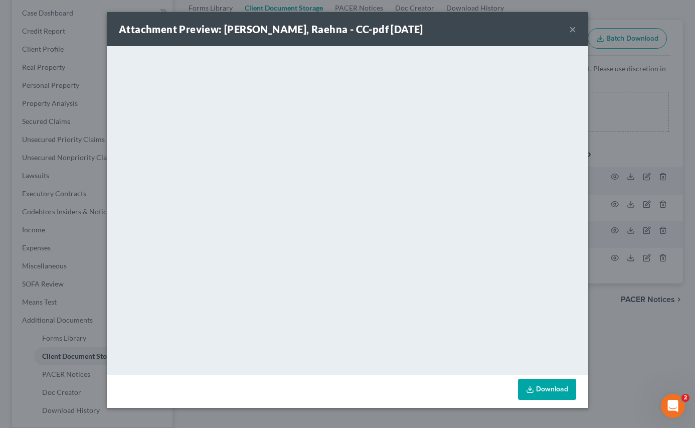
click at [506, 25] on button "×" at bounding box center [572, 29] width 7 height 12
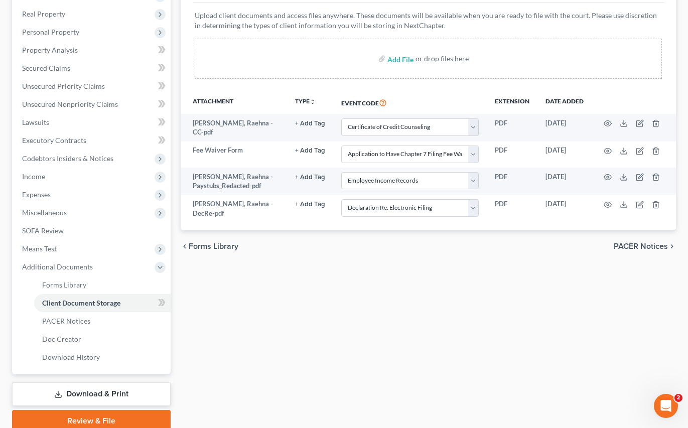
scroll to position [196, 0]
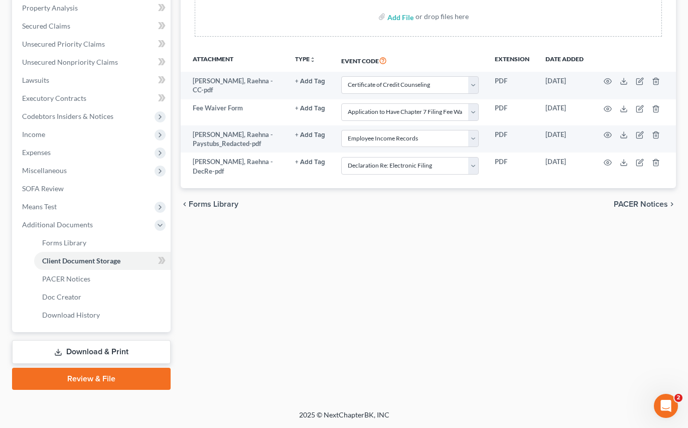
click at [81, 378] on link "Review & File" at bounding box center [91, 379] width 158 height 22
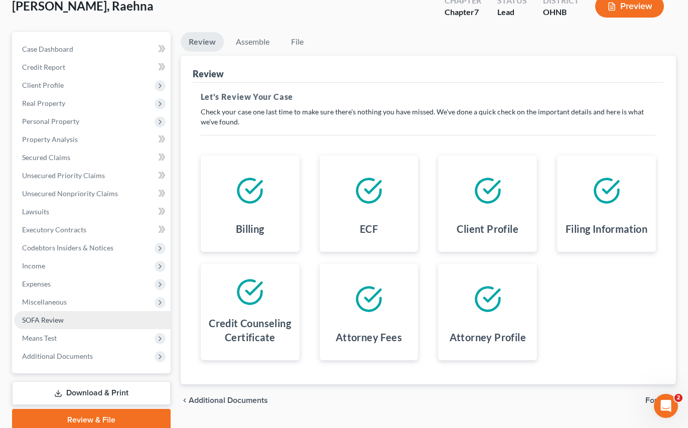
scroll to position [105, 0]
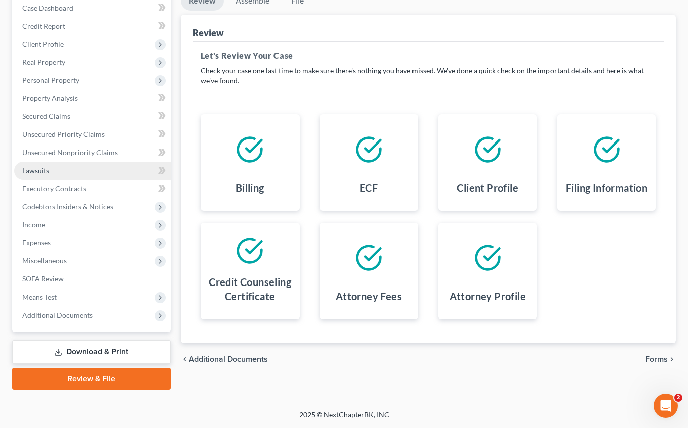
click at [67, 171] on link "Lawsuits" at bounding box center [92, 170] width 156 height 18
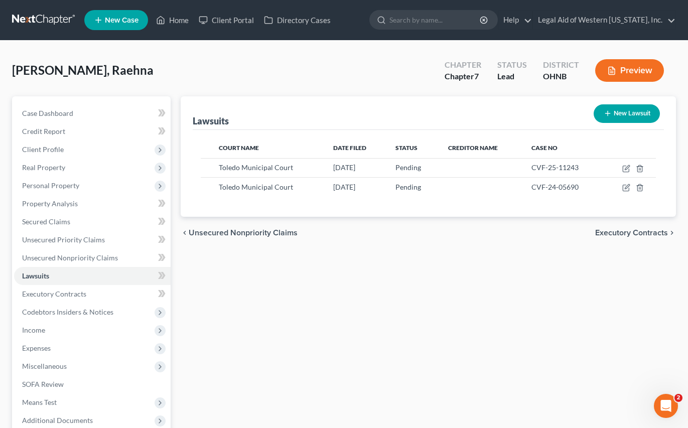
click at [506, 230] on span "Executory Contracts" at bounding box center [631, 233] width 73 height 8
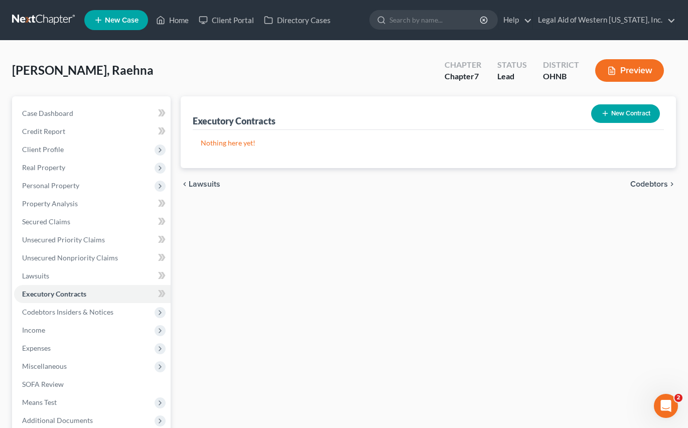
click at [506, 184] on span "Codebtors" at bounding box center [649, 184] width 38 height 8
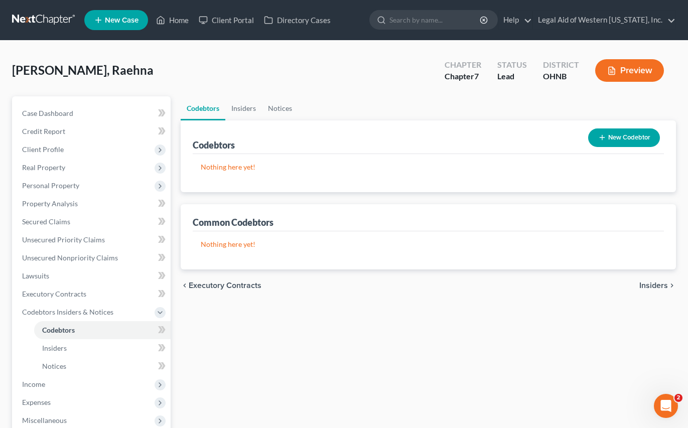
click at [506, 281] on span "Insiders" at bounding box center [653, 285] width 29 height 8
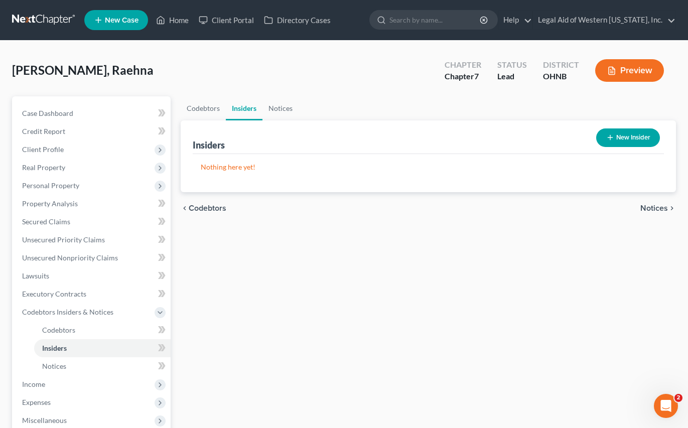
click at [506, 207] on span "Notices" at bounding box center [654, 208] width 28 height 8
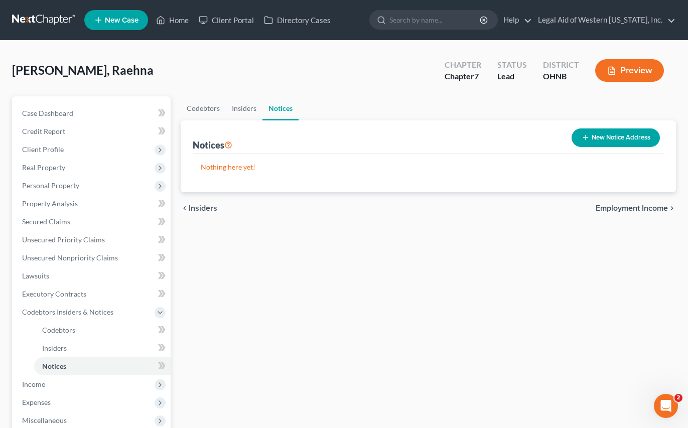
click at [506, 209] on span "Employment Income" at bounding box center [631, 208] width 72 height 8
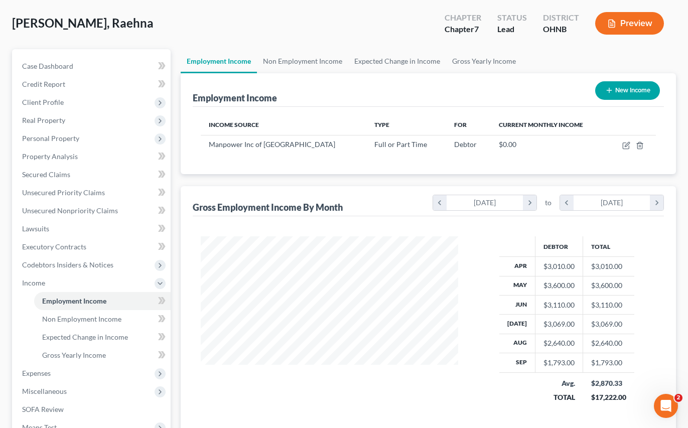
scroll to position [178, 0]
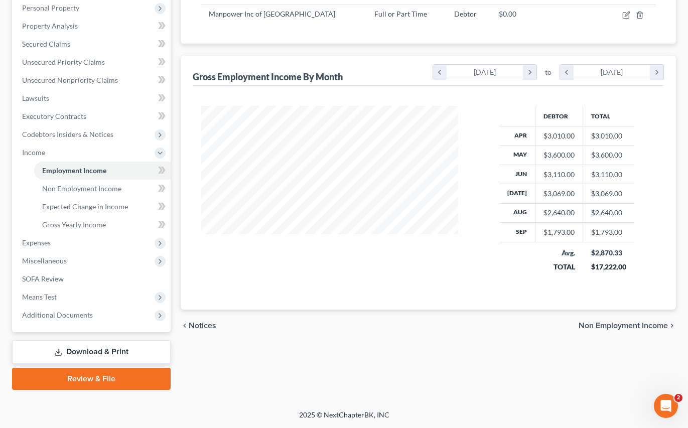
click at [506, 327] on span "Non Employment Income" at bounding box center [622, 325] width 89 height 8
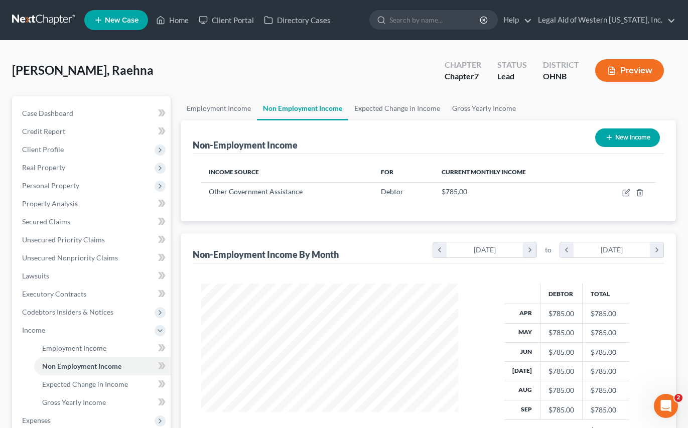
scroll to position [180, 277]
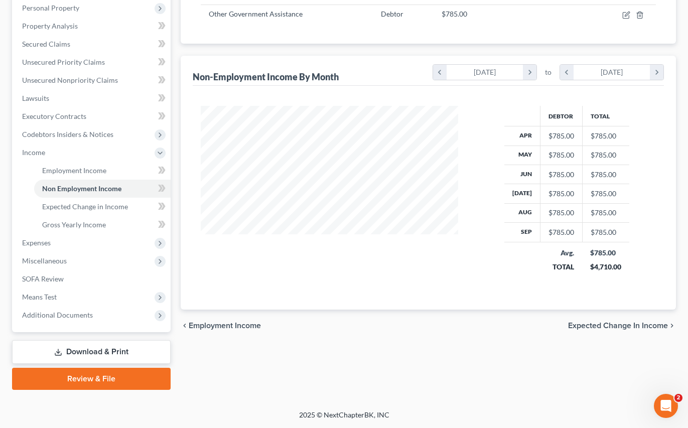
click at [506, 326] on span "Expected Change in Income" at bounding box center [618, 325] width 100 height 8
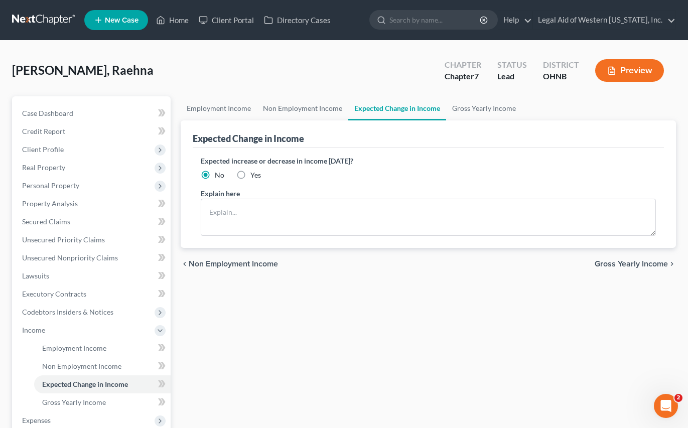
click at [506, 264] on span "Gross Yearly Income" at bounding box center [630, 264] width 73 height 8
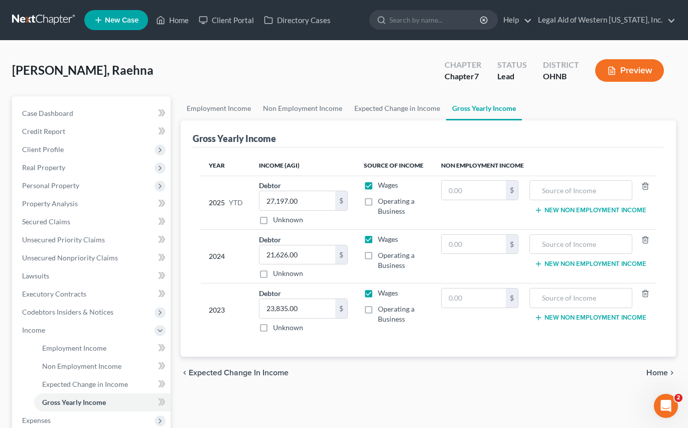
click at [246, 376] on span "Expected Change in Income" at bounding box center [239, 373] width 100 height 8
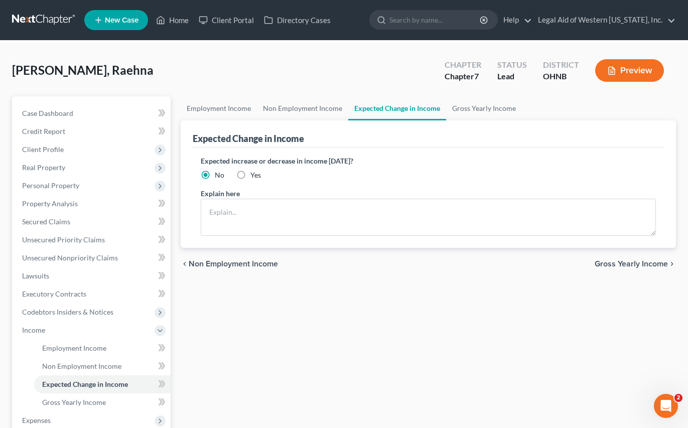
click at [250, 172] on label "Yes" at bounding box center [255, 175] width 11 height 10
click at [254, 172] on input "Yes" at bounding box center [257, 173] width 7 height 7
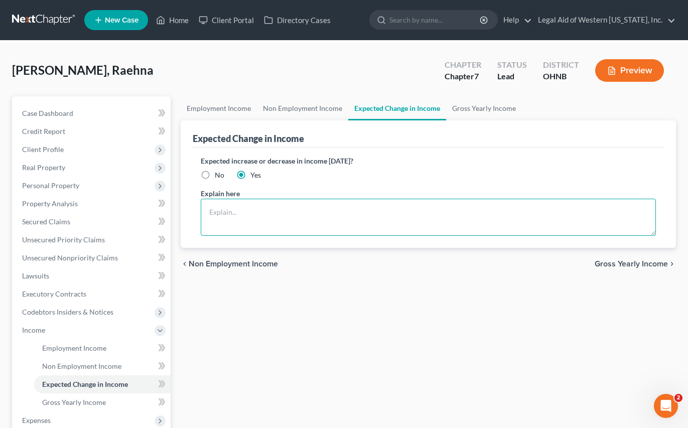
click at [265, 210] on textarea at bounding box center [428, 217] width 455 height 37
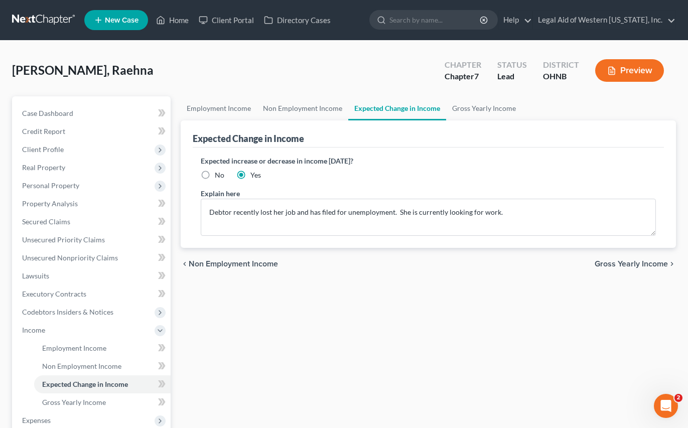
click at [506, 263] on span "Gross Yearly Income" at bounding box center [630, 264] width 73 height 8
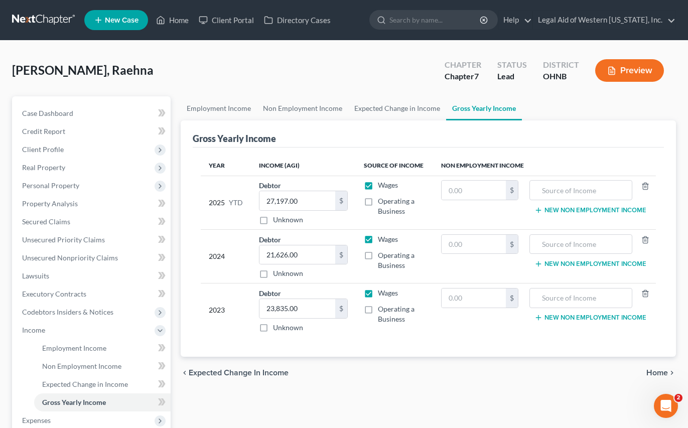
click at [506, 371] on span "Home" at bounding box center [657, 373] width 22 height 8
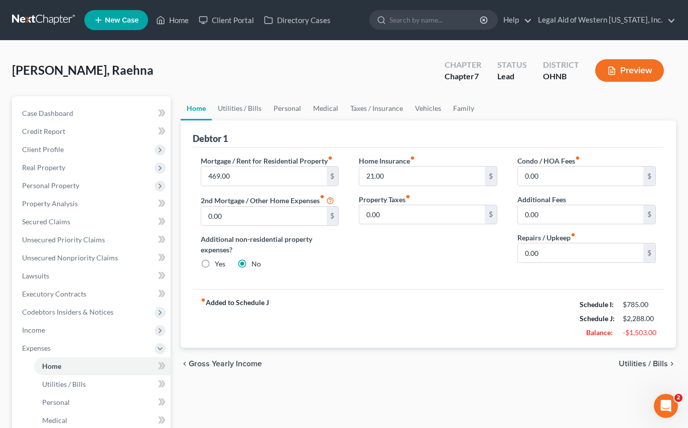
click at [506, 364] on span "Utilities / Bills" at bounding box center [642, 364] width 49 height 8
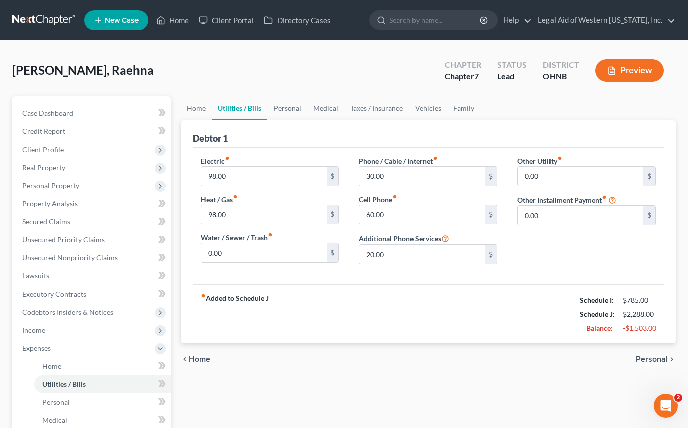
click at [506, 355] on span "Personal" at bounding box center [651, 359] width 32 height 8
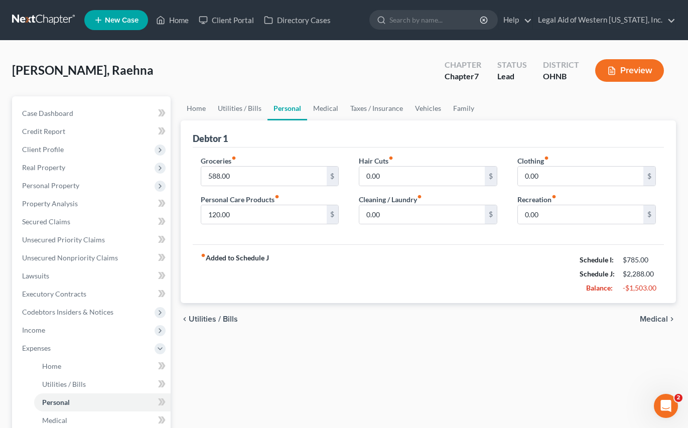
click at [506, 315] on span "Medical" at bounding box center [653, 319] width 28 height 8
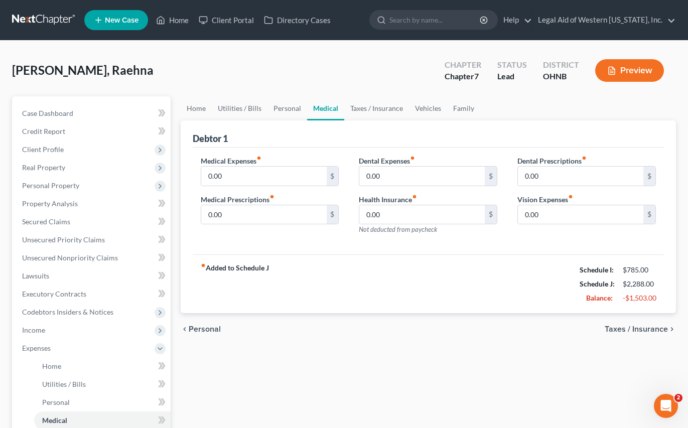
click at [506, 328] on span "Taxes / Insurance" at bounding box center [635, 329] width 63 height 8
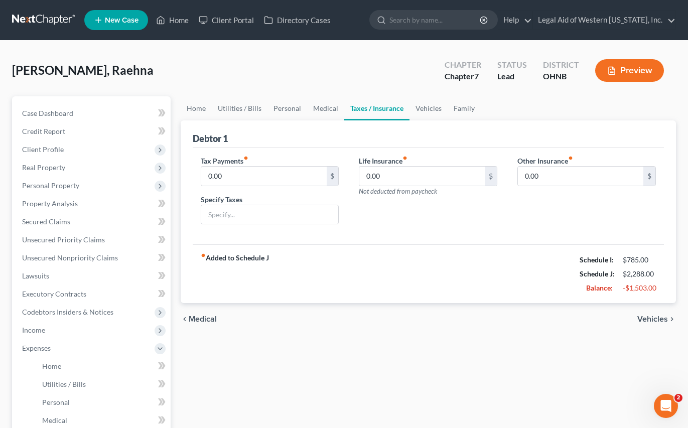
click at [506, 316] on span "Vehicles" at bounding box center [652, 319] width 31 height 8
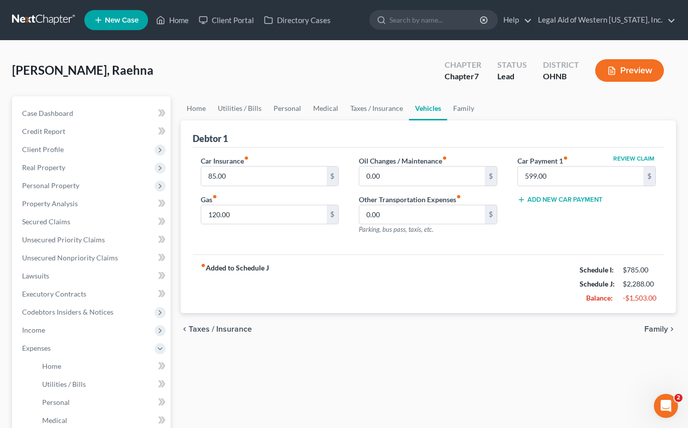
click at [506, 330] on span "Family" at bounding box center [656, 329] width 24 height 8
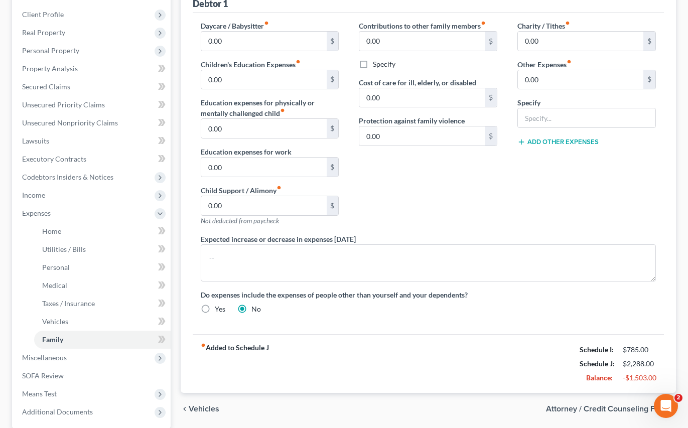
scroll to position [150, 0]
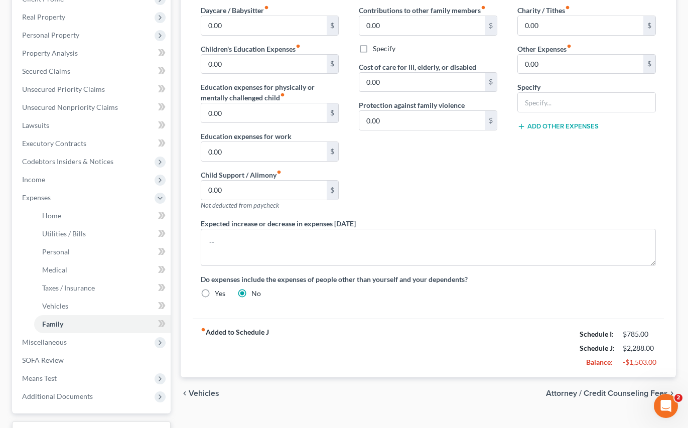
click at [506, 392] on span "Attorney / Credit Counseling Fees" at bounding box center [607, 393] width 122 height 8
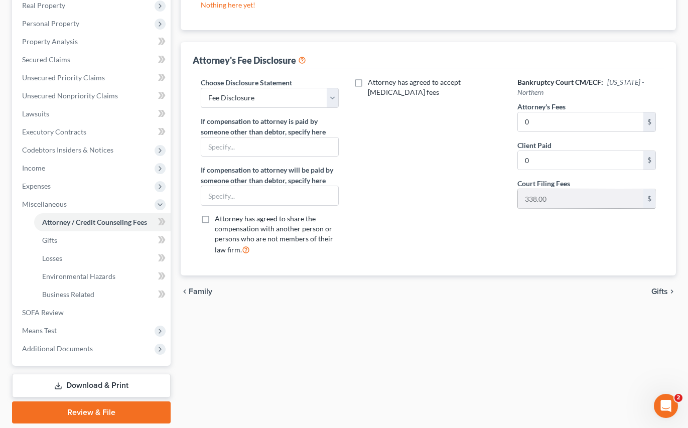
scroll to position [196, 0]
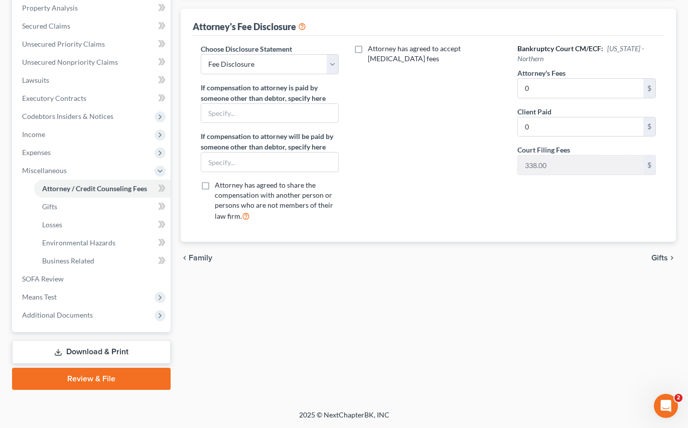
click at [506, 257] on span "Gifts" at bounding box center [659, 258] width 17 height 8
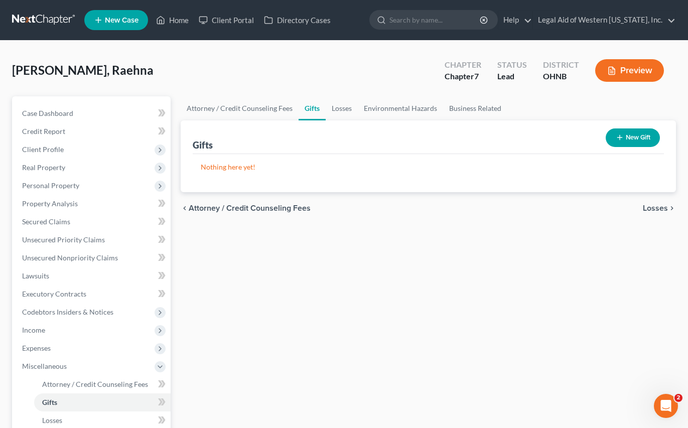
click at [506, 206] on span "Losses" at bounding box center [654, 208] width 25 height 8
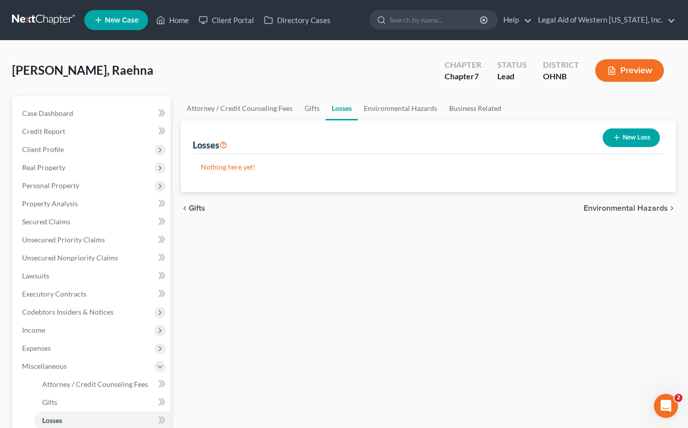
click at [506, 205] on span "Environmental Hazards" at bounding box center [625, 208] width 84 height 8
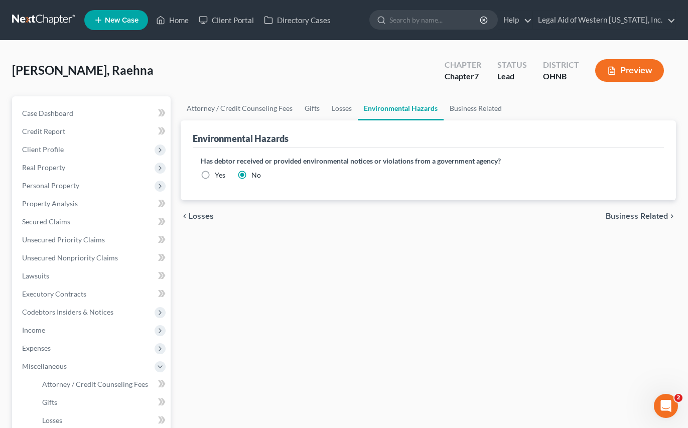
click at [506, 217] on span "Business Related" at bounding box center [636, 216] width 62 height 8
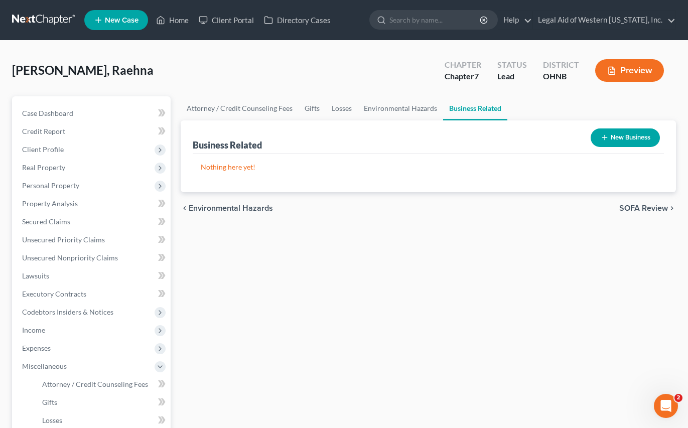
click at [506, 209] on span "SOFA Review" at bounding box center [643, 208] width 49 height 8
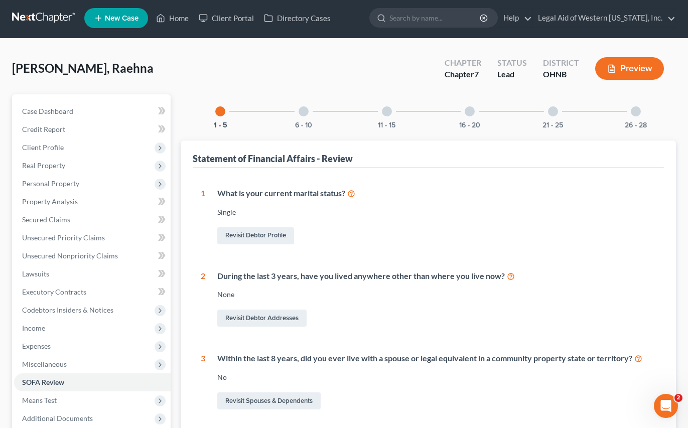
scroll to position [338, 0]
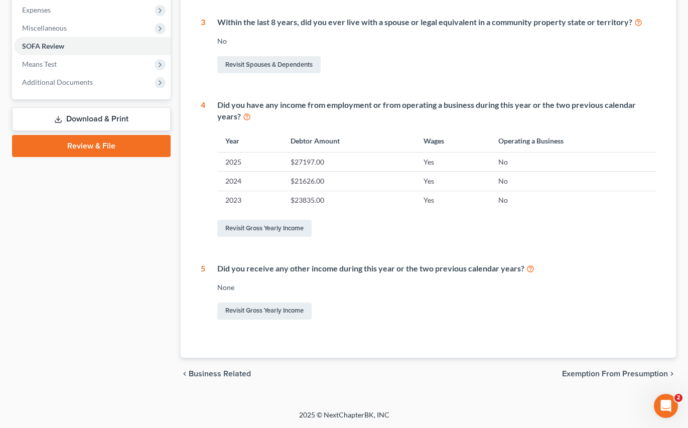
click at [506, 372] on span "Exemption from Presumption" at bounding box center [615, 374] width 106 height 8
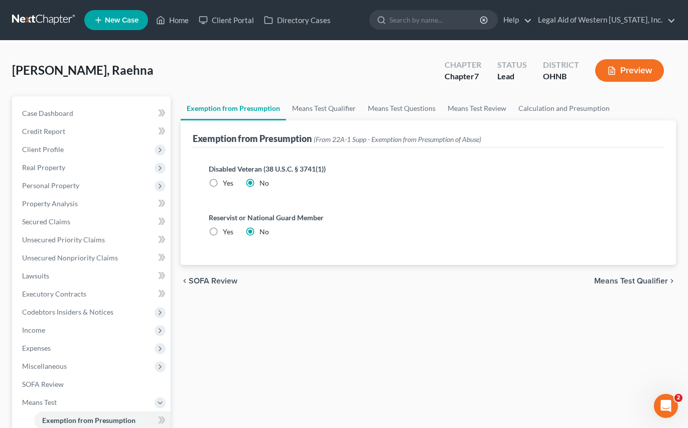
click at [506, 279] on span "Means Test Qualifier" at bounding box center [631, 281] width 74 height 8
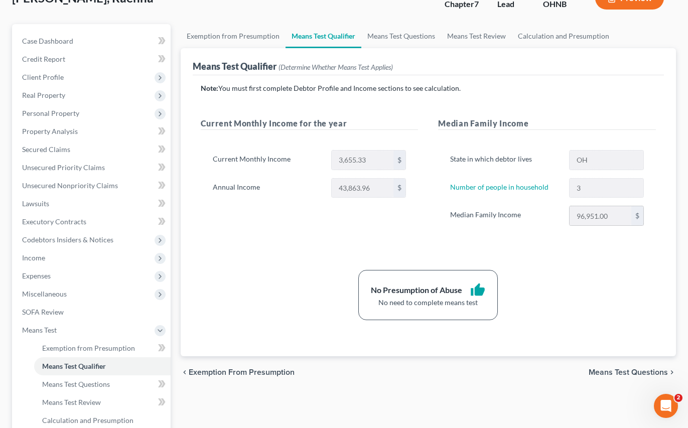
scroll to position [196, 0]
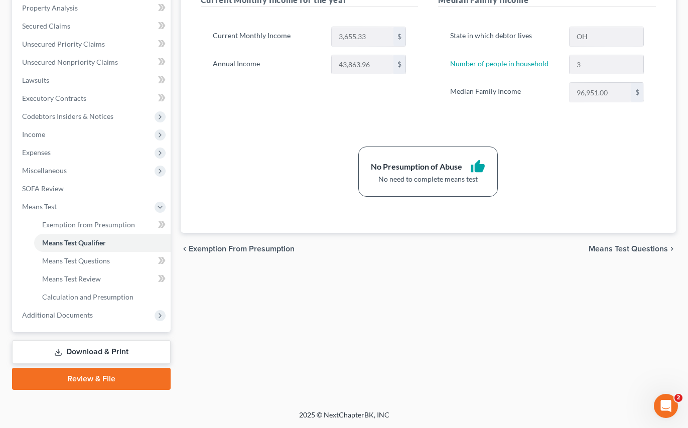
click at [506, 245] on span "Means Test Questions" at bounding box center [627, 249] width 79 height 8
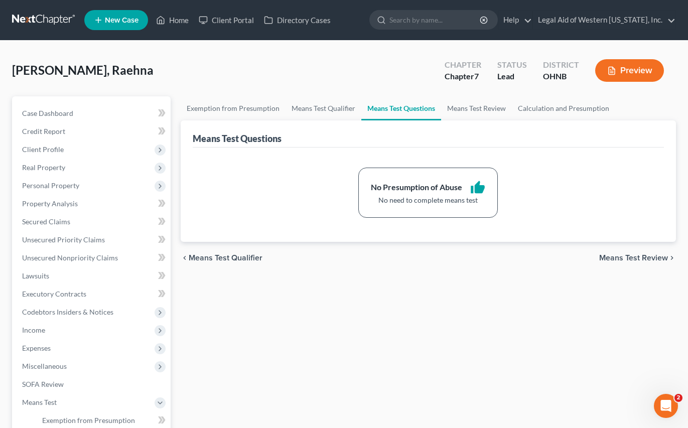
click at [506, 259] on span "Means Test Review" at bounding box center [633, 258] width 69 height 8
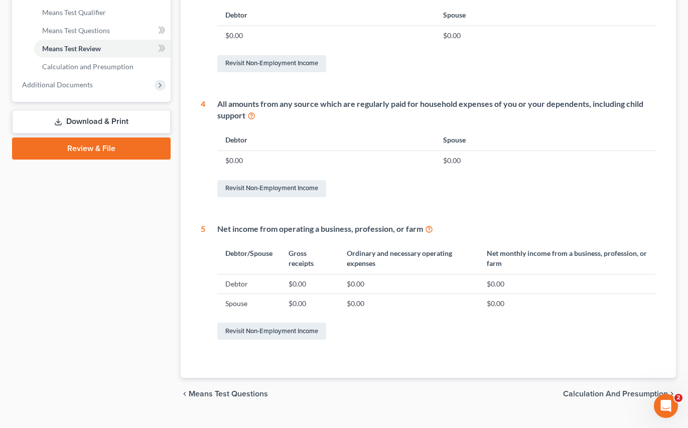
scroll to position [446, 0]
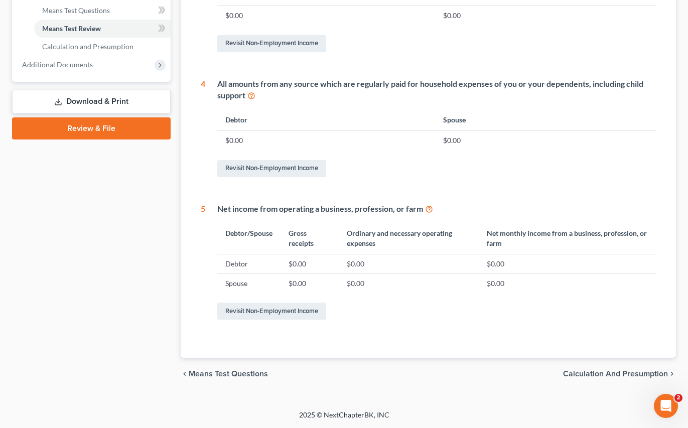
click at [506, 375] on span "Calculation and Presumption" at bounding box center [615, 374] width 105 height 8
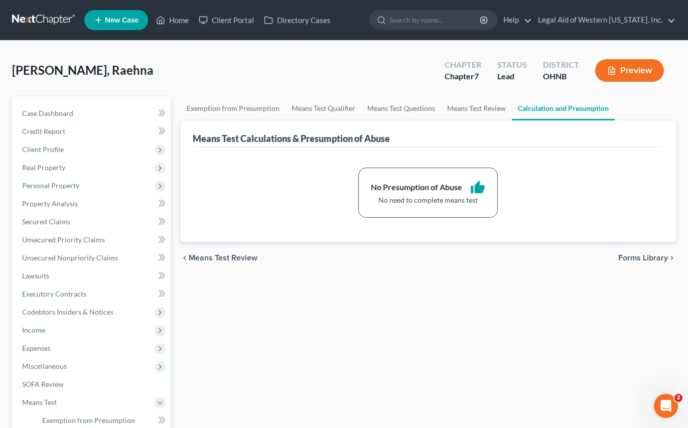
click at [506, 257] on span "Forms Library" at bounding box center [643, 258] width 50 height 8
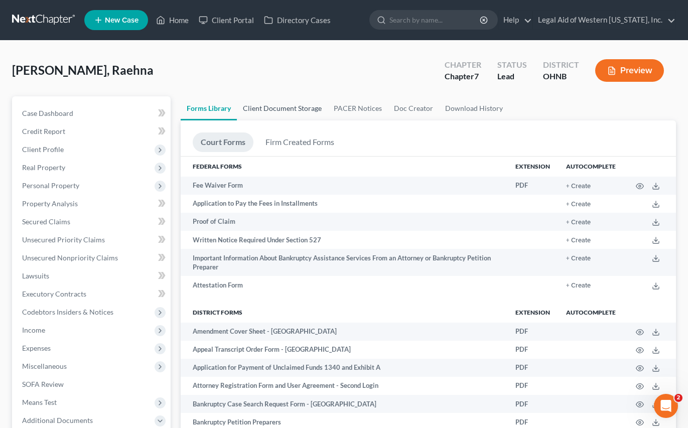
click at [296, 105] on link "Client Document Storage" at bounding box center [282, 108] width 91 height 24
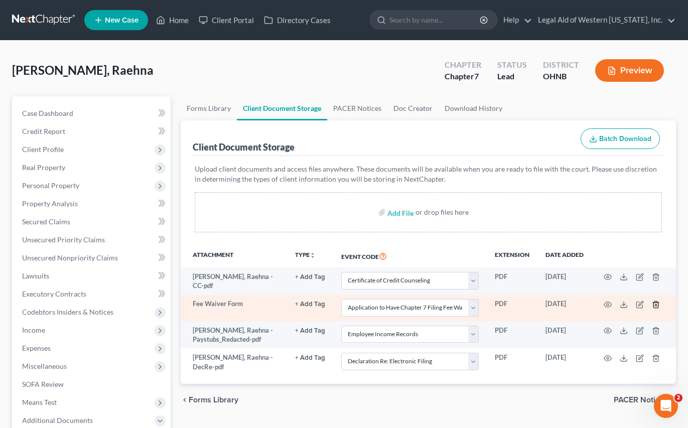
click at [506, 303] on icon "button" at bounding box center [655, 304] width 8 height 8
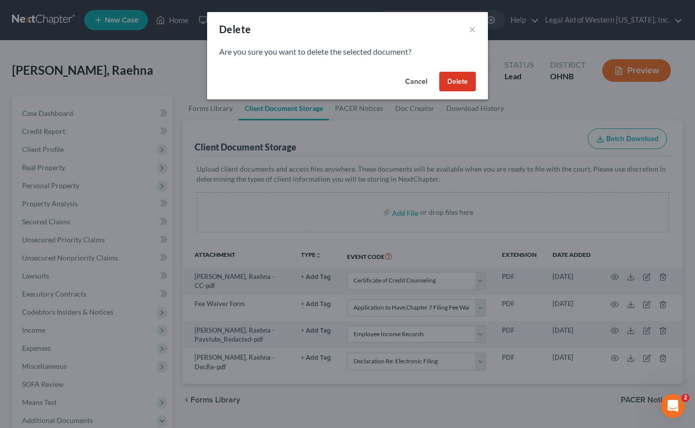
click at [454, 81] on button "Delete" at bounding box center [457, 82] width 37 height 20
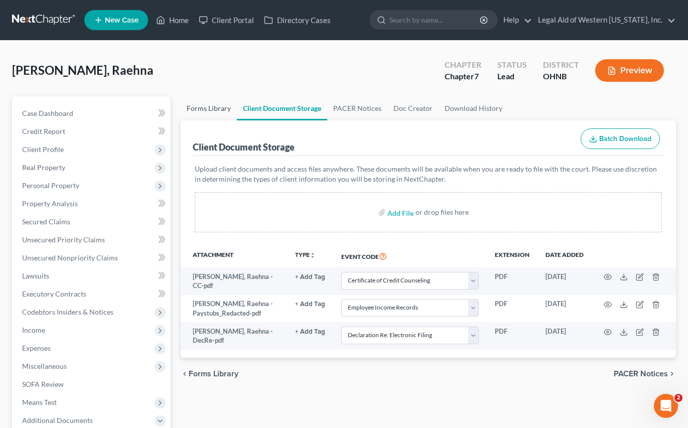
click at [209, 110] on link "Forms Library" at bounding box center [209, 108] width 56 height 24
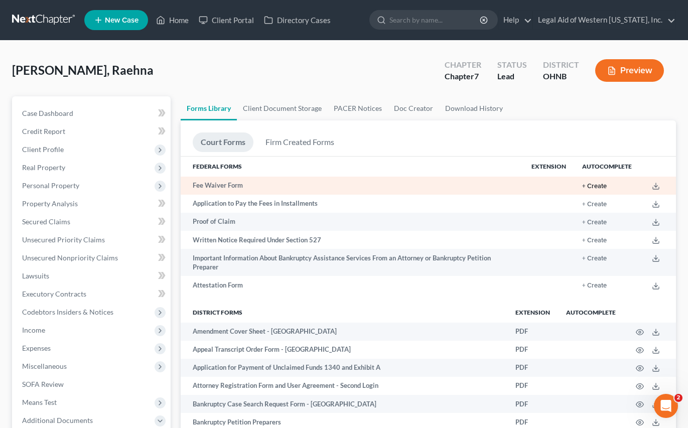
click at [506, 185] on button "+ Create" at bounding box center [594, 186] width 25 height 7
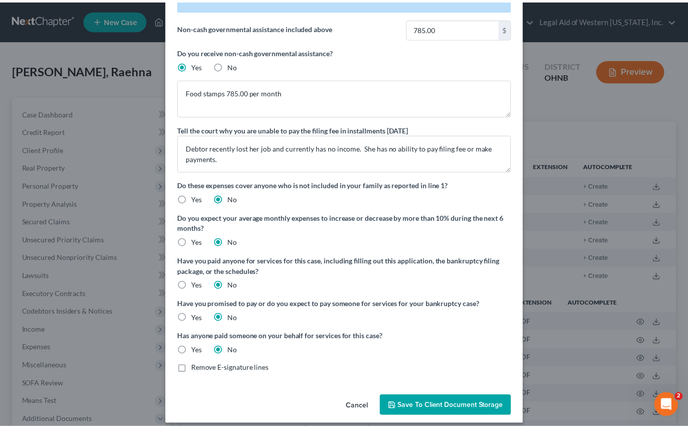
scroll to position [81, 0]
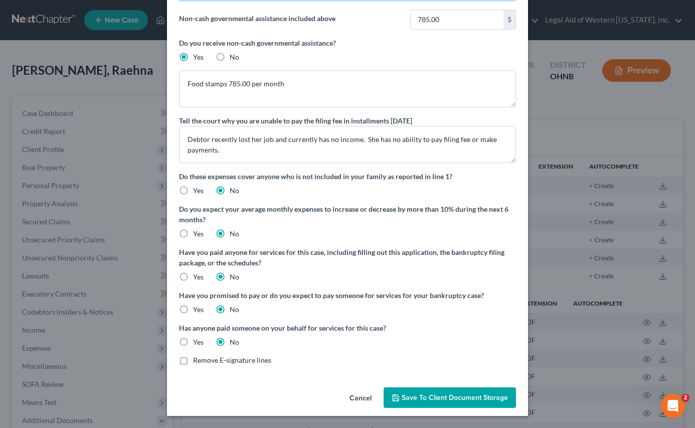
click at [417, 396] on span "Save to Client Document Storage" at bounding box center [455, 397] width 106 height 9
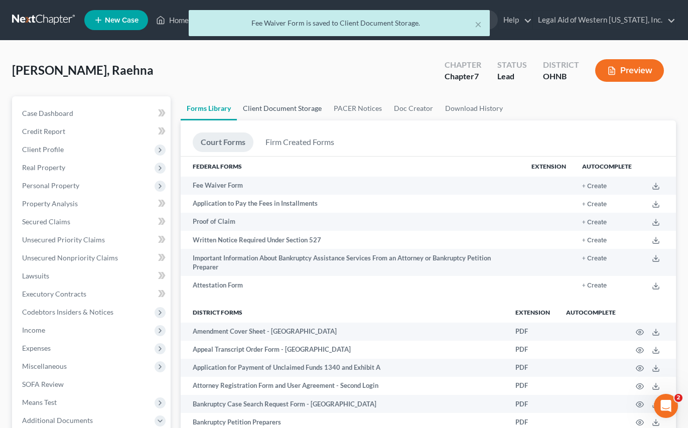
click at [294, 108] on link "Client Document Storage" at bounding box center [282, 108] width 91 height 24
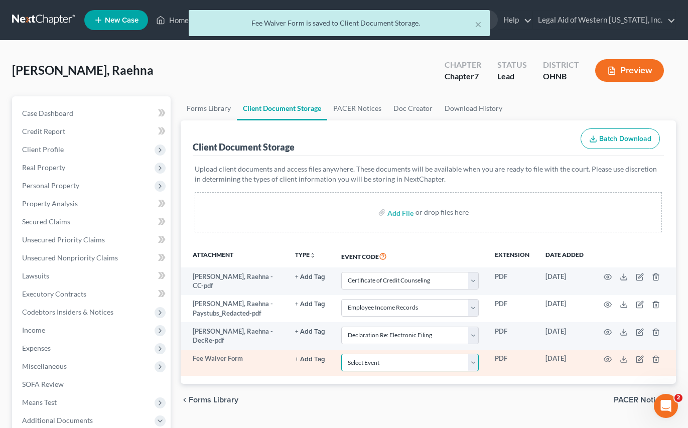
click at [393, 364] on select "Select Event 20 Largest Unsecured Creditors Amended List of Creditors (Fee) Ame…" at bounding box center [409, 363] width 137 height 18
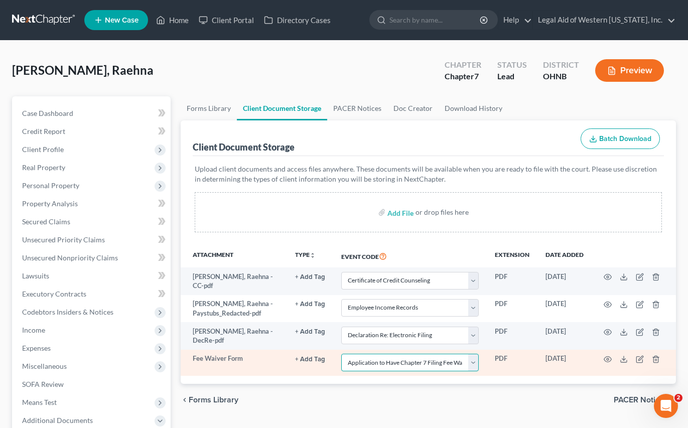
click at [341, 354] on select "Select Event 20 Largest Unsecured Creditors Amended List of Creditors (Fee) Ame…" at bounding box center [409, 363] width 137 height 18
click at [506, 358] on circle "button" at bounding box center [607, 359] width 2 height 2
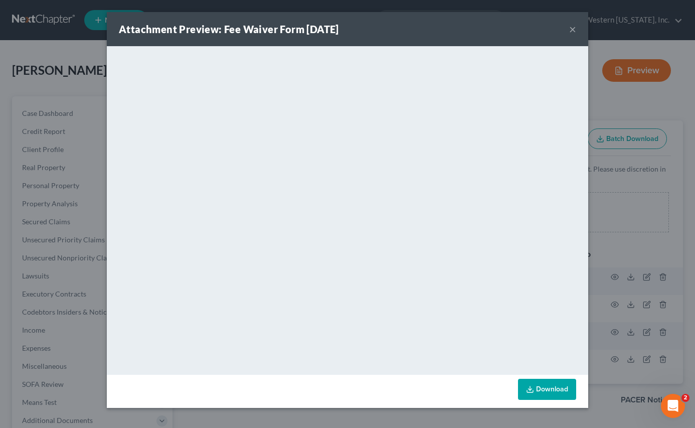
click at [506, 28] on button "×" at bounding box center [572, 29] width 7 height 12
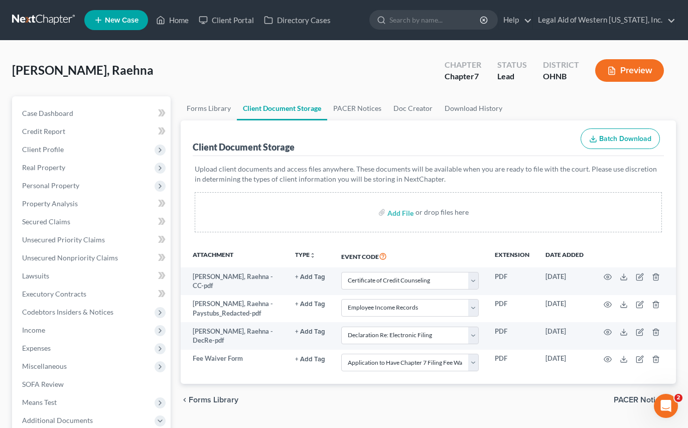
click at [384, 67] on div "[PERSON_NAME], Raehna Upgraded Chapter Chapter 7 Status Lead District [GEOGRAPH…" at bounding box center [343, 75] width 663 height 44
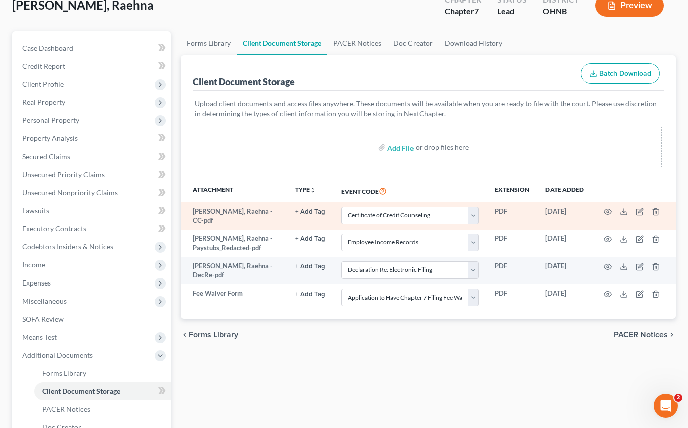
scroll to position [196, 0]
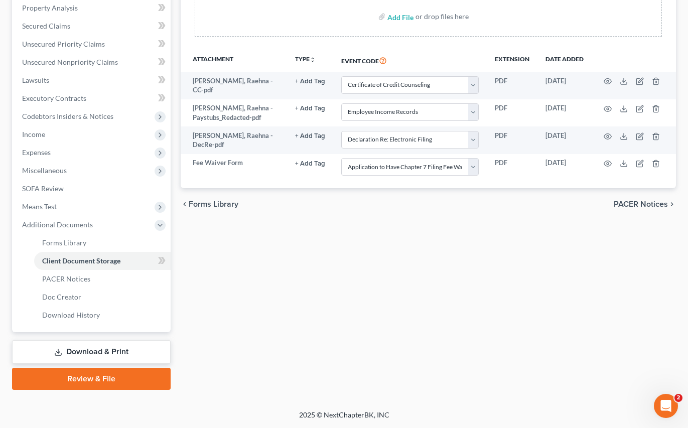
click at [91, 379] on link "Review & File" at bounding box center [91, 379] width 158 height 22
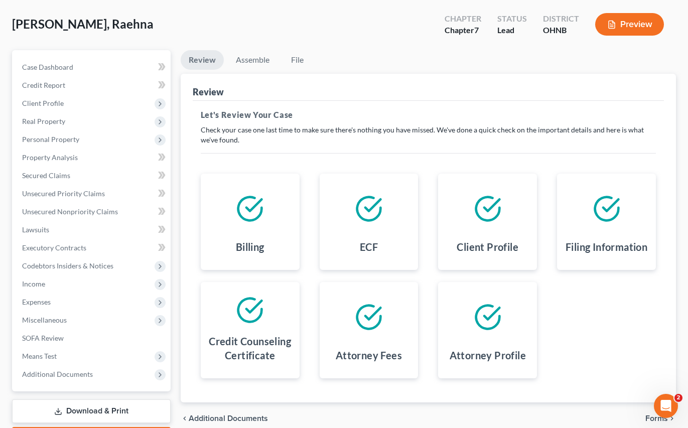
scroll to position [105, 0]
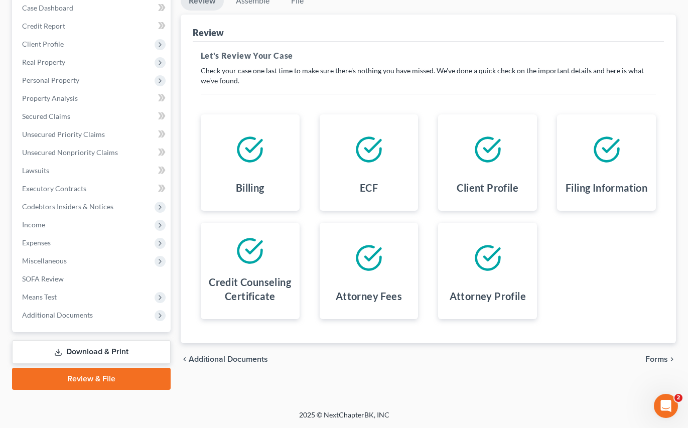
click at [506, 357] on span "Forms" at bounding box center [656, 359] width 23 height 8
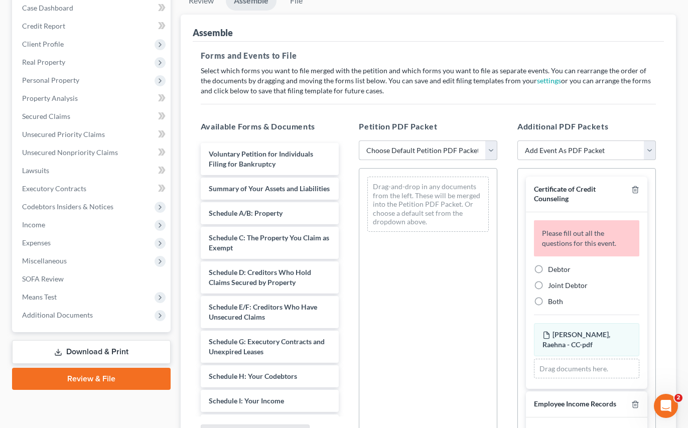
click at [426, 146] on select "Choose Default Petition PDF Packet Complete Bankruptcy Petition (all forms and …" at bounding box center [428, 150] width 138 height 20
click at [359, 140] on select "Choose Default Petition PDF Packet Complete Bankruptcy Petition (all forms and …" at bounding box center [428, 150] width 138 height 20
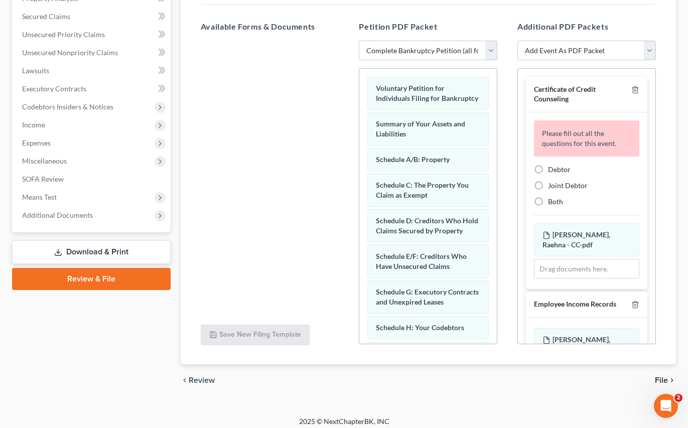
scroll to position [206, 0]
click at [506, 165] on label "Debtor" at bounding box center [559, 169] width 23 height 10
click at [506, 165] on input "Debtor" at bounding box center [555, 167] width 7 height 7
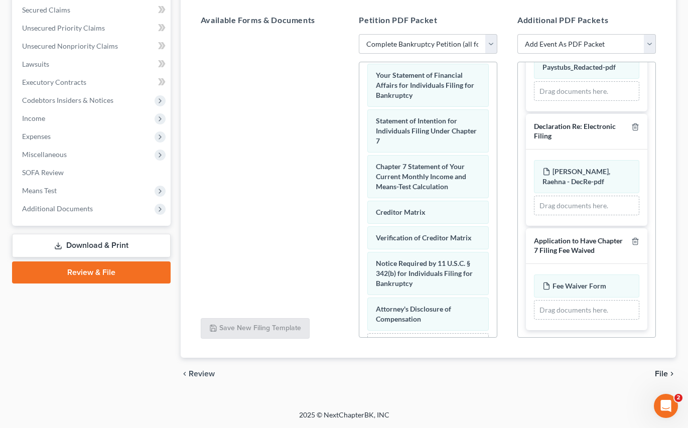
scroll to position [447, 0]
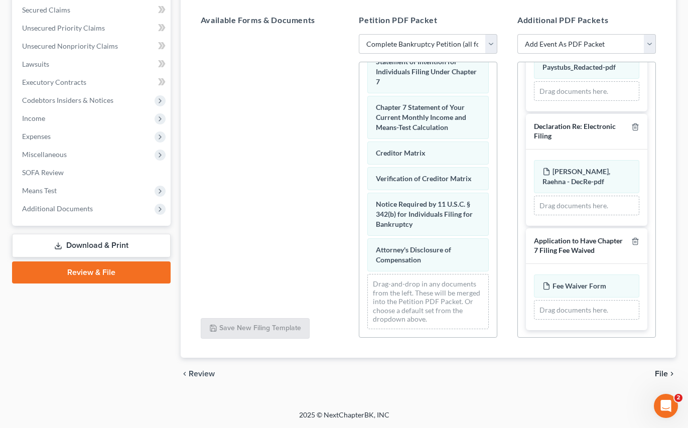
click at [506, 371] on span "File" at bounding box center [660, 374] width 13 height 8
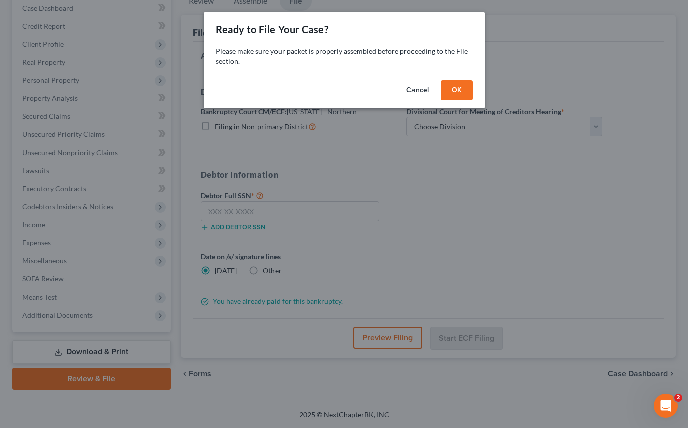
scroll to position [105, 0]
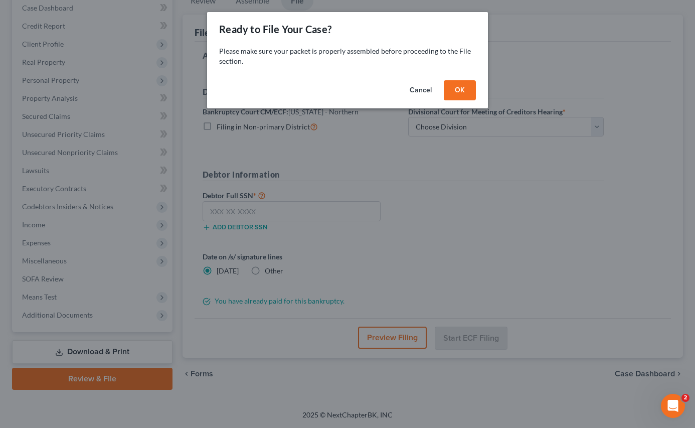
click at [452, 91] on button "OK" at bounding box center [460, 90] width 32 height 20
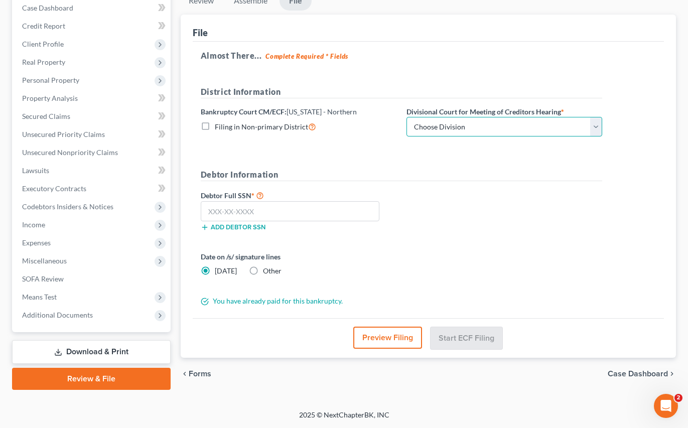
click at [471, 125] on select "Choose Division Akron [GEOGRAPHIC_DATA] [GEOGRAPHIC_DATA] [GEOGRAPHIC_DATA] [GE…" at bounding box center [504, 127] width 196 height 20
click at [406, 117] on select "Choose Division Akron [GEOGRAPHIC_DATA] [GEOGRAPHIC_DATA] [GEOGRAPHIC_DATA] [GE…" at bounding box center [504, 127] width 196 height 20
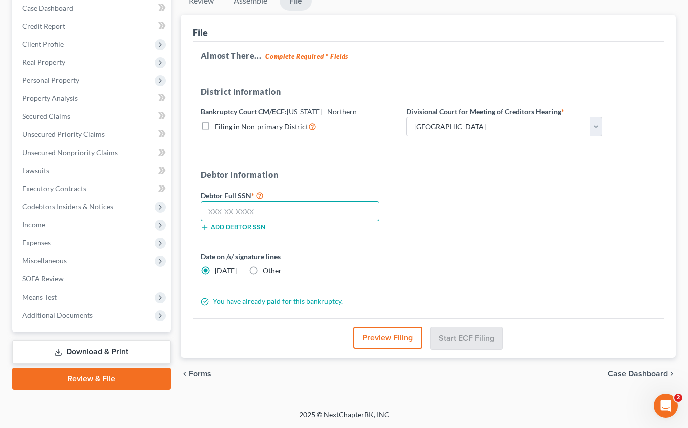
click at [248, 208] on input "text" at bounding box center [290, 211] width 179 height 20
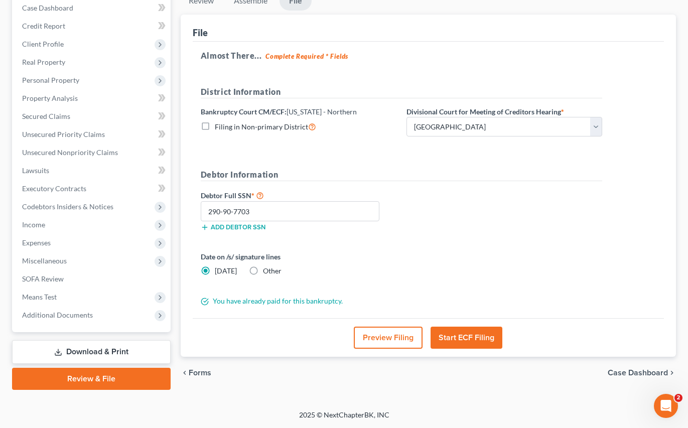
click at [469, 334] on button "Start ECF Filing" at bounding box center [466, 337] width 72 height 22
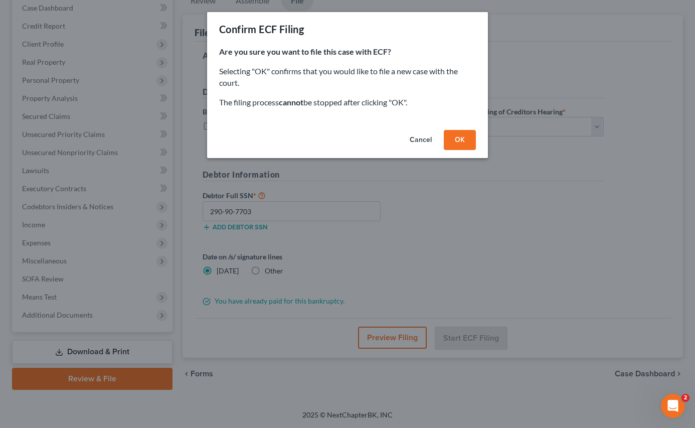
click at [455, 136] on button "OK" at bounding box center [460, 140] width 32 height 20
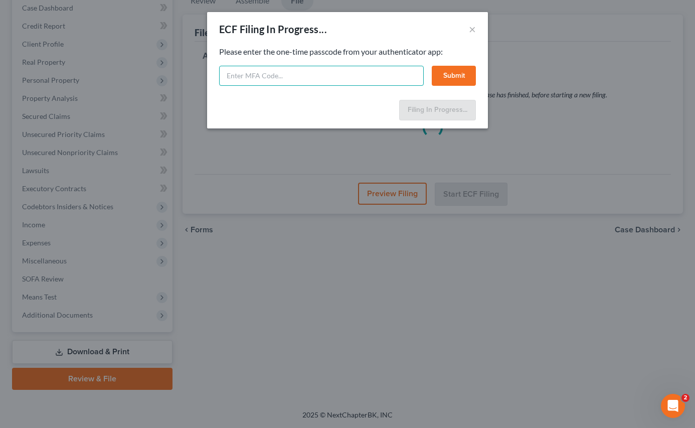
click at [311, 77] on input "text" at bounding box center [321, 76] width 205 height 20
click at [449, 79] on button "Submit" at bounding box center [454, 76] width 44 height 20
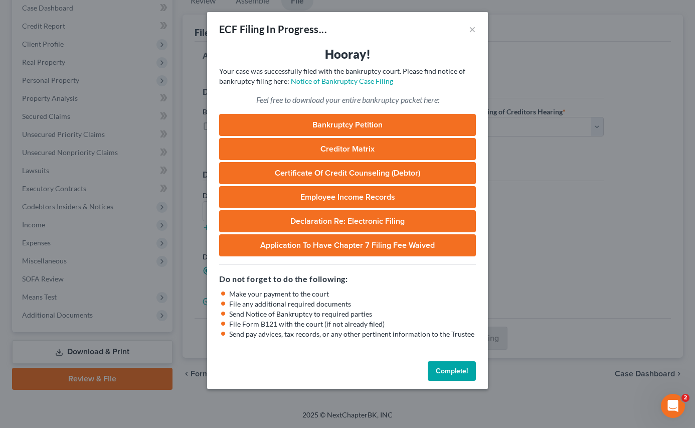
click at [468, 367] on button "Complete!" at bounding box center [452, 371] width 48 height 20
